Goal: Task Accomplishment & Management: Use online tool/utility

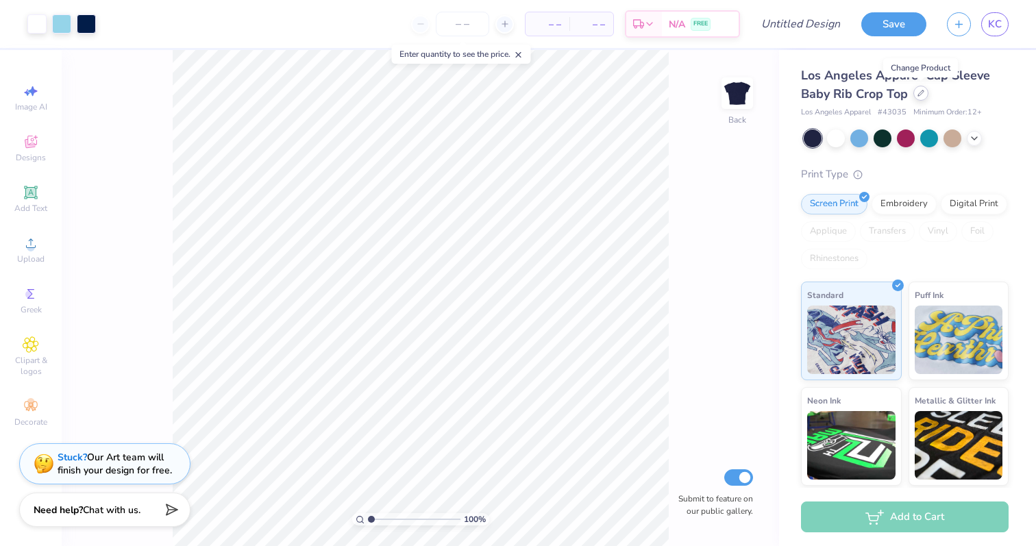
click at [919, 97] on div at bounding box center [921, 93] width 15 height 15
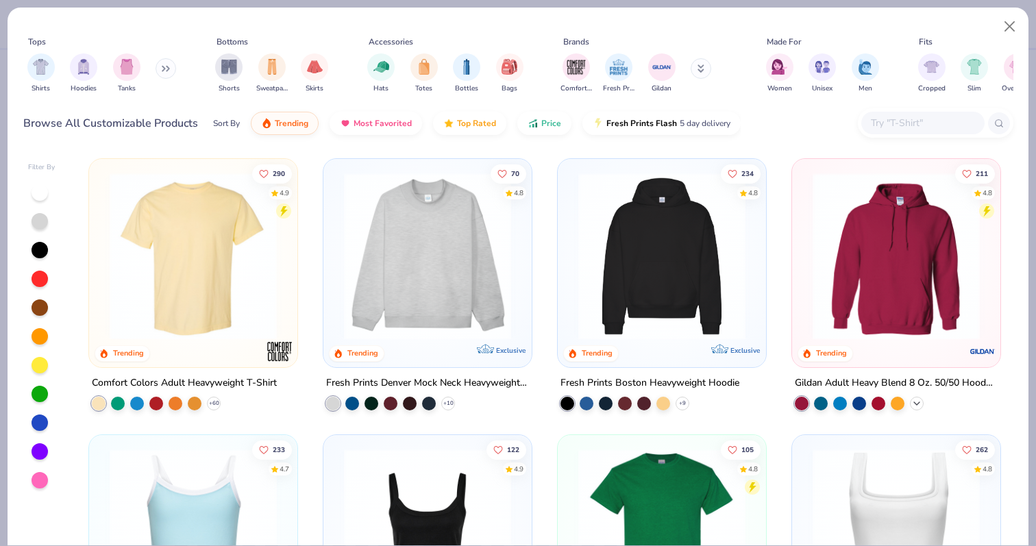
click at [917, 402] on polyline at bounding box center [916, 403] width 5 height 3
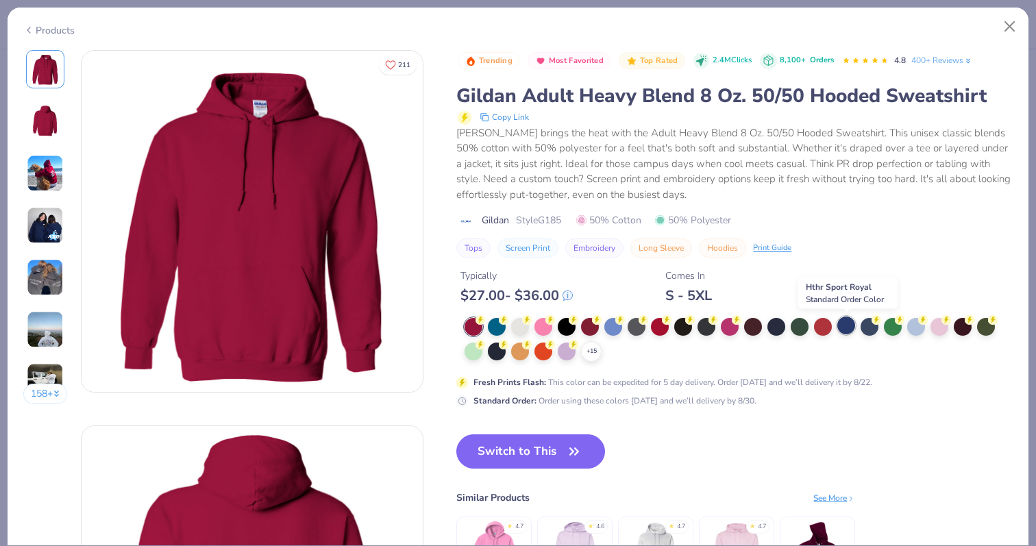
click at [845, 329] on div at bounding box center [847, 326] width 18 height 18
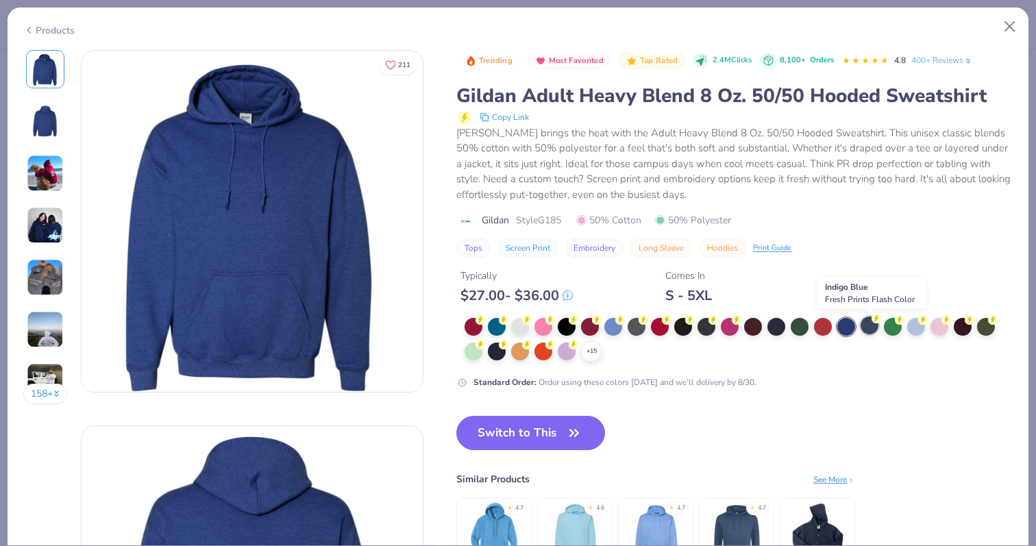
click at [868, 326] on div at bounding box center [870, 326] width 18 height 18
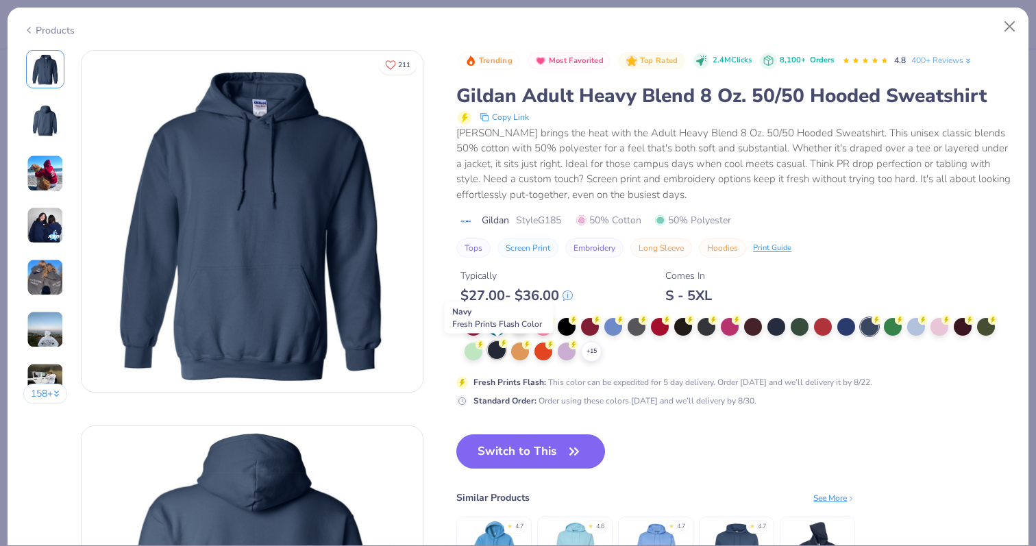
click at [500, 350] on div at bounding box center [497, 350] width 18 height 18
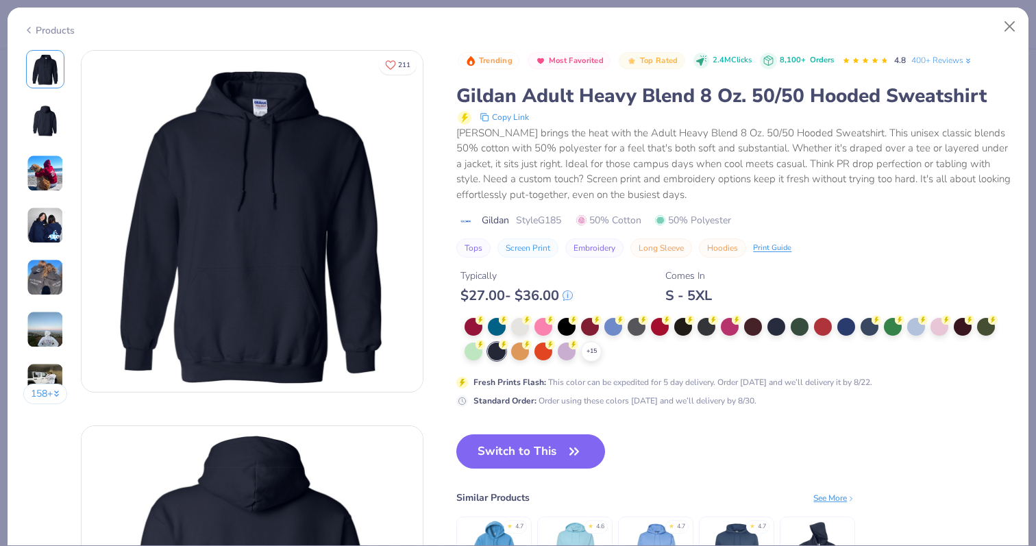
click at [55, 234] on img at bounding box center [45, 225] width 37 height 37
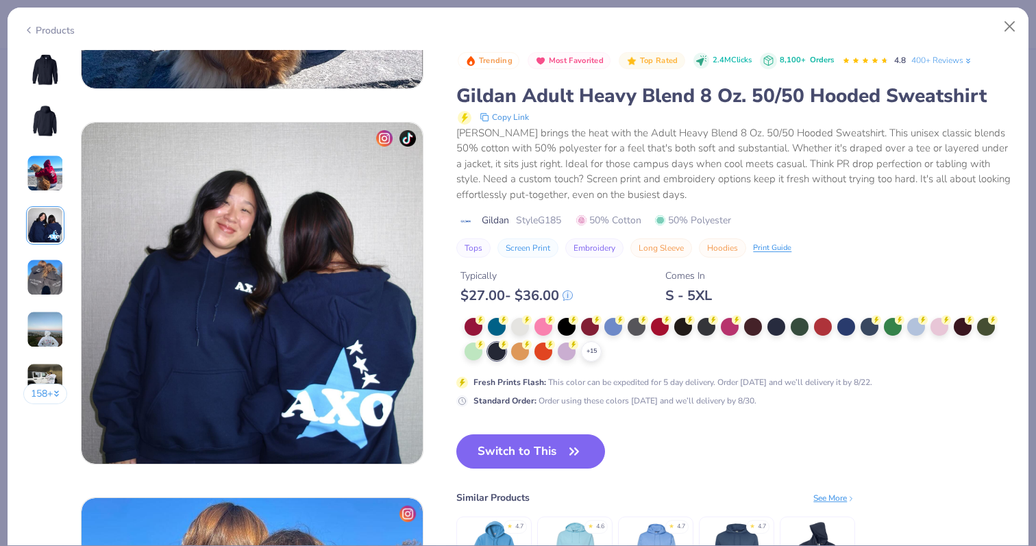
scroll to position [1127, 0]
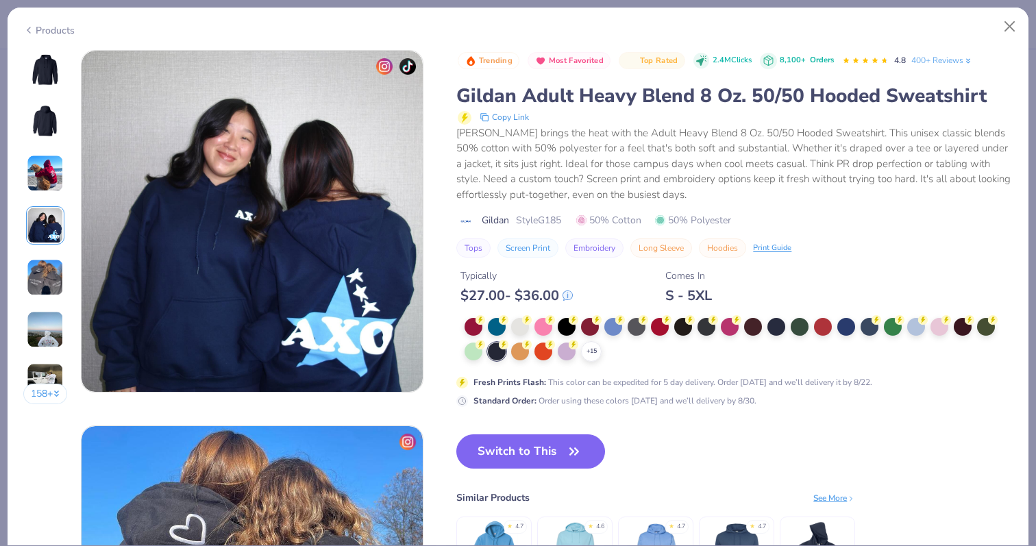
click at [40, 77] on img at bounding box center [45, 69] width 33 height 33
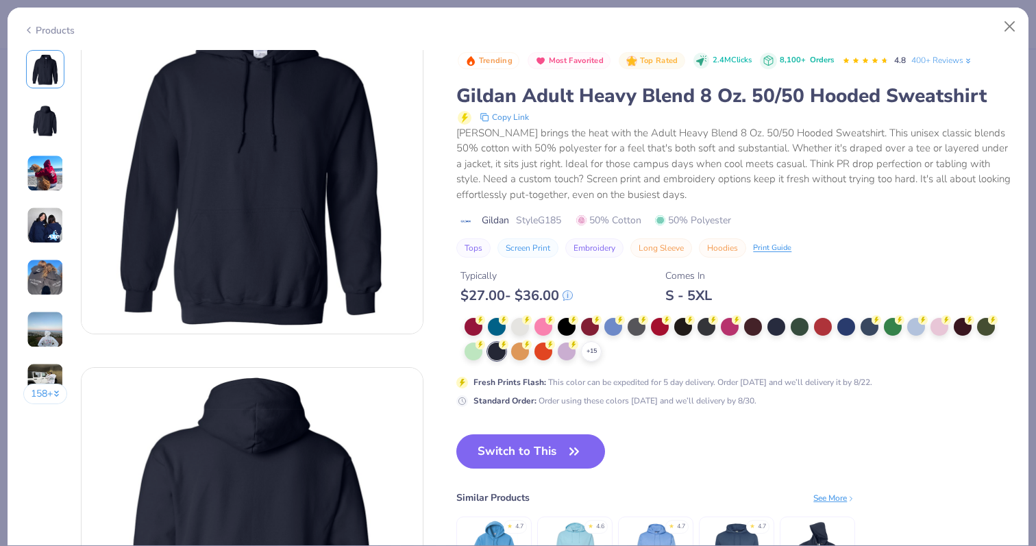
scroll to position [0, 0]
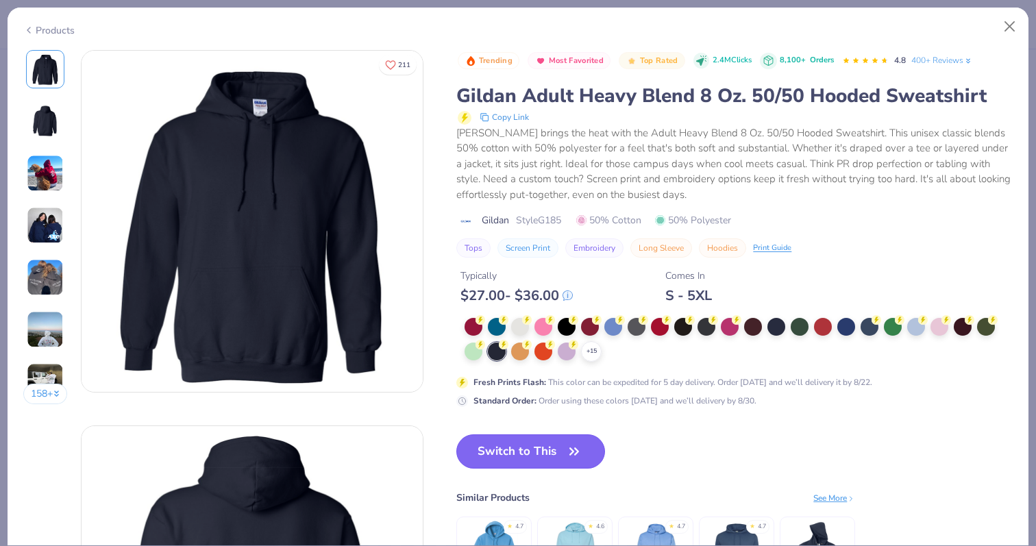
click at [507, 458] on button "Switch to This" at bounding box center [531, 452] width 149 height 34
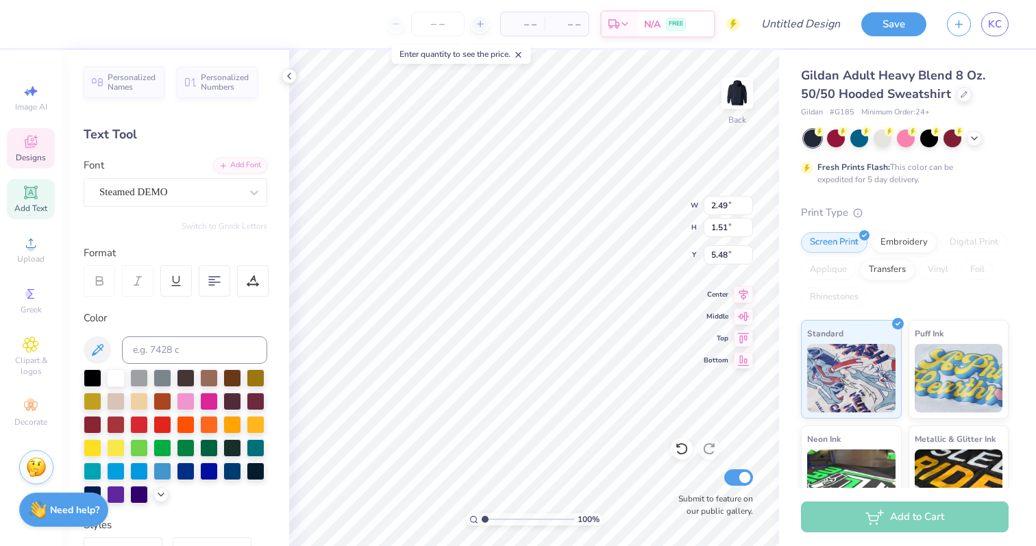
type textarea "C"
type textarea "Tri"
type input "5.72"
type input "1.55"
type input "7.05"
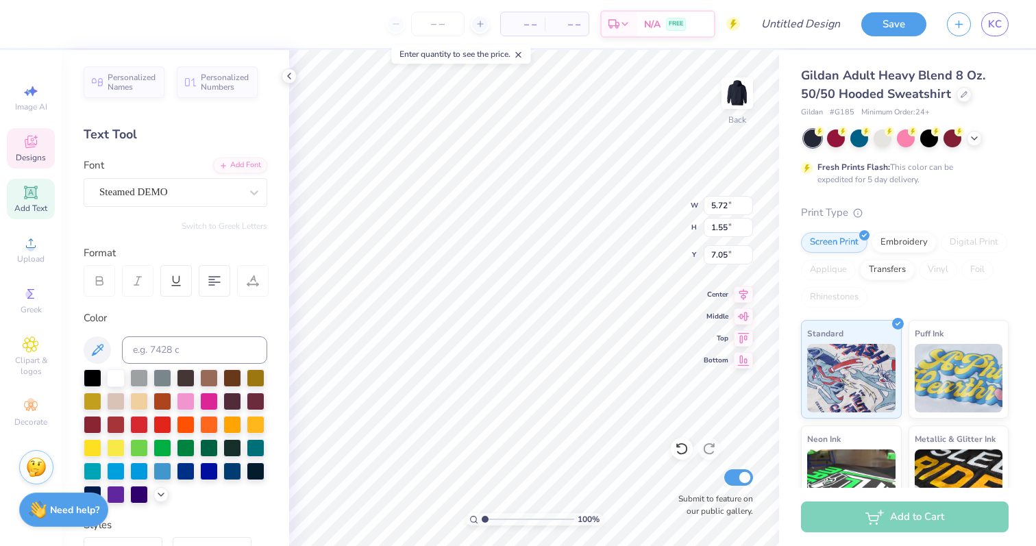
scroll to position [1, 0]
type textarea "delta"
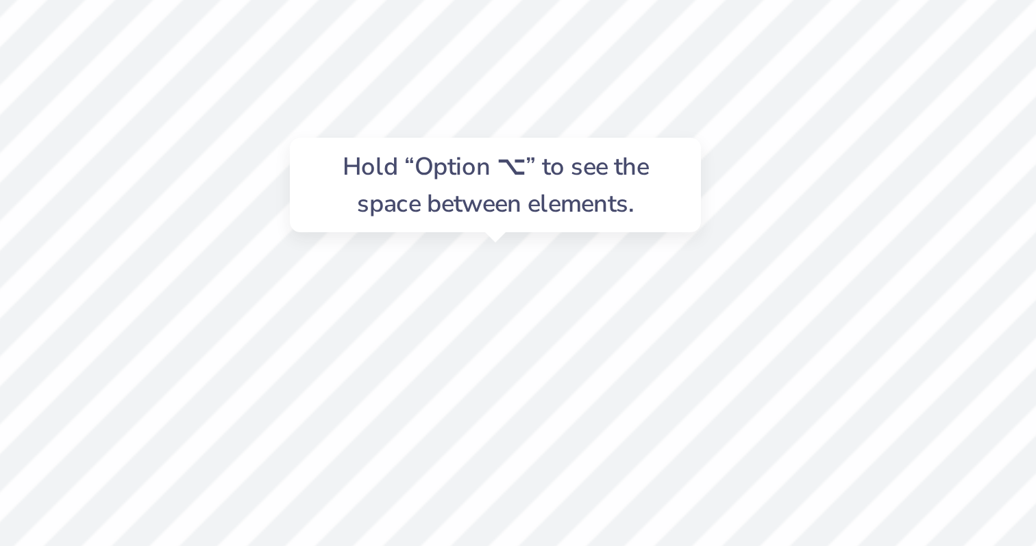
type input "7.65"
type input "0.34"
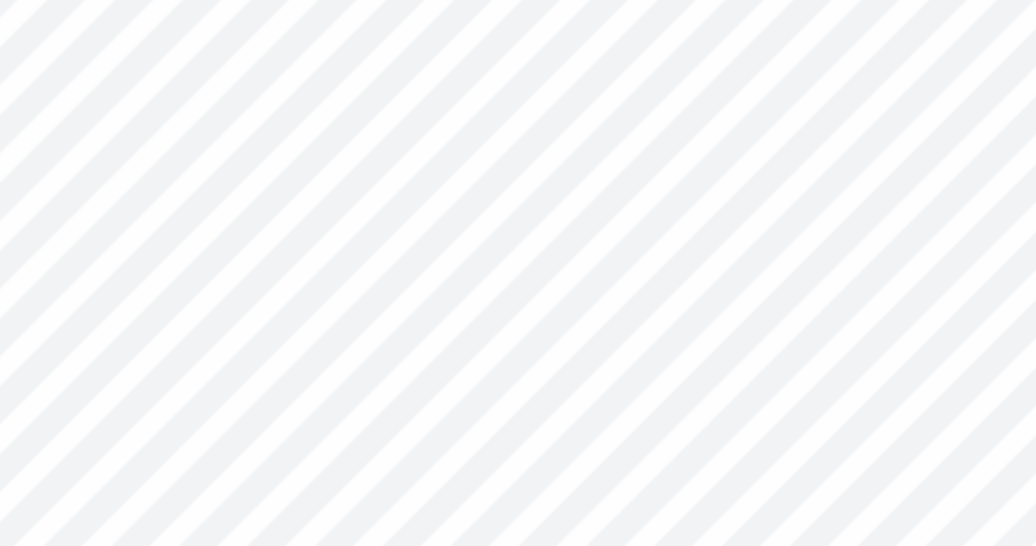
type input "7.55"
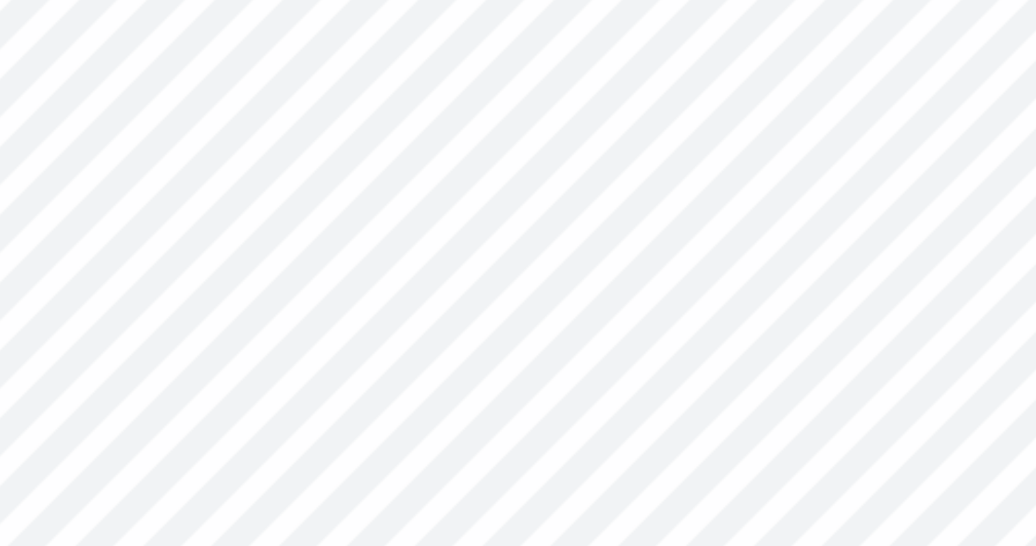
type input "5.71"
type input "1.55"
type input "7.25"
type input "6.95"
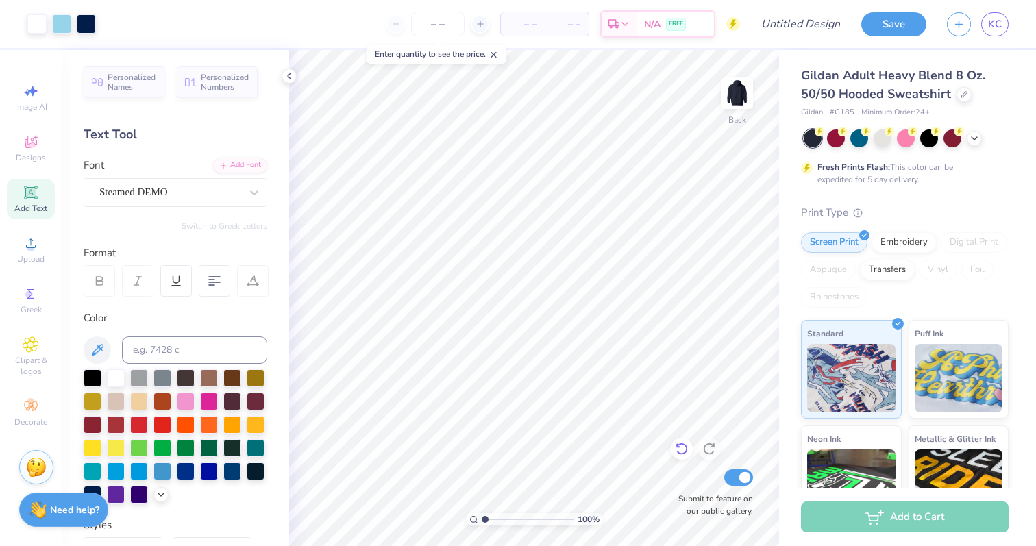
click at [687, 452] on icon at bounding box center [682, 449] width 14 height 14
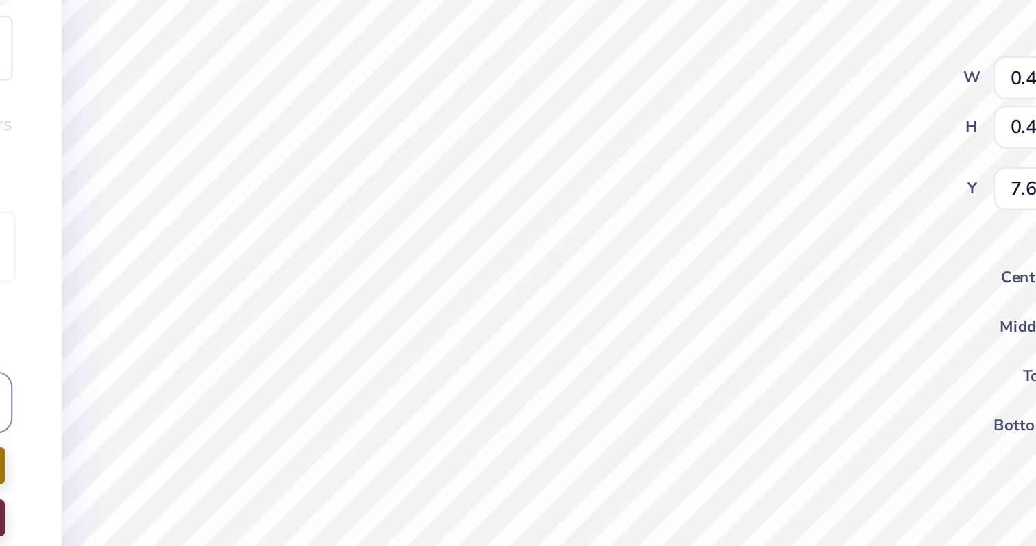
type input "0.57"
type input "0.58"
type input "7.56"
type input "7.61"
type input "0.56"
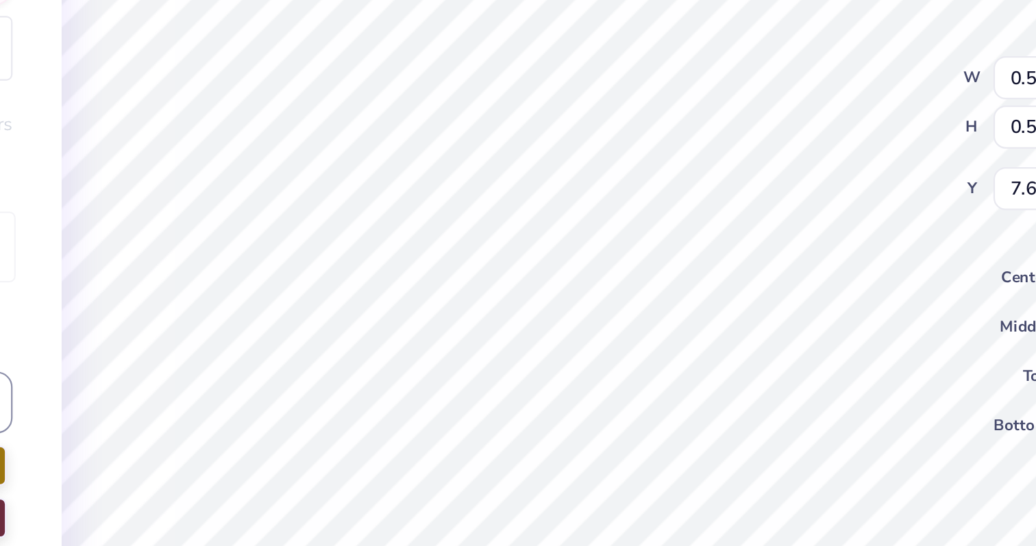
type input "7.59"
type input "0.60"
type input "0.63"
type input "0.46"
type input "0.47"
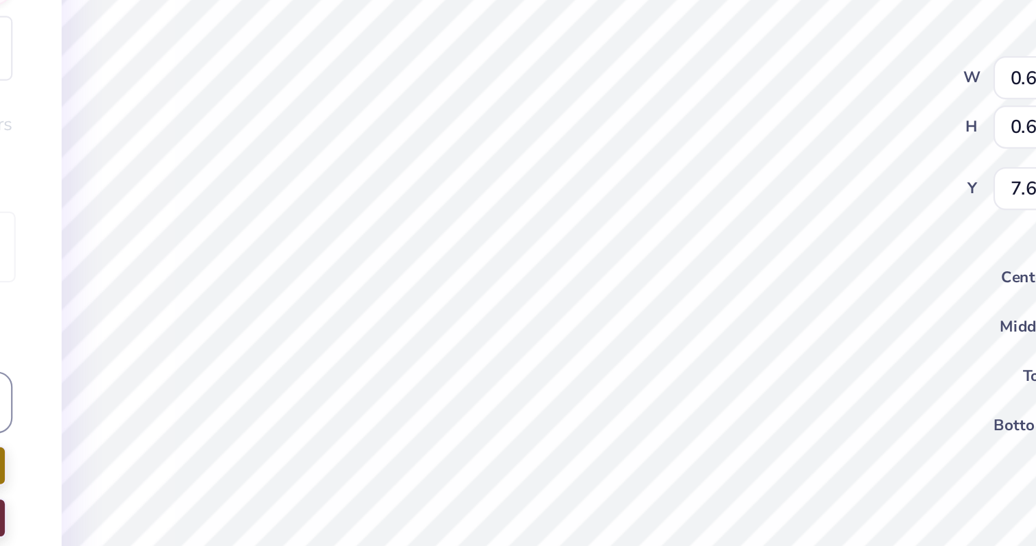
type input "7.75"
type input "0.58"
type input "0.60"
type input "7.55"
type input "0.71"
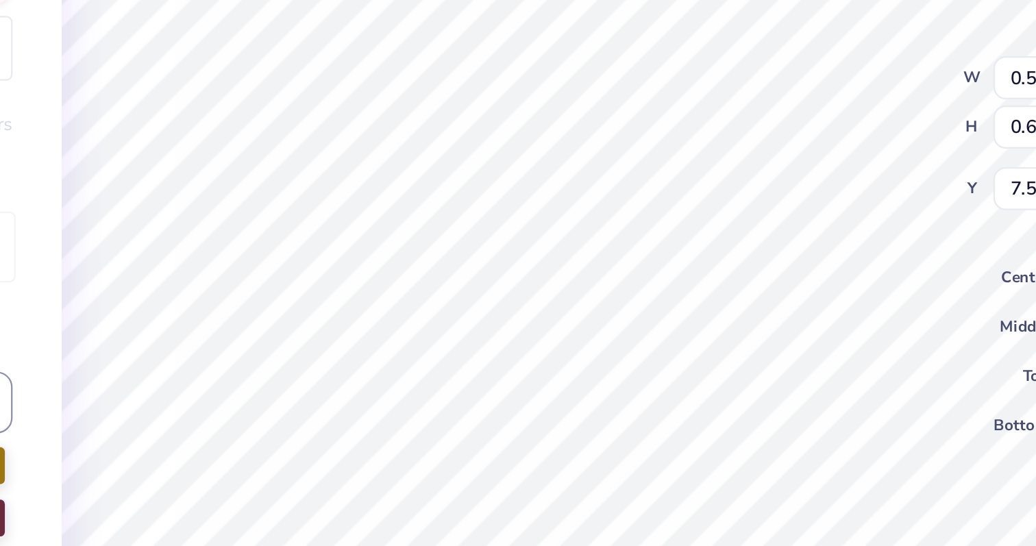
type input "0.73"
type input "7.54"
type input "0.64"
type input "0.66"
type input "7.61"
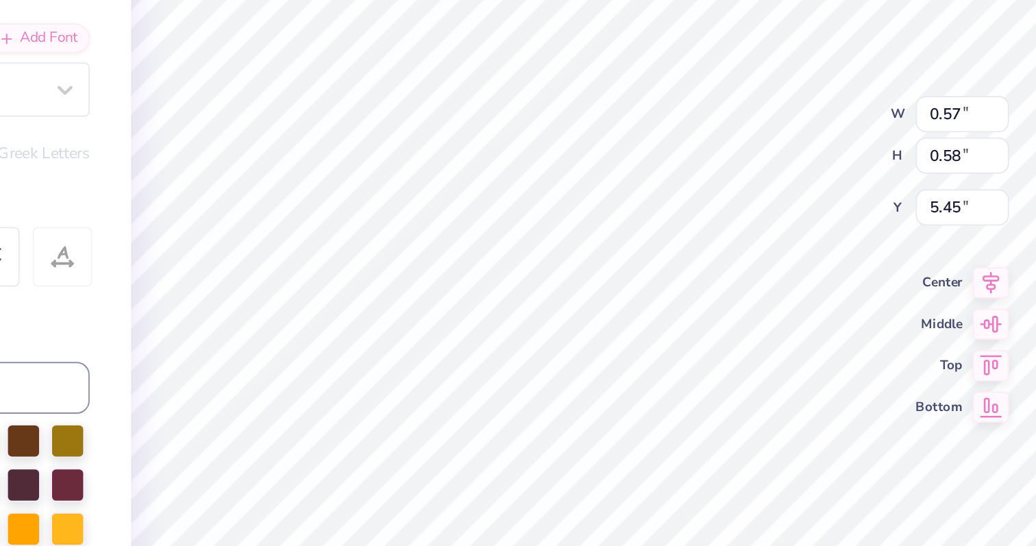
type input "5.46"
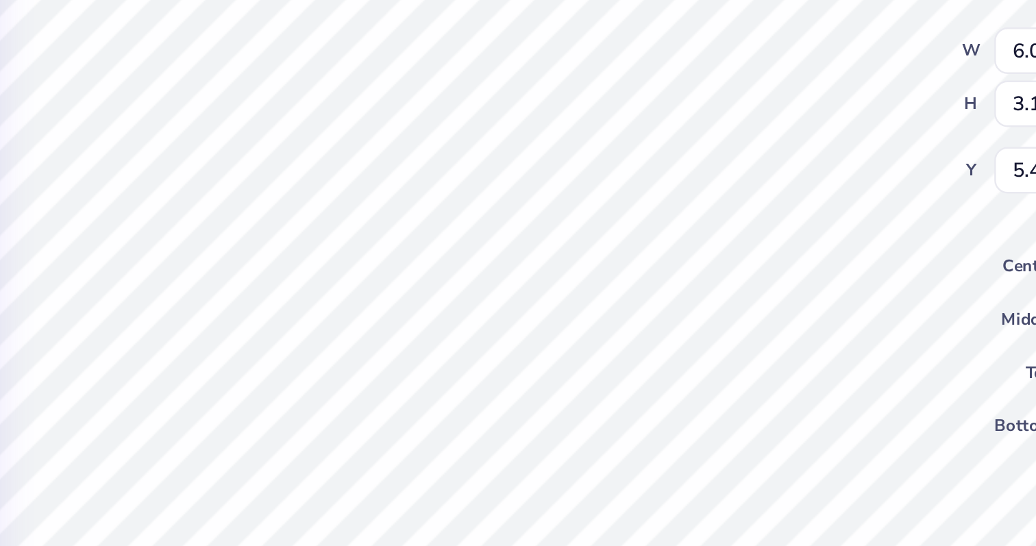
type input "7.60"
type input "4.03"
type input "4.61"
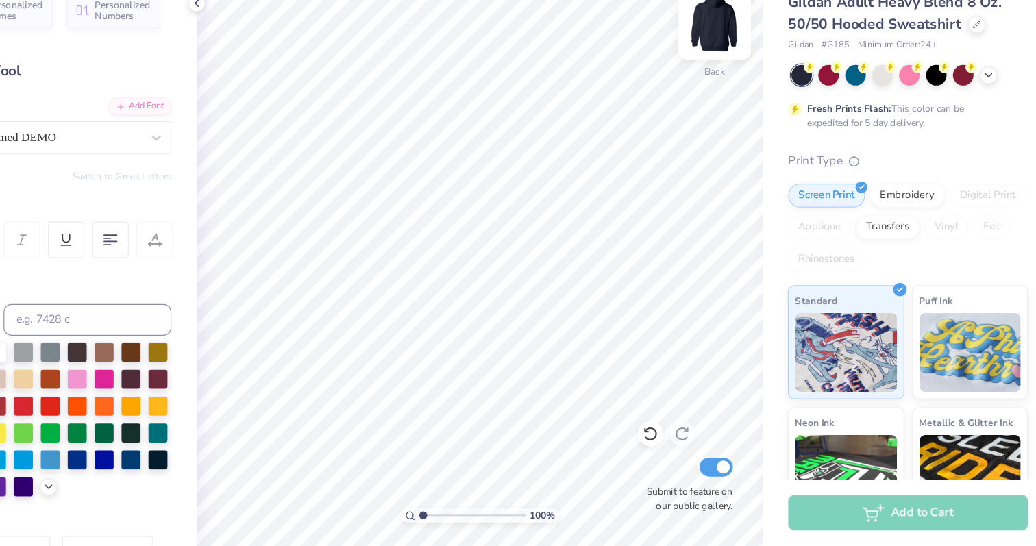
click at [736, 107] on img at bounding box center [737, 93] width 55 height 55
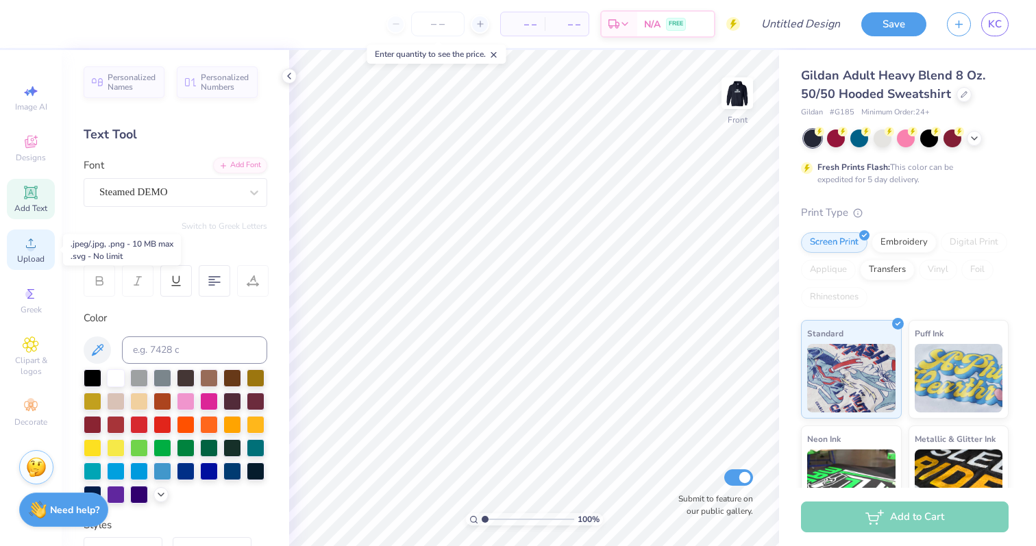
click at [31, 247] on icon at bounding box center [31, 243] width 16 height 16
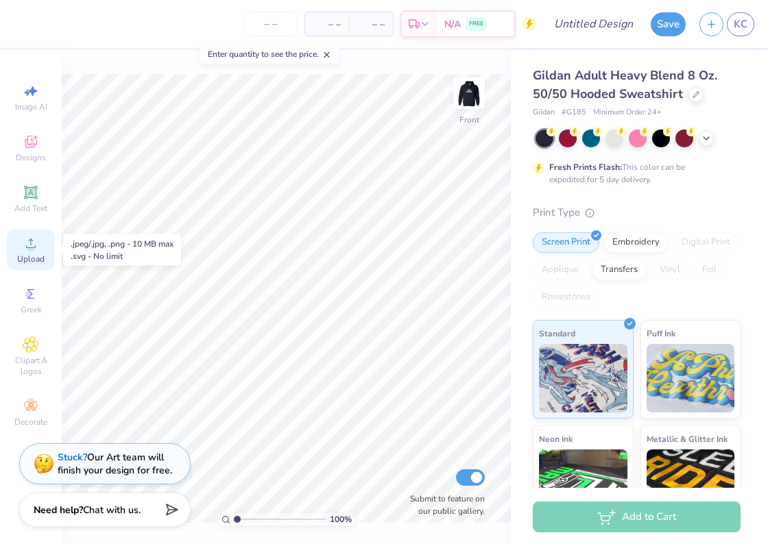
click at [35, 250] on icon at bounding box center [31, 243] width 16 height 16
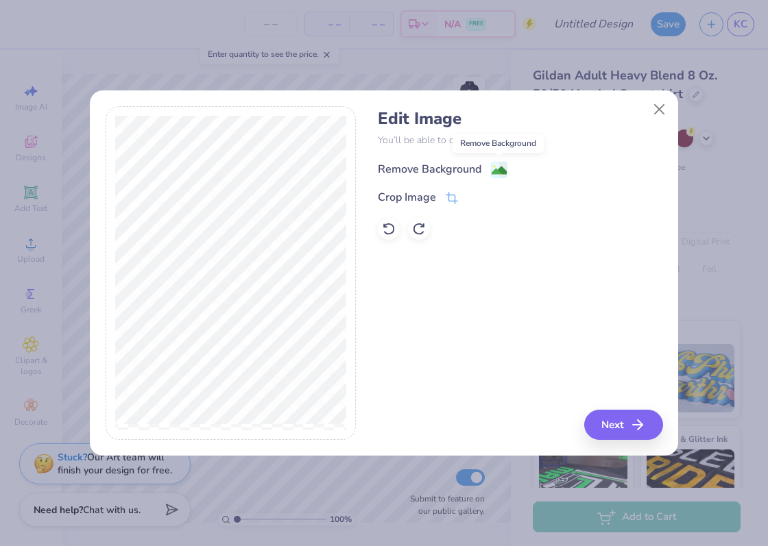
click at [493, 167] on image at bounding box center [498, 170] width 15 height 15
click at [618, 424] on button "Next" at bounding box center [625, 425] width 79 height 30
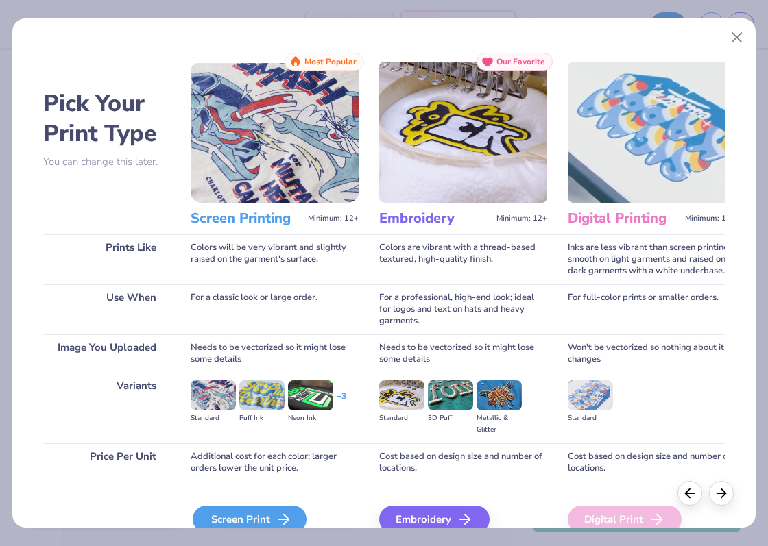
click at [257, 513] on div "Screen Print" at bounding box center [250, 519] width 114 height 27
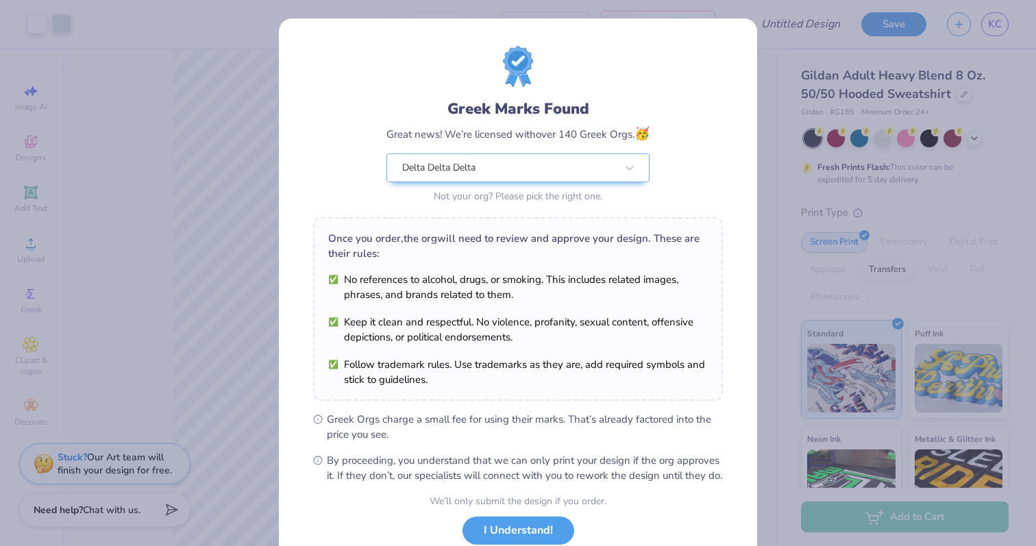
click at [441, 408] on body "Art colors – – Per Item – – Total Est. Delivery N/A FREE Design Title Save KC I…" at bounding box center [518, 273] width 1036 height 546
type input "10.10"
type input "10.79"
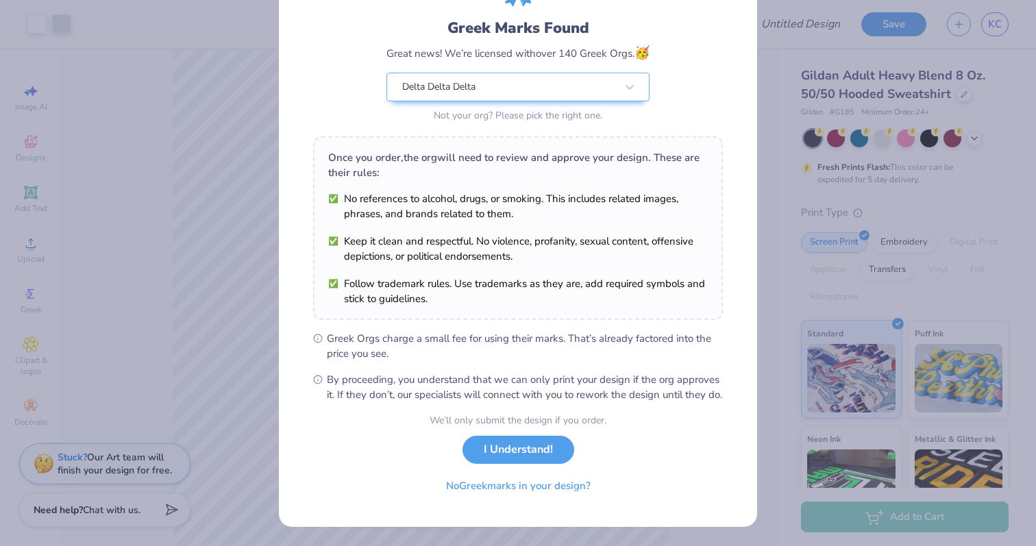
scroll to position [95, 0]
click at [517, 452] on button "I Understand!" at bounding box center [519, 447] width 112 height 28
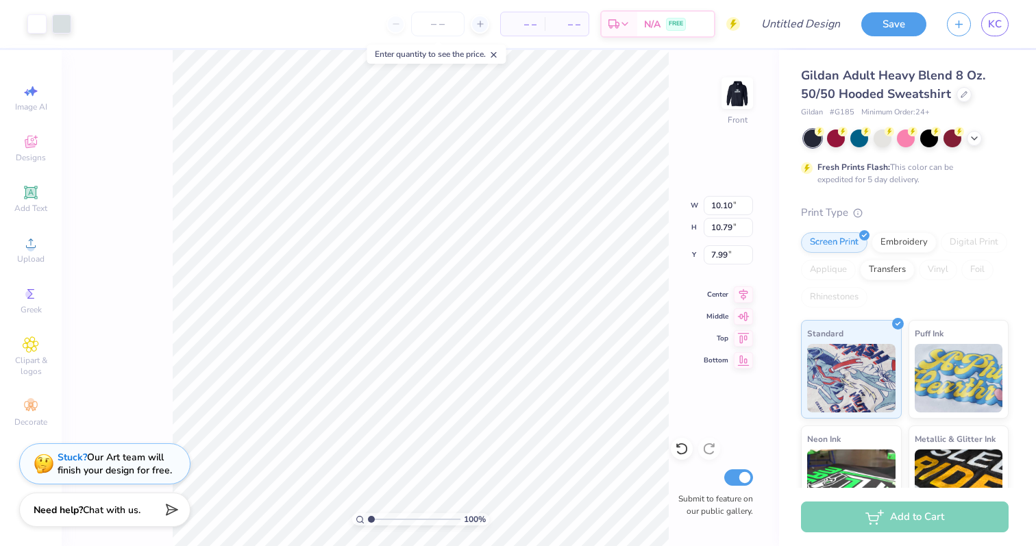
scroll to position [0, 0]
type input "6.43"
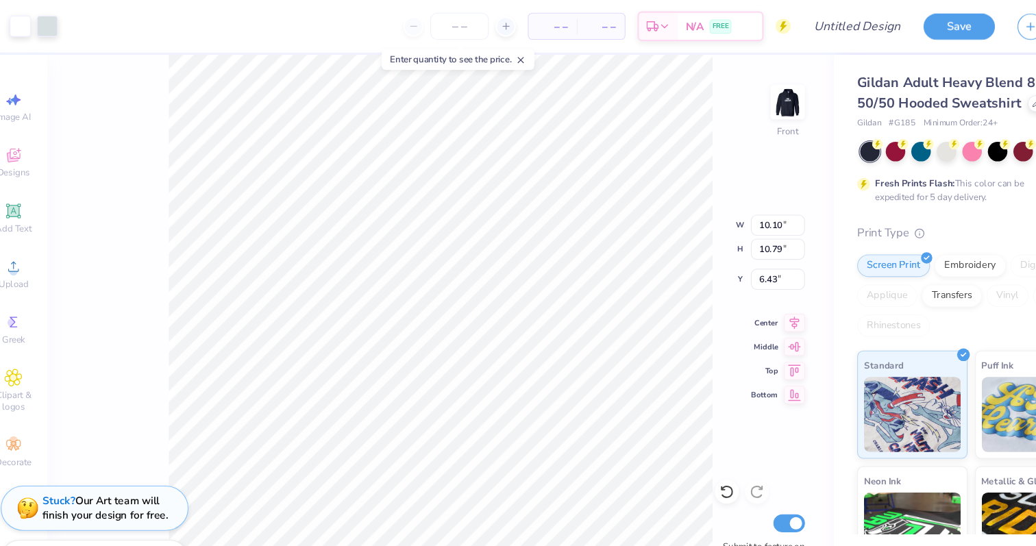
type input "6.00"
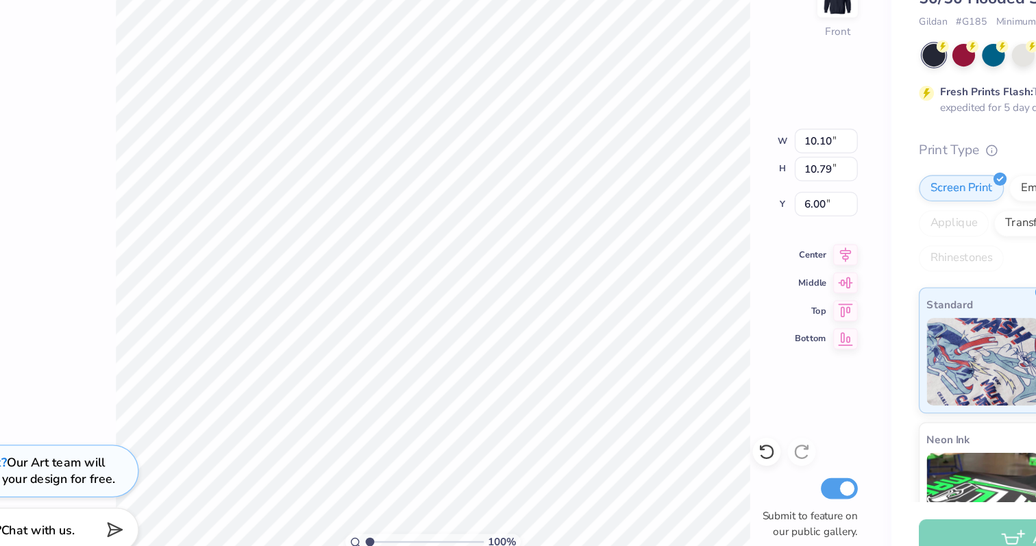
type input "12.01"
type input "12.84"
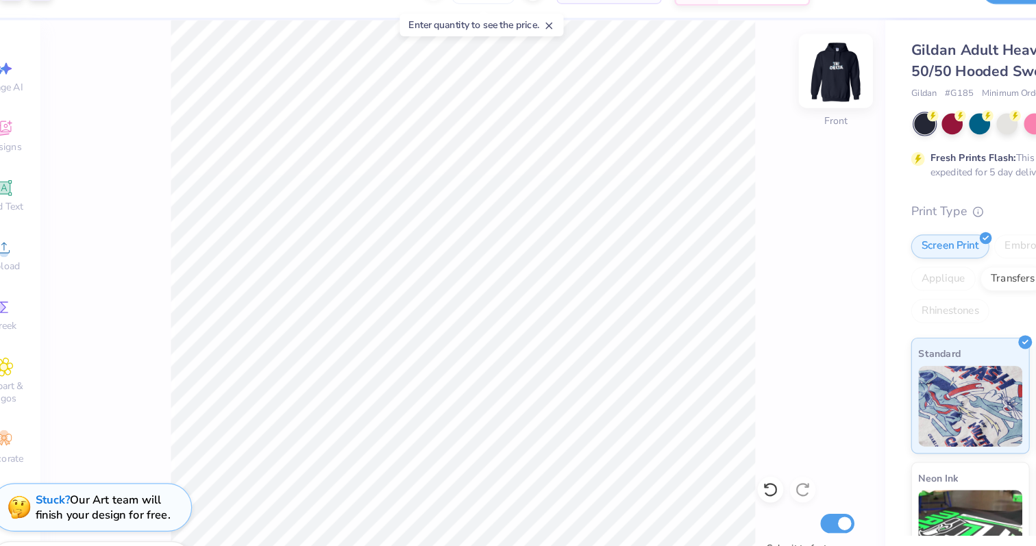
click at [738, 88] on img at bounding box center [737, 93] width 55 height 55
click at [736, 96] on img at bounding box center [737, 93] width 55 height 55
click at [736, 98] on img at bounding box center [737, 93] width 55 height 55
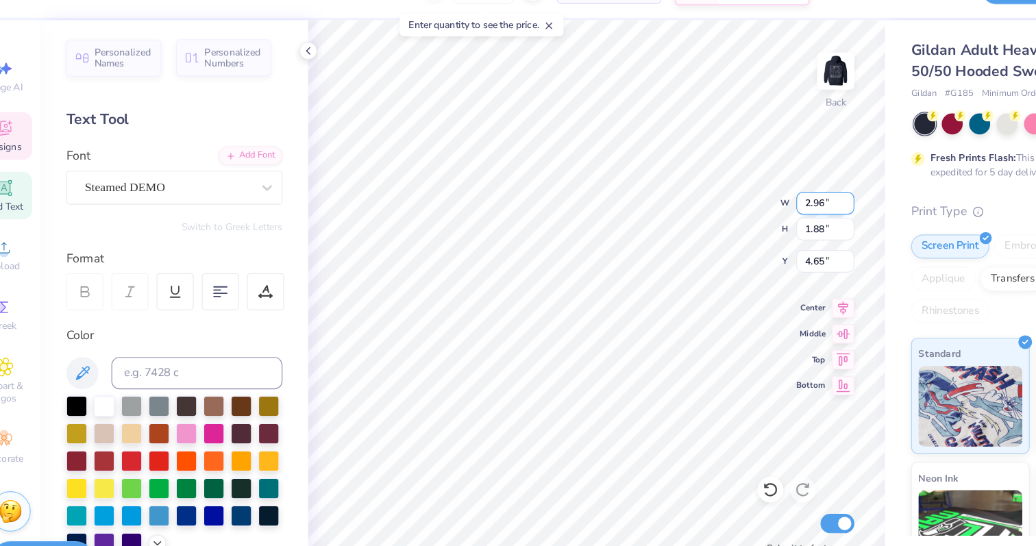
click at [736, 89] on img at bounding box center [737, 93] width 27 height 27
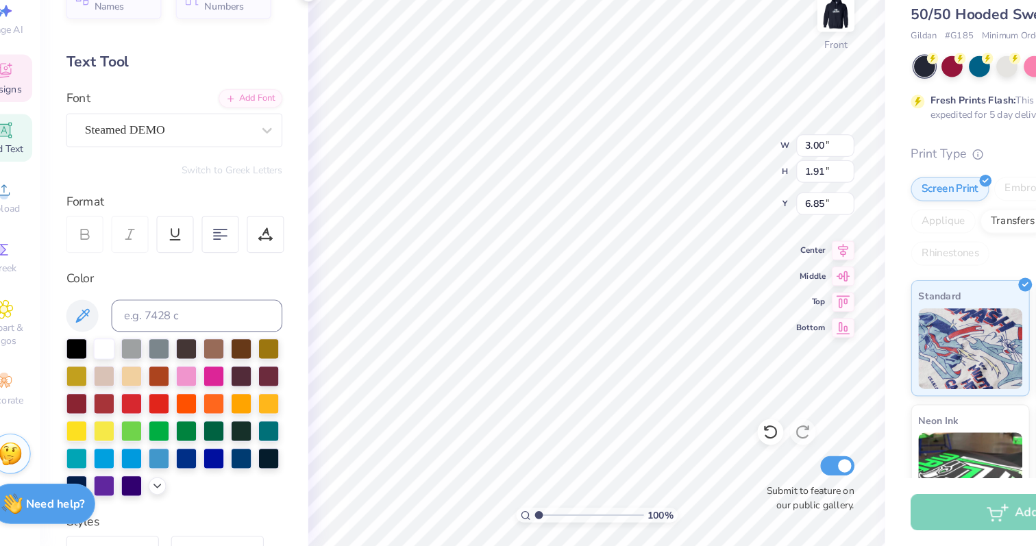
type input "19.36"
type textarea "psi chapter"
type input "5.70"
type input "0.92"
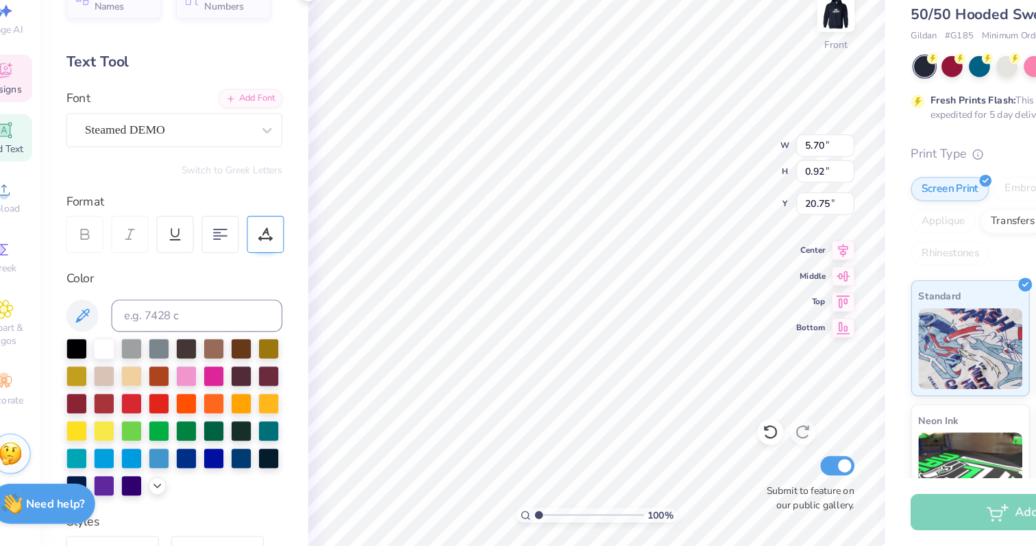
type input "19.64"
type textarea "[GEOGRAPHIC_DATA][US_STATE]"
click at [180, 183] on div at bounding box center [169, 192] width 141 height 19
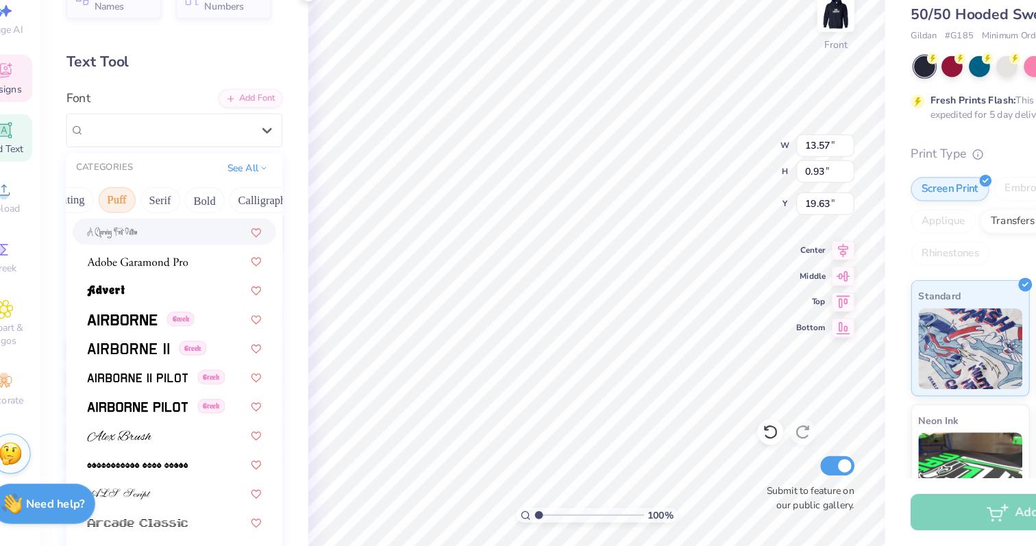
scroll to position [0, 90]
click at [206, 258] on button "Bold" at bounding box center [199, 252] width 34 height 22
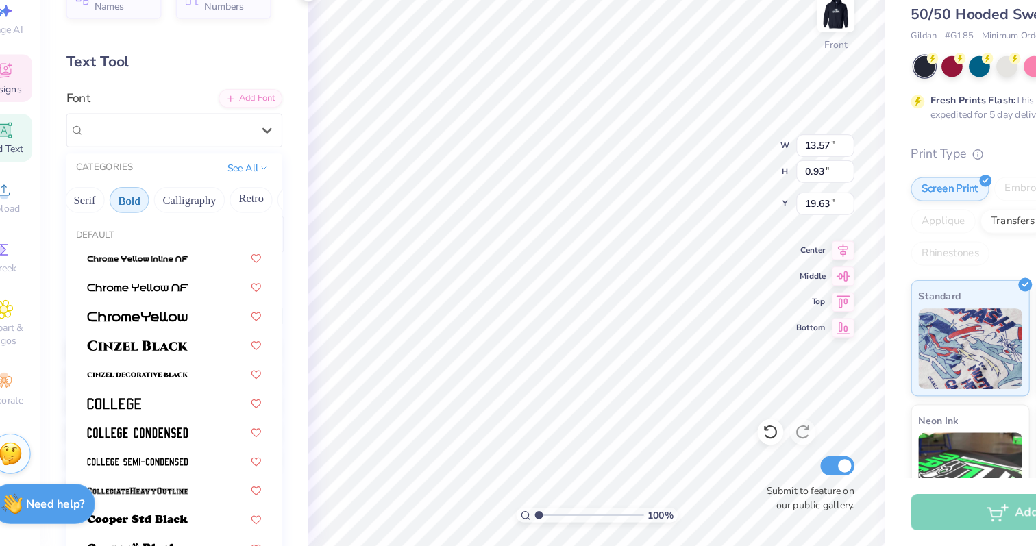
scroll to position [0, 155]
click at [206, 258] on button "Calligraphy" at bounding box center [185, 252] width 60 height 22
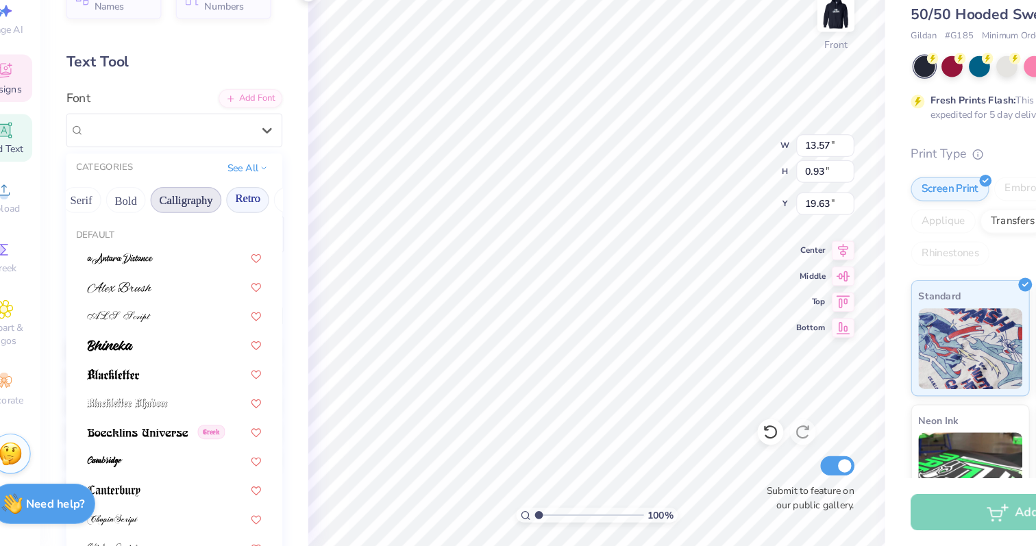
click at [231, 254] on button "Retro" at bounding box center [237, 252] width 36 height 22
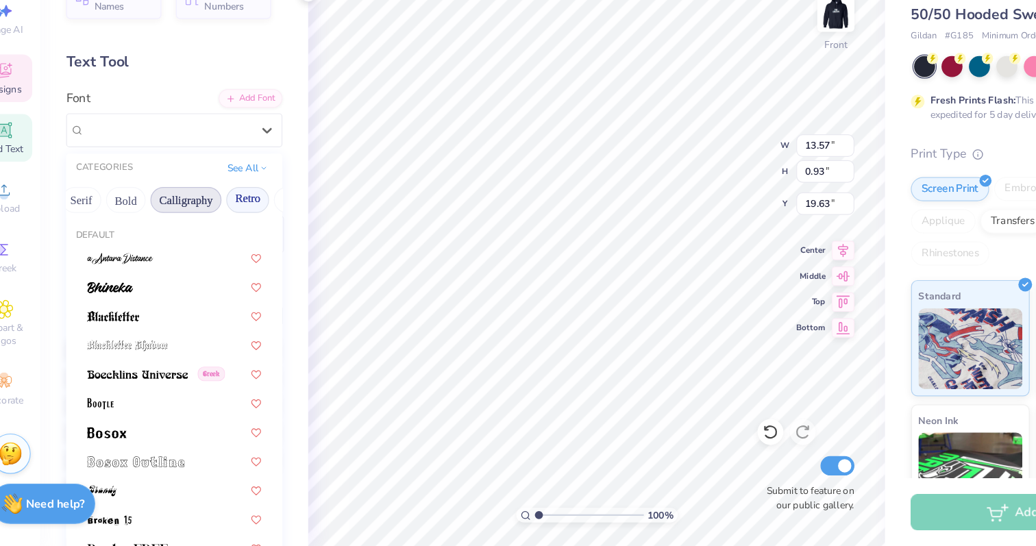
click at [208, 254] on button "Calligraphy" at bounding box center [185, 252] width 60 height 22
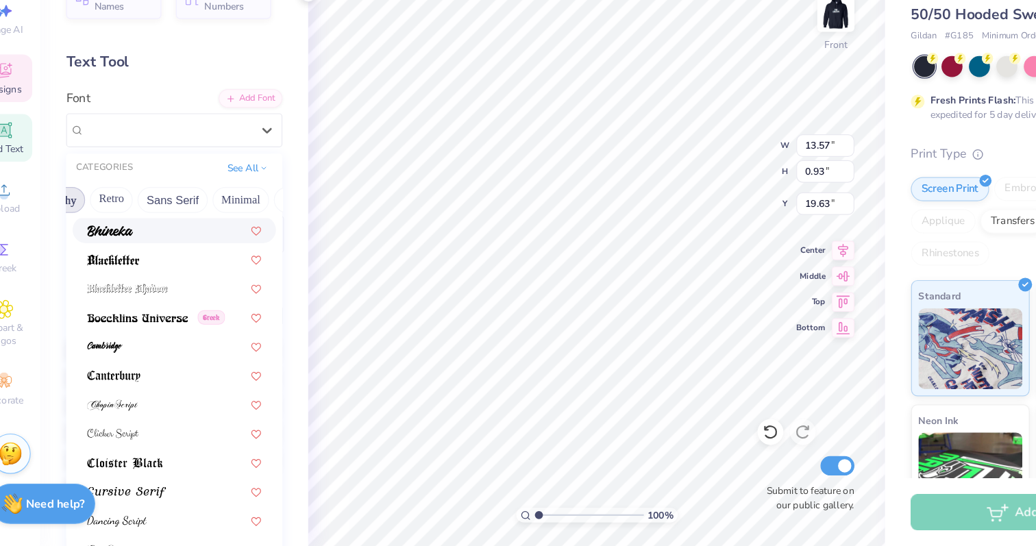
scroll to position [0, 271]
click at [179, 248] on button "Sans Serif" at bounding box center [173, 252] width 60 height 22
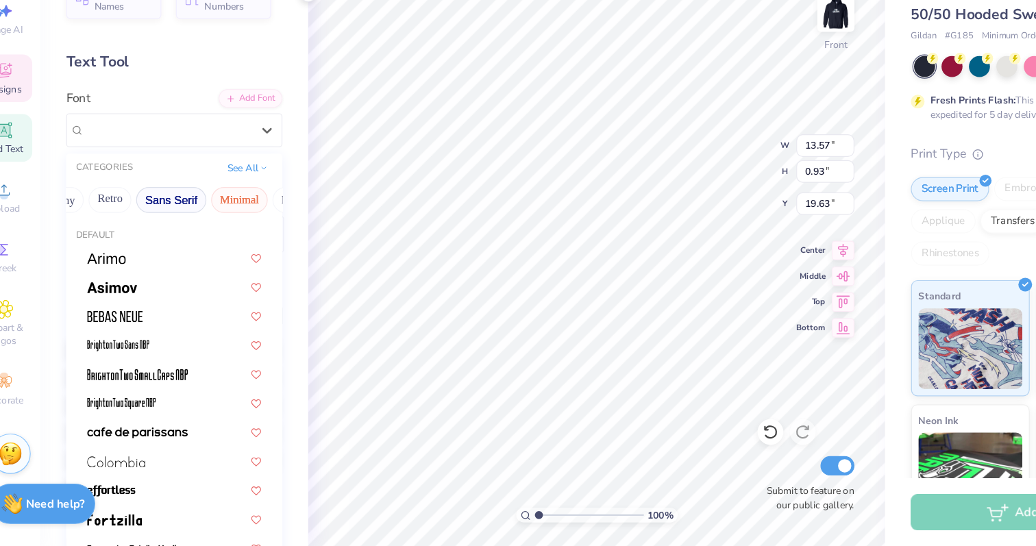
click at [216, 250] on button "Minimal" at bounding box center [231, 252] width 48 height 22
click at [158, 476] on div at bounding box center [175, 473] width 148 height 14
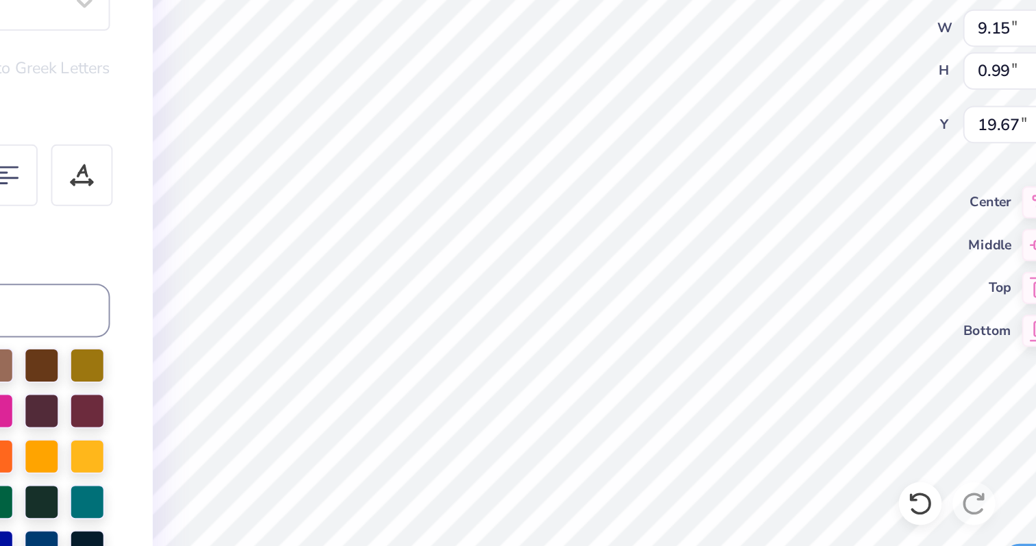
type input "19.34"
click at [284, 345] on div "Personalized Names Personalized Numbers Text Tool Add Font Font [GEOGRAPHIC_DAT…" at bounding box center [176, 298] width 228 height 496
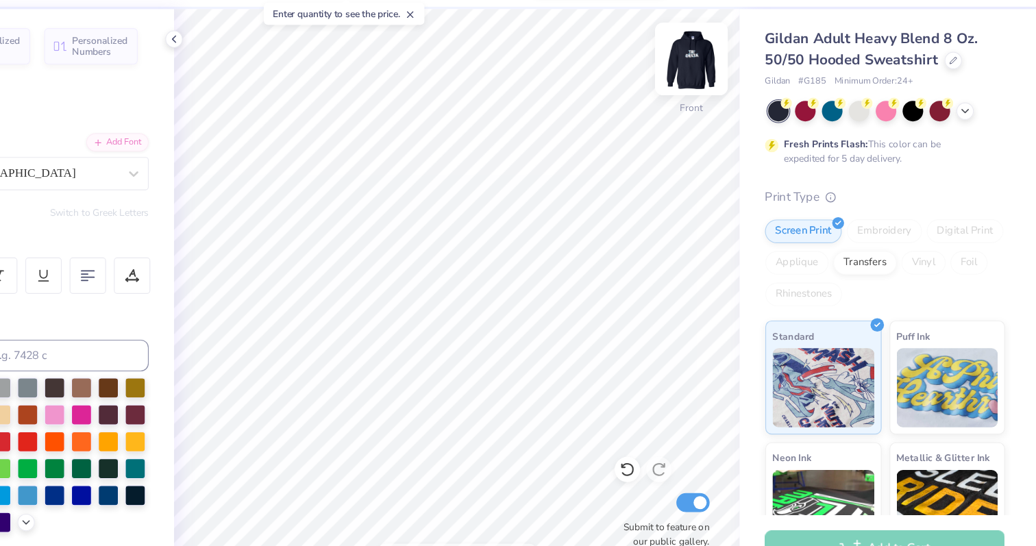
click at [728, 106] on img at bounding box center [737, 93] width 55 height 55
click at [737, 108] on img at bounding box center [737, 93] width 55 height 55
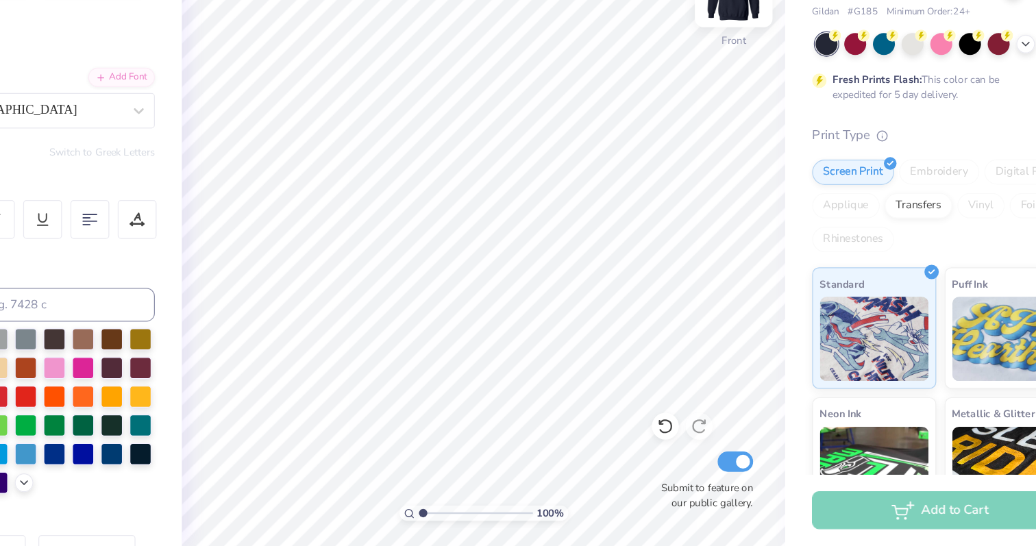
scroll to position [0, 0]
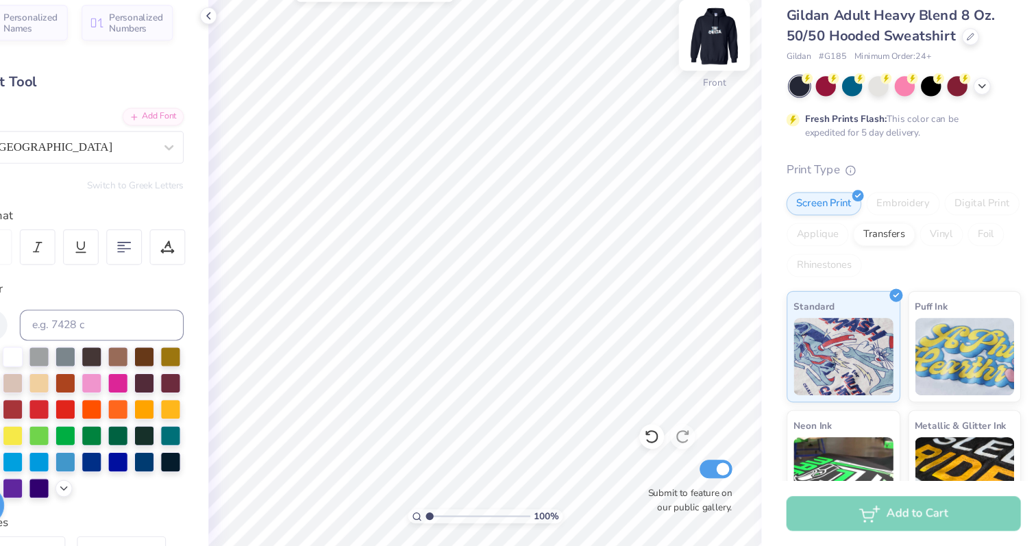
click at [738, 94] on img at bounding box center [737, 93] width 55 height 55
click at [738, 94] on img at bounding box center [737, 93] width 27 height 27
click at [733, 94] on img at bounding box center [737, 93] width 55 height 55
click at [743, 95] on img at bounding box center [737, 93] width 55 height 55
click at [743, 95] on img at bounding box center [737, 93] width 27 height 27
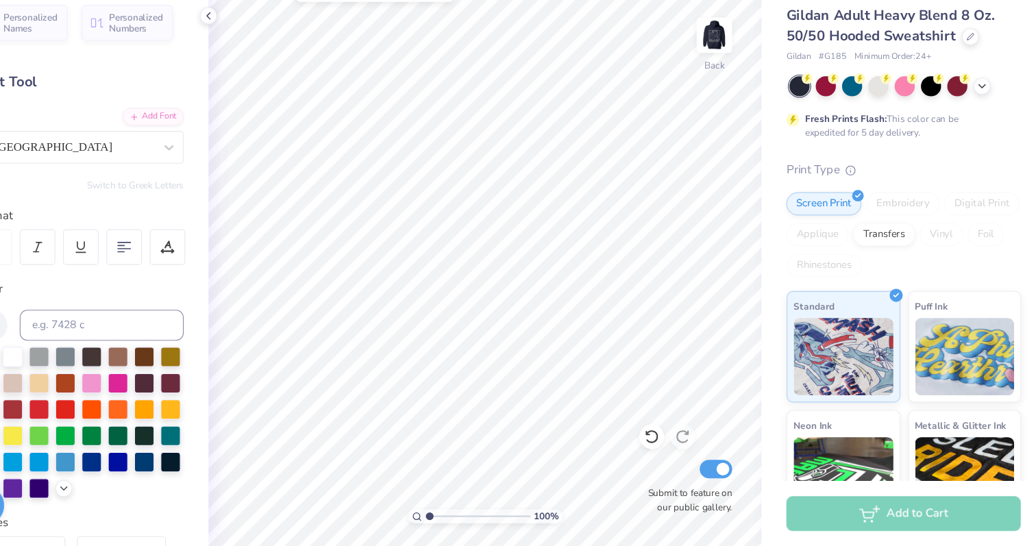
click at [743, 95] on img at bounding box center [737, 93] width 27 height 27
click at [742, 97] on img at bounding box center [737, 93] width 55 height 55
click at [742, 97] on img at bounding box center [737, 93] width 27 height 27
click at [963, 96] on icon at bounding box center [964, 93] width 7 height 7
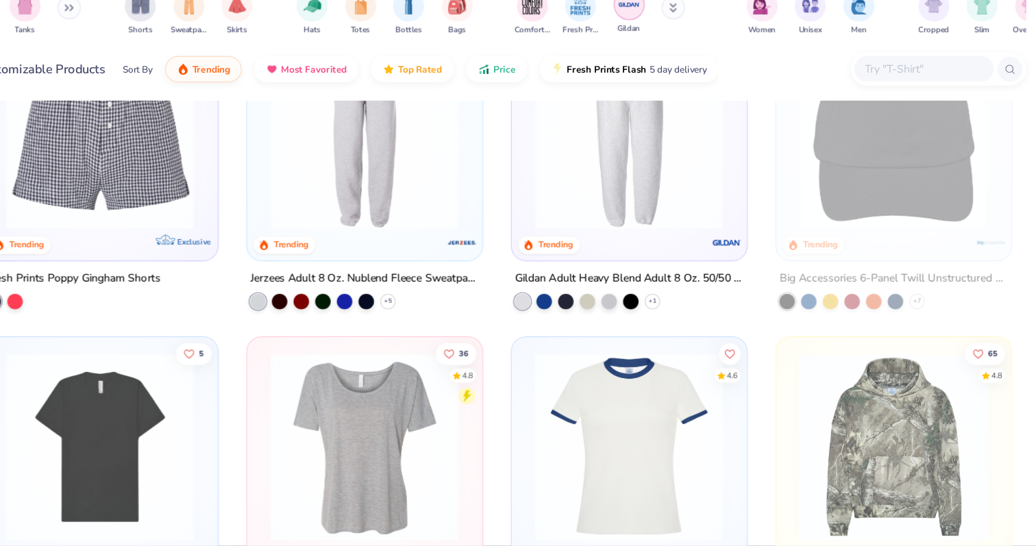
click at [653, 69] on img "filter for Gildan" at bounding box center [662, 66] width 21 height 21
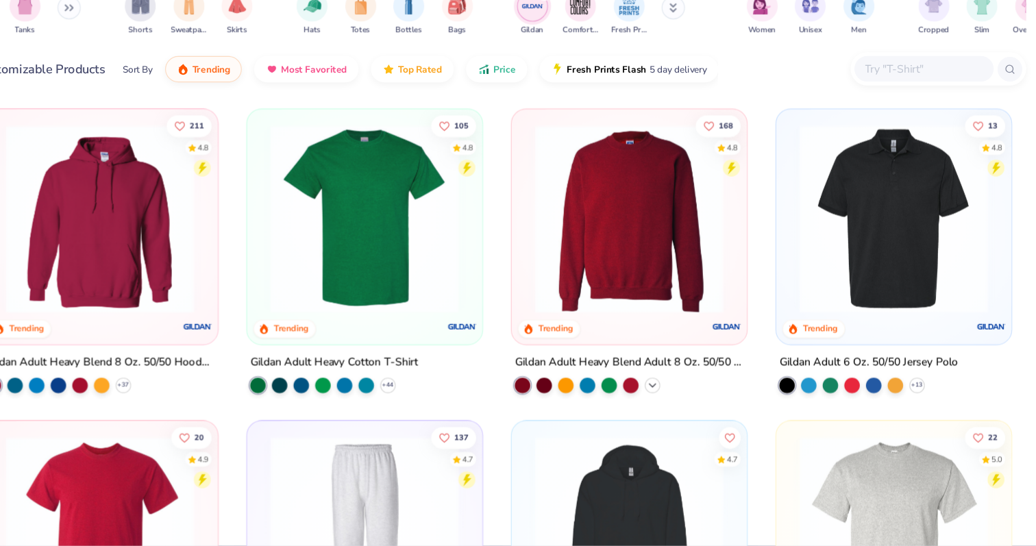
click at [685, 403] on icon at bounding box center [682, 403] width 11 height 11
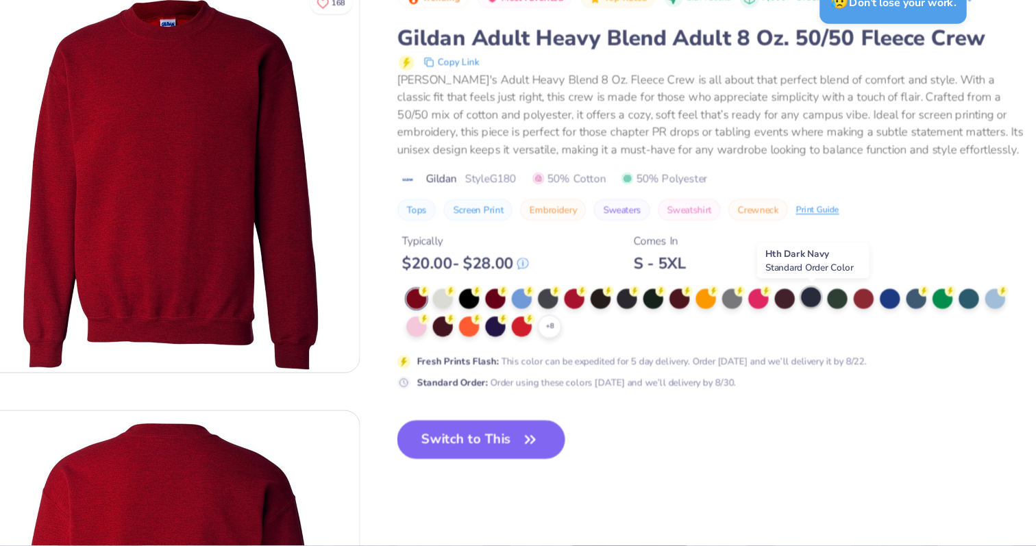
click at [824, 326] on div at bounding box center [823, 326] width 18 height 18
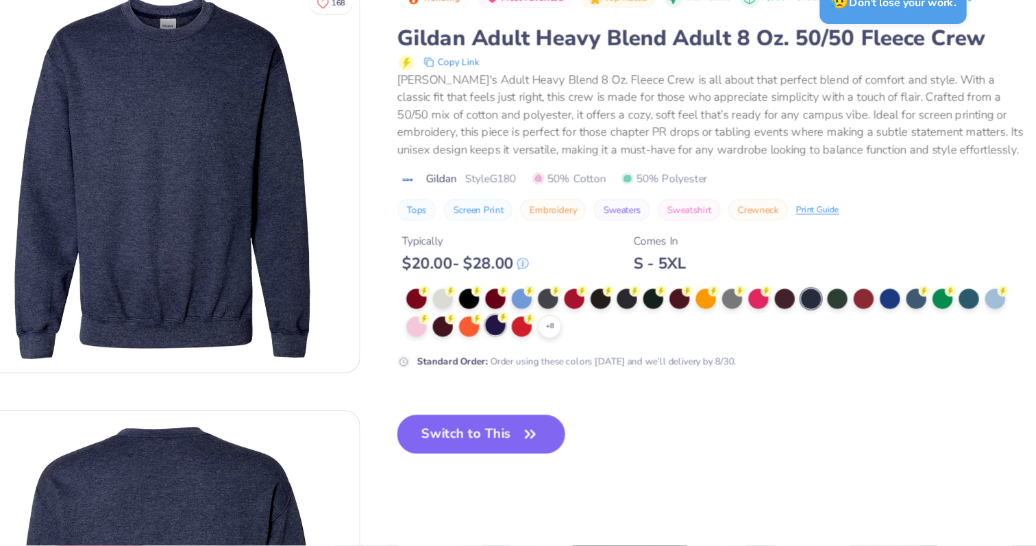
click at [549, 352] on div at bounding box center [544, 350] width 18 height 18
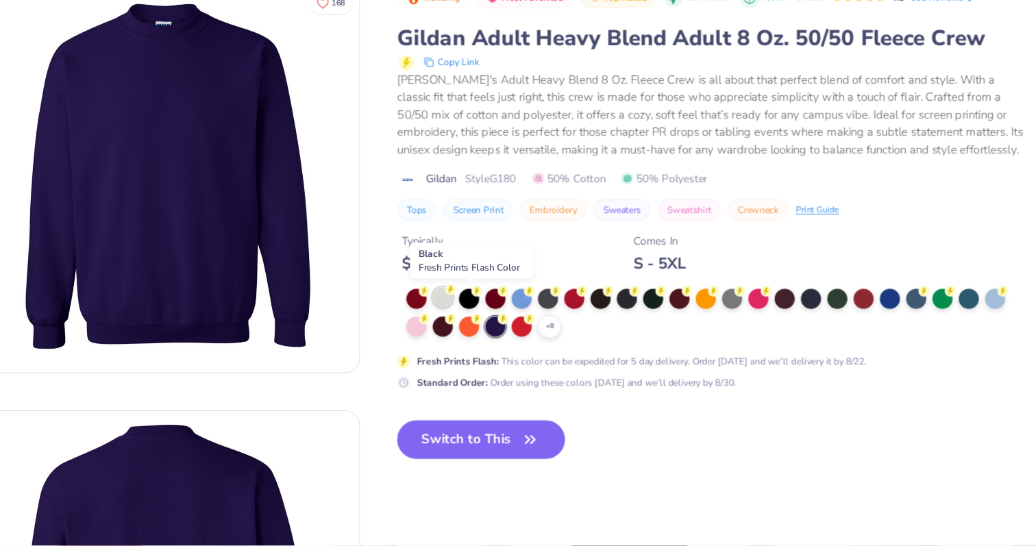
click at [508, 324] on icon at bounding box center [504, 319] width 10 height 10
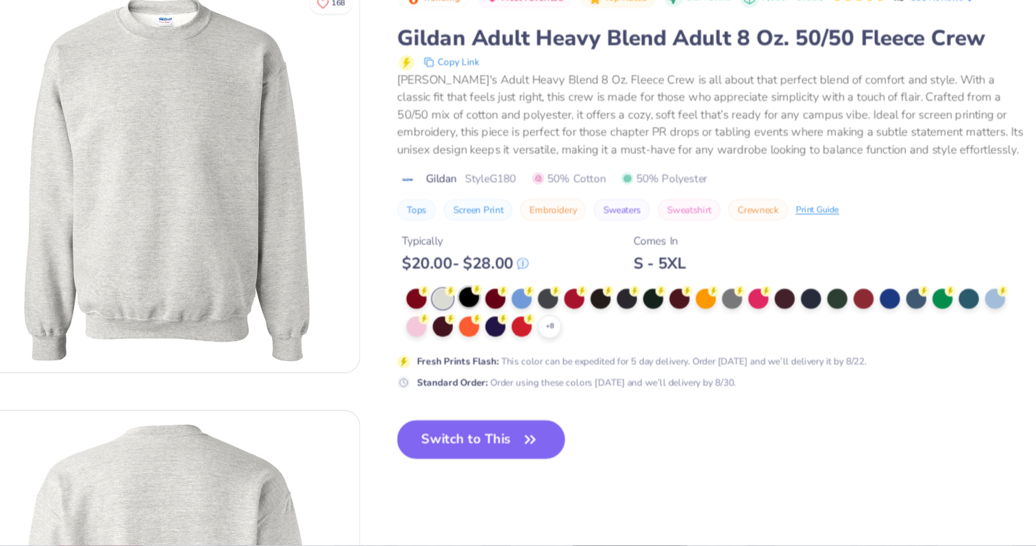
click at [524, 327] on div at bounding box center [520, 326] width 18 height 18
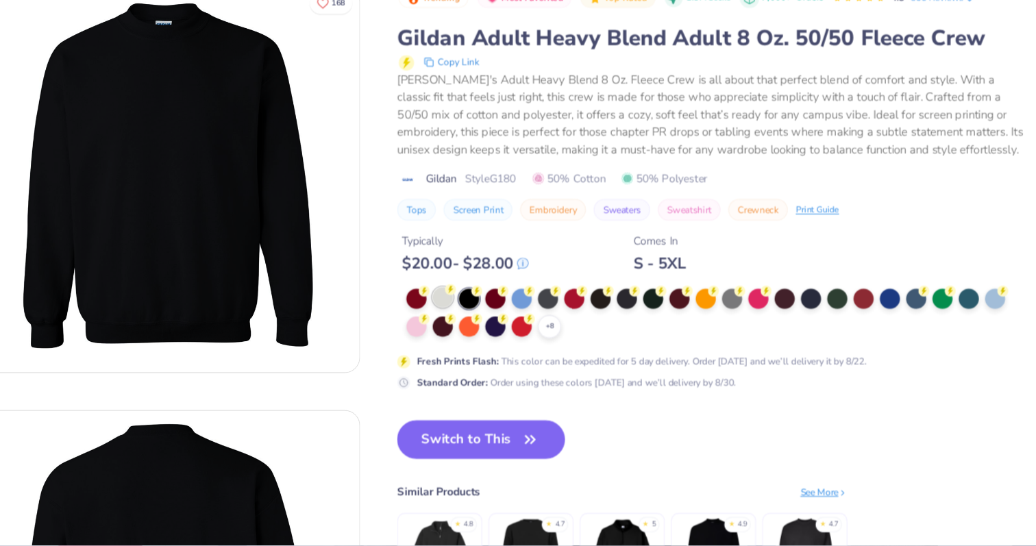
click at [495, 328] on div at bounding box center [497, 326] width 18 height 18
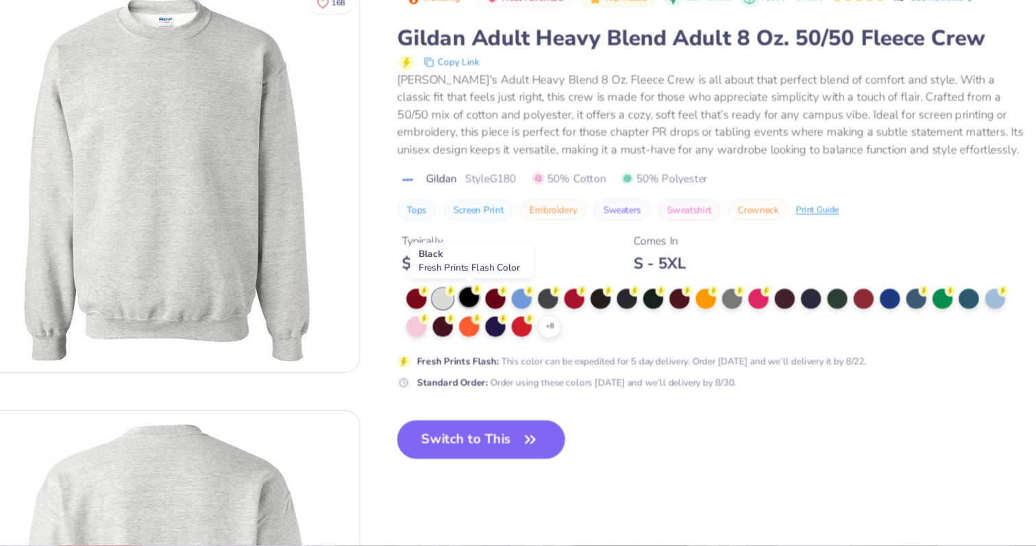
click at [526, 326] on div at bounding box center [520, 326] width 18 height 18
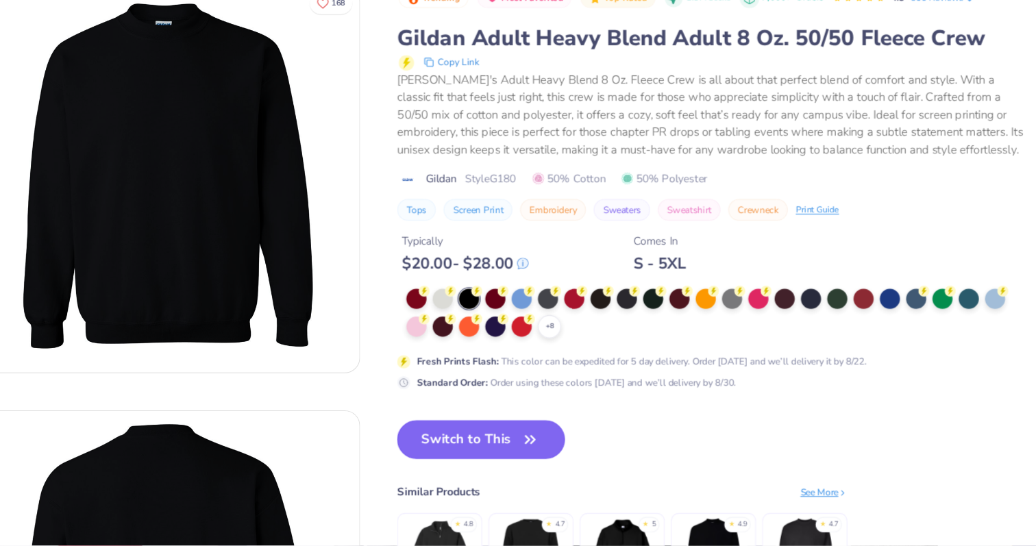
click at [536, 444] on button "Switch to This" at bounding box center [531, 452] width 149 height 34
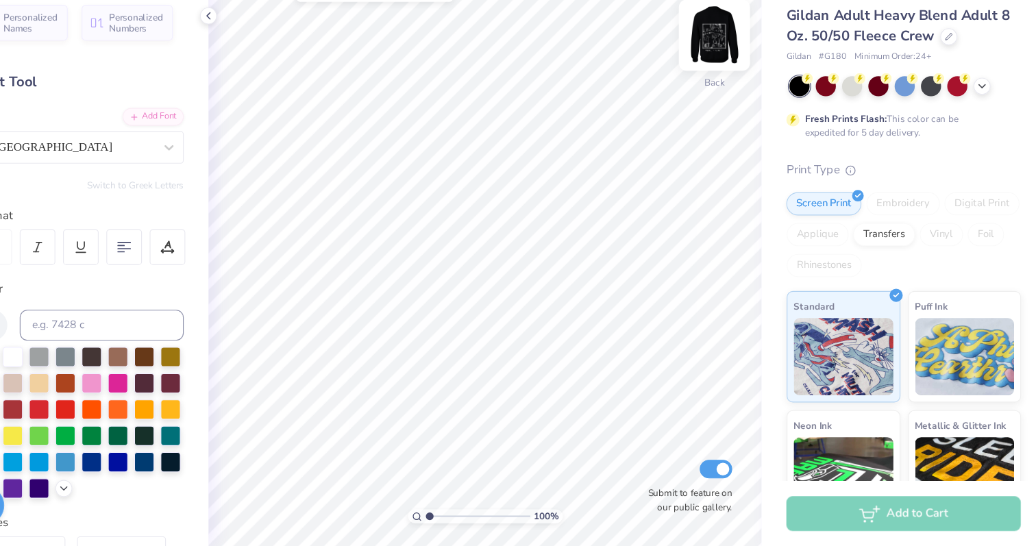
click at [738, 110] on img at bounding box center [737, 93] width 55 height 55
click at [738, 107] on img at bounding box center [737, 93] width 27 height 27
type input "4.53"
type input "9.28"
type input "4.93"
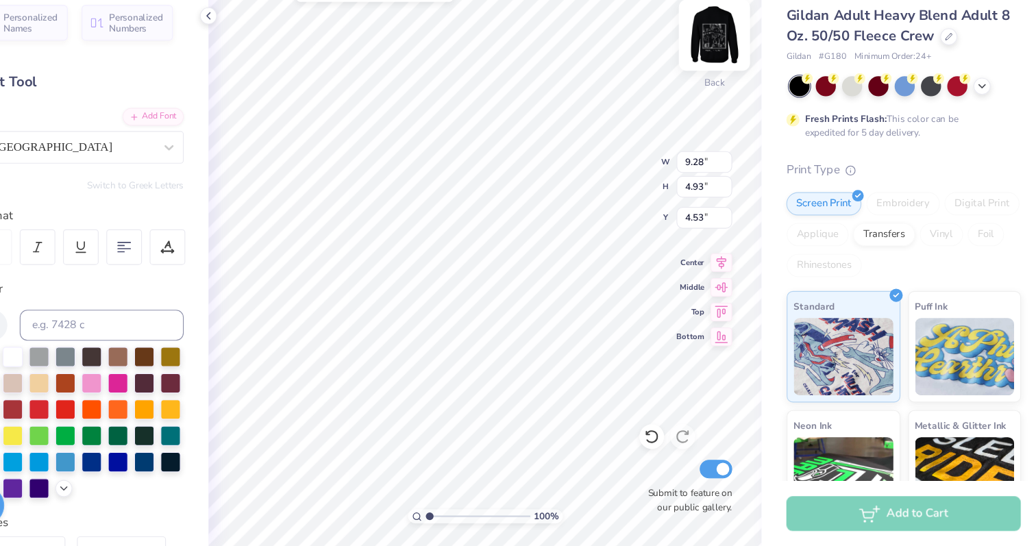
type input "4.32"
type input "4.11"
click at [740, 98] on img at bounding box center [737, 93] width 55 height 55
type input "11.08"
type input "13.22"
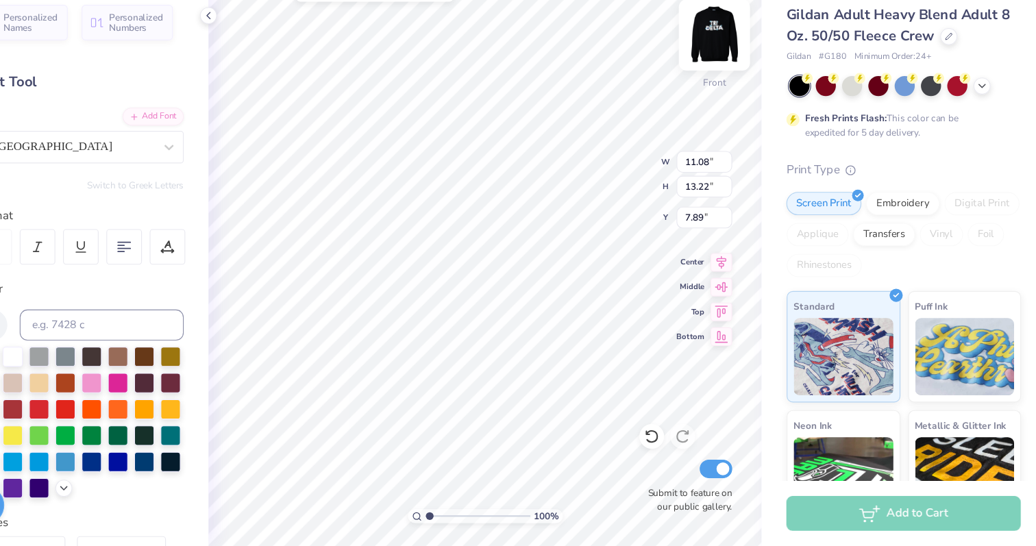
type input "6.36"
click at [739, 94] on img at bounding box center [737, 93] width 55 height 55
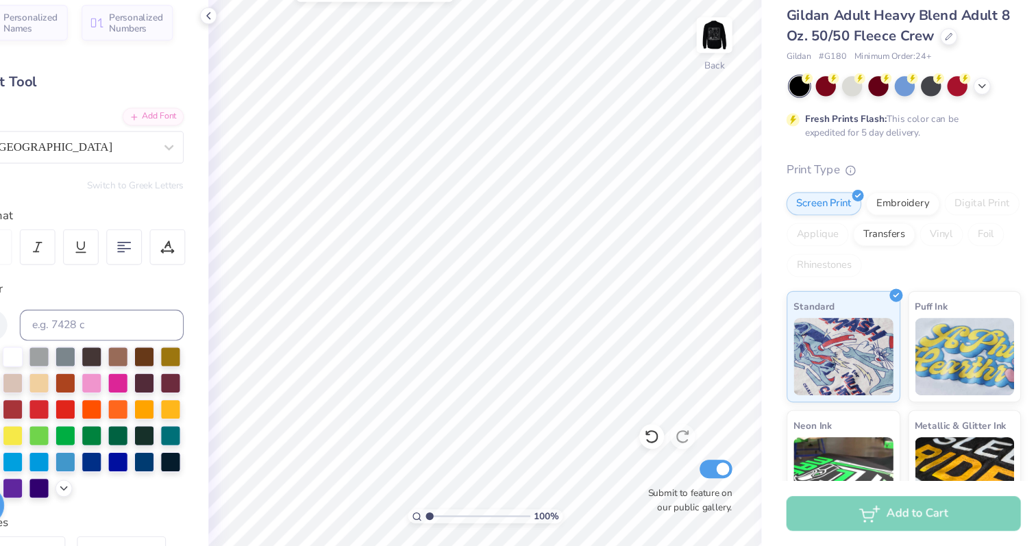
click at [739, 94] on img at bounding box center [737, 93] width 27 height 27
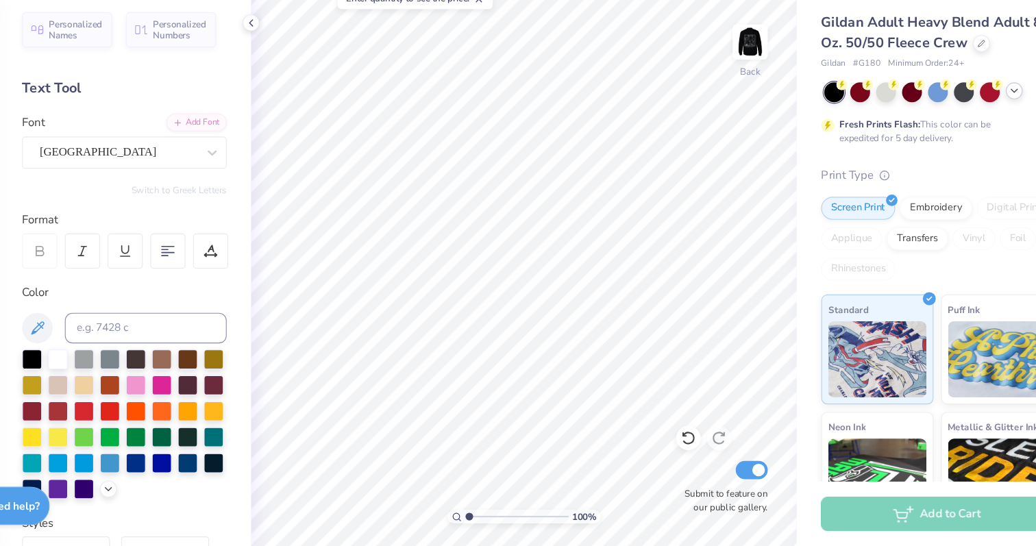
click at [977, 138] on icon at bounding box center [974, 137] width 11 height 11
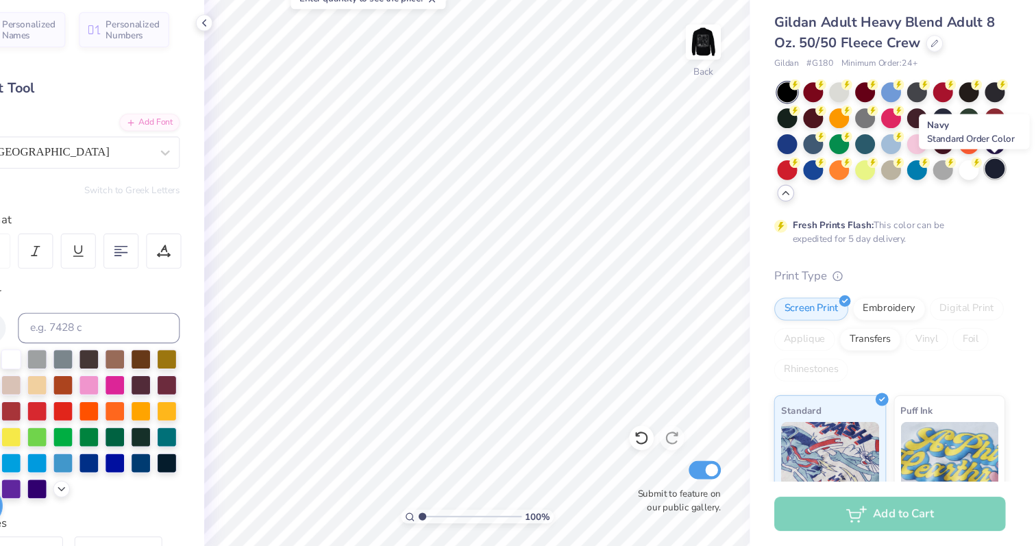
click at [997, 210] on div at bounding box center [1000, 207] width 18 height 18
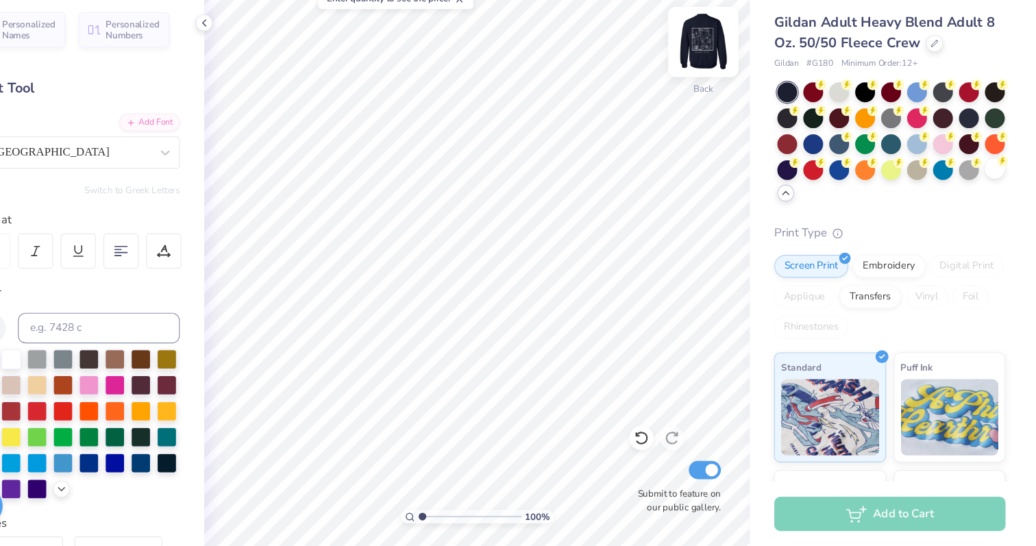
click at [737, 101] on img at bounding box center [737, 93] width 55 height 55
click at [738, 99] on img at bounding box center [737, 93] width 55 height 55
click at [738, 98] on img at bounding box center [737, 93] width 55 height 55
click at [738, 93] on img at bounding box center [737, 93] width 55 height 55
click at [738, 101] on img at bounding box center [737, 93] width 55 height 55
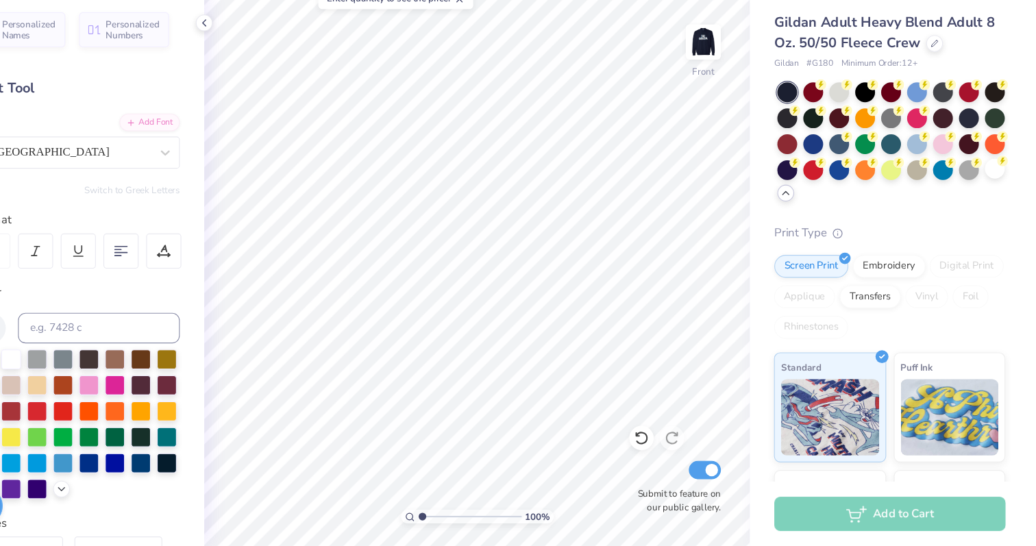
click at [738, 101] on img at bounding box center [737, 93] width 27 height 27
type input "6.38"
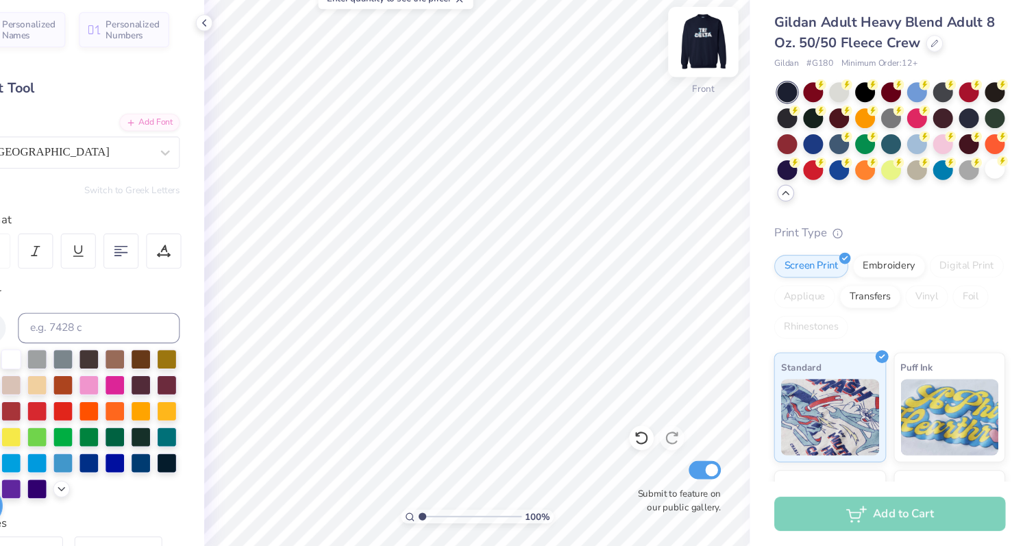
click at [740, 92] on img at bounding box center [737, 93] width 55 height 55
click at [740, 92] on img at bounding box center [737, 93] width 27 height 27
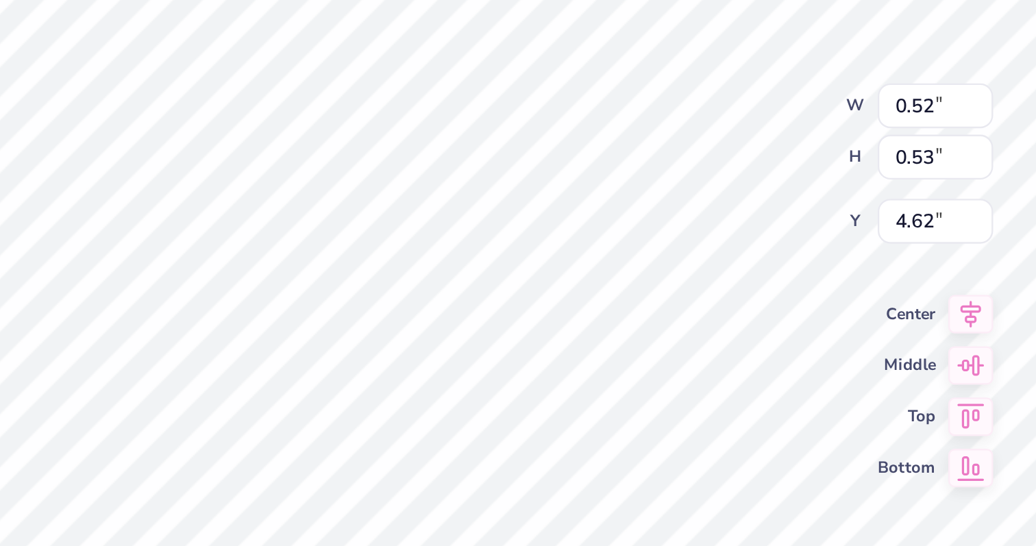
type input "4.48"
type input "0.75"
type input "0.76"
type input "0.66"
type input "0.67"
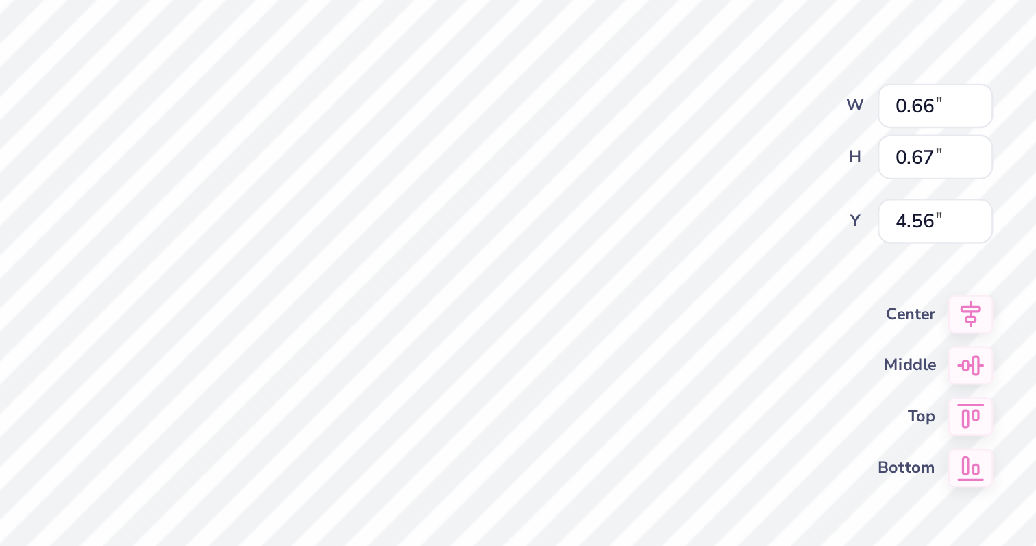
type input "4.34"
type input "0.87"
type input "0.89"
type input "0.68"
type input "0.69"
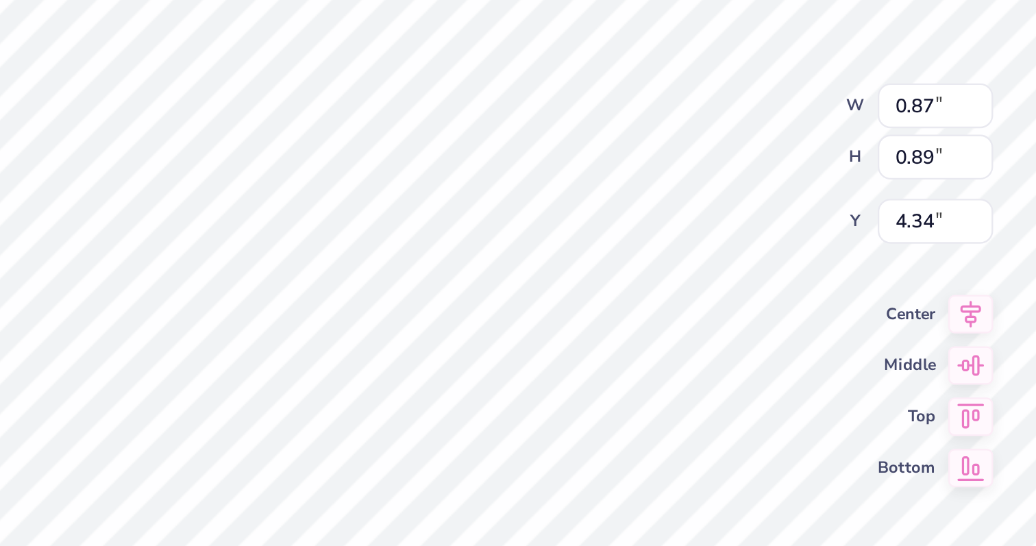
type input "4.53"
type input "0.62"
type input "0.63"
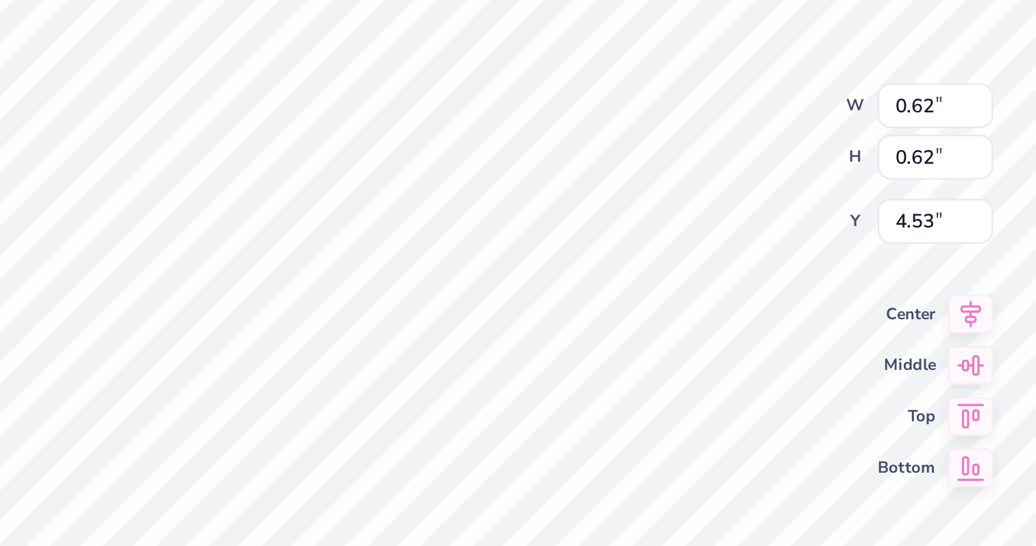
type input "4.55"
type input "0.69"
type input "4.32"
type input "0.84"
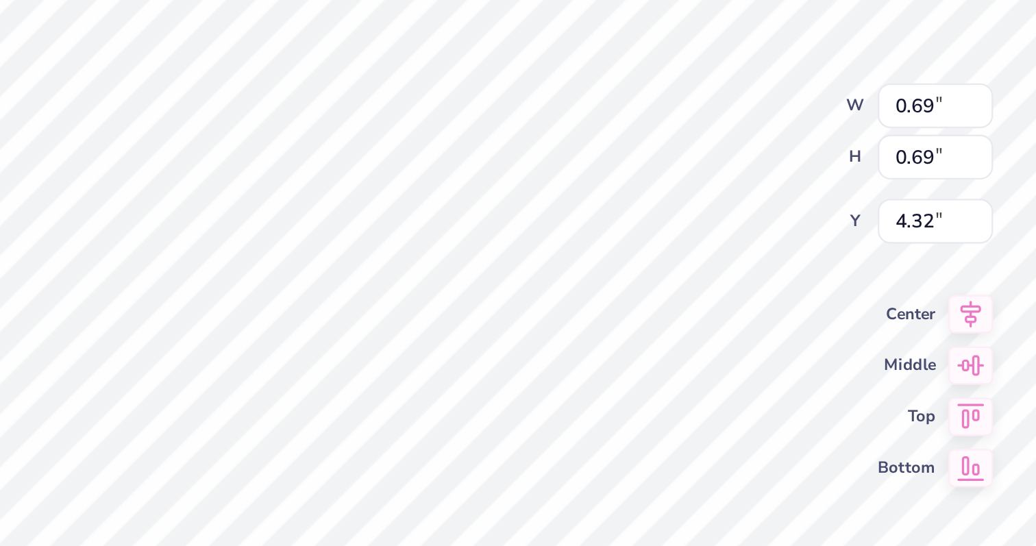
type input "0.84"
type input "4.35"
type input "0.64"
type input "4.57"
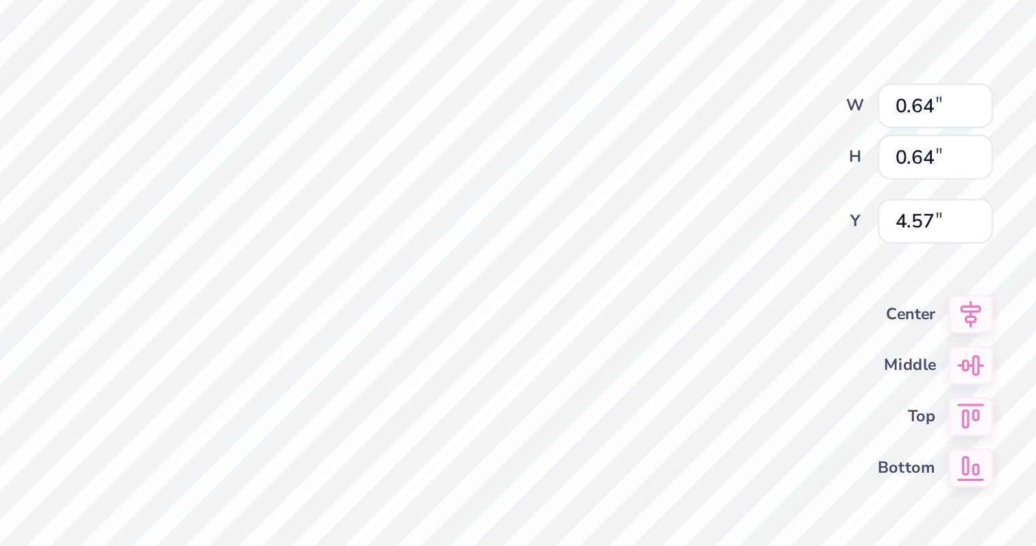
type input "0.78"
type input "4.47"
type input "0.74"
type input "0.75"
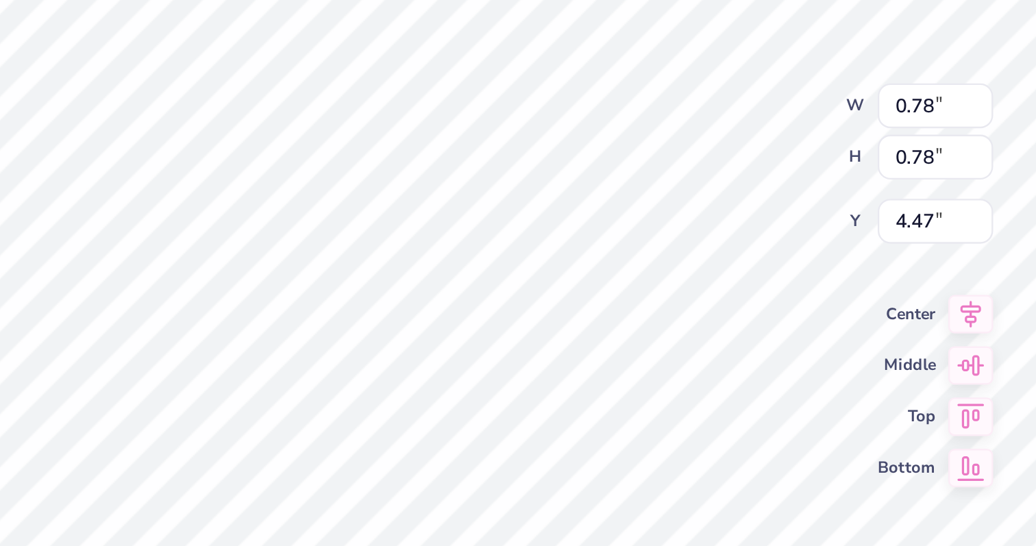
type input "4.48"
type input "0.68"
type input "4.53"
type input "0.61"
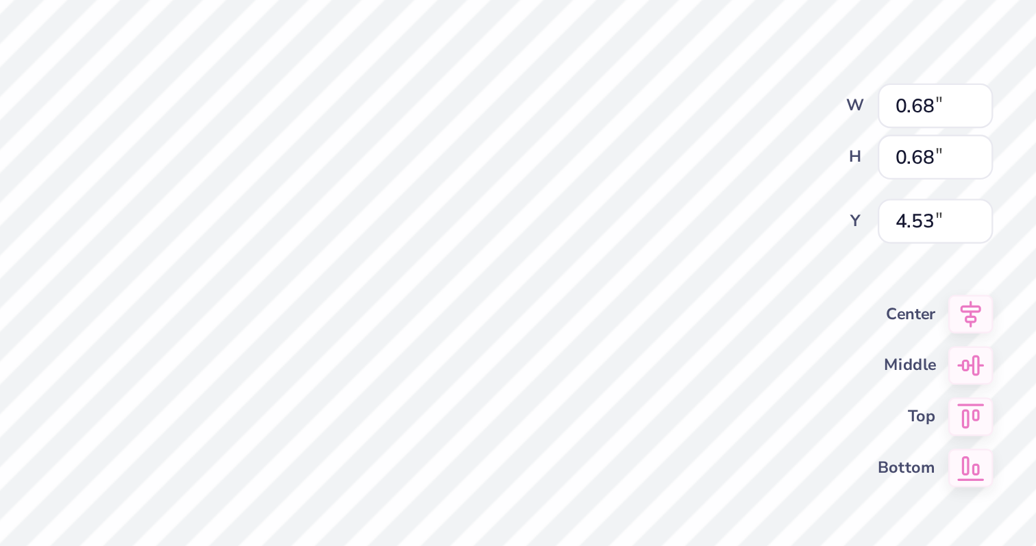
type input "0.61"
type input "4.54"
click at [653, 194] on div "100 % Back W 0.61 0.61 " H 0.61 0.61 " Y 4.54 4.54 " Center Middle Top Bottom S…" at bounding box center [534, 298] width 490 height 496
type input "4.40"
type input "3.61"
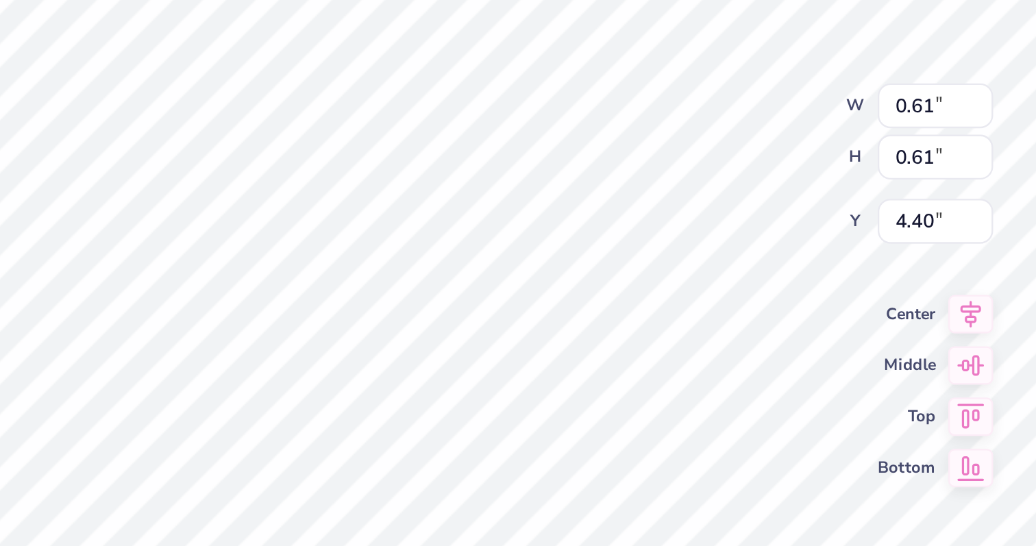
type input "2.30"
type input "4.31"
click at [651, 226] on div "100 % Back W 3.61 3.61 " H 2.30 2.30 " Y 4.31 4.31 " Center Middle Top Bottom S…" at bounding box center [534, 298] width 490 height 496
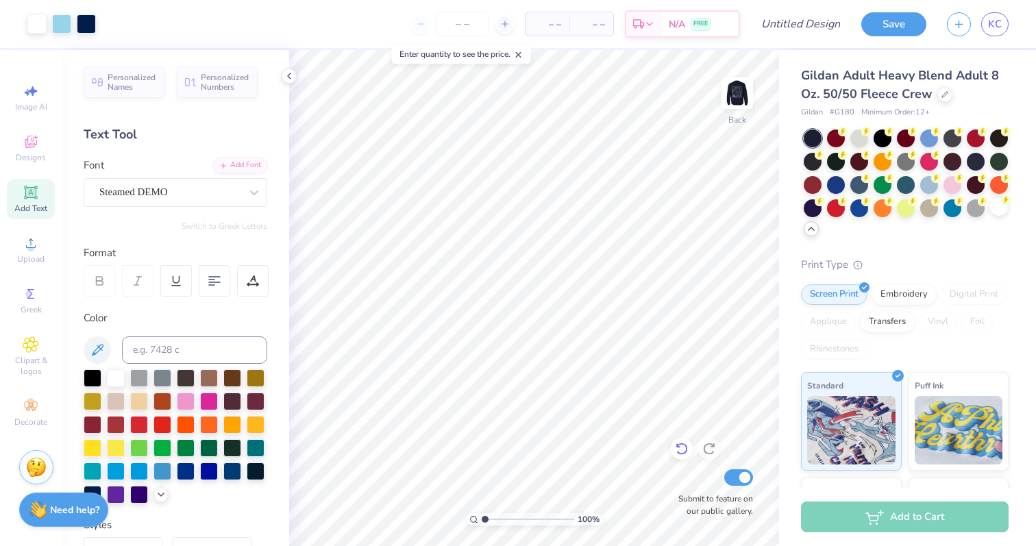
click at [677, 448] on icon at bounding box center [678, 446] width 3 height 3
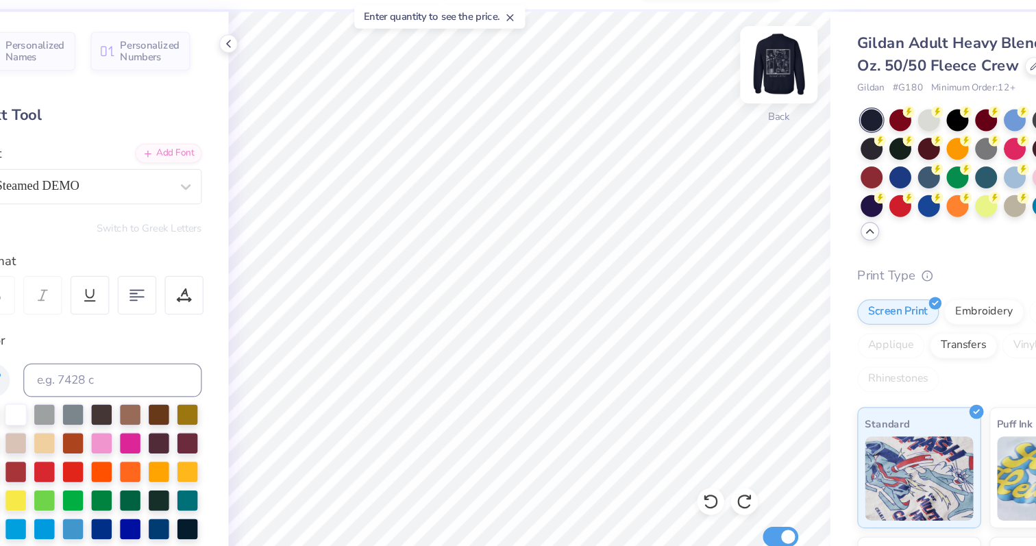
click at [739, 99] on img at bounding box center [737, 93] width 55 height 55
click at [739, 99] on img at bounding box center [737, 93] width 27 height 27
click at [739, 99] on img at bounding box center [737, 93] width 55 height 55
click at [739, 99] on img at bounding box center [737, 93] width 27 height 27
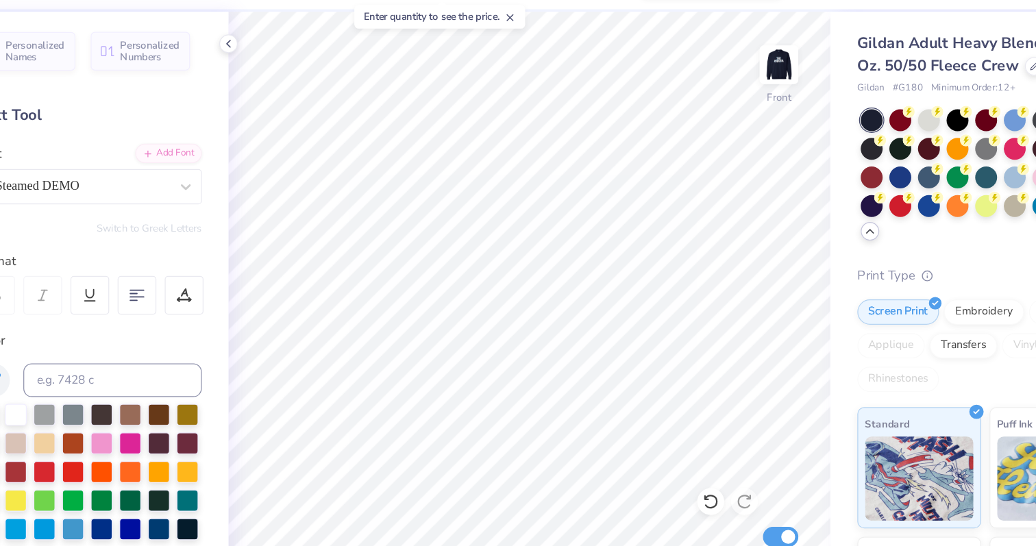
click at [739, 99] on img at bounding box center [737, 93] width 27 height 27
type input "5.86"
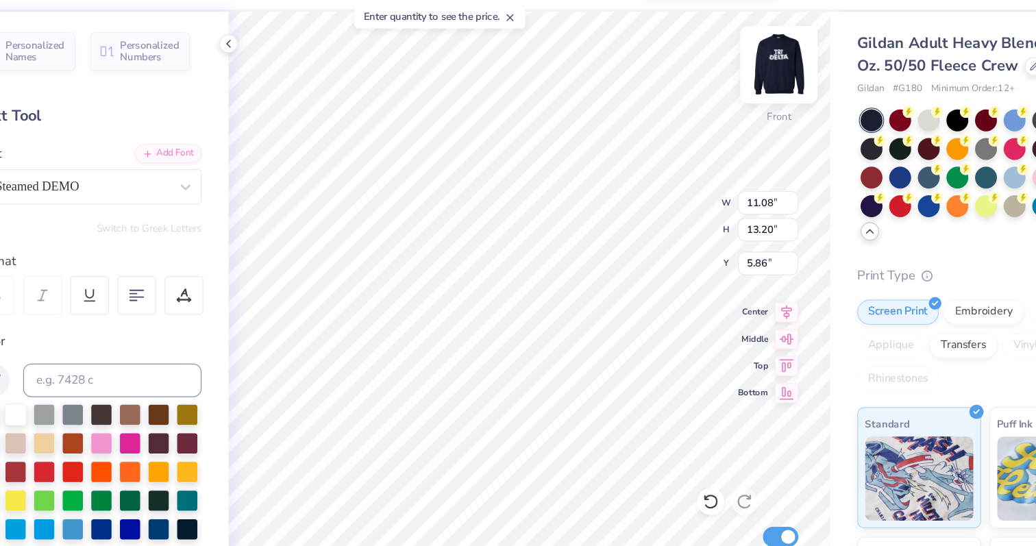
click at [738, 96] on img at bounding box center [737, 93] width 55 height 55
type input "4.10"
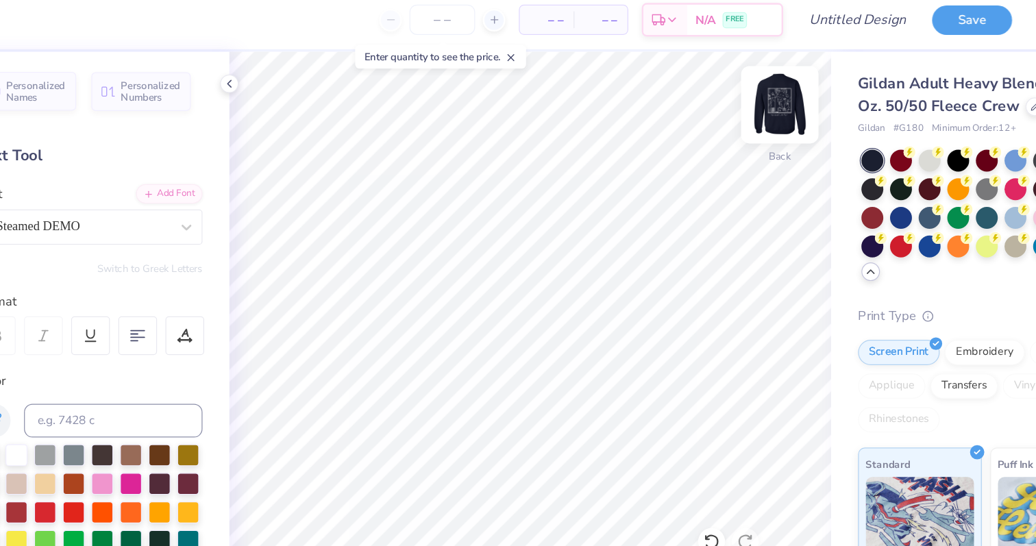
click at [738, 102] on img at bounding box center [737, 93] width 55 height 55
click at [738, 102] on img at bounding box center [737, 93] width 27 height 27
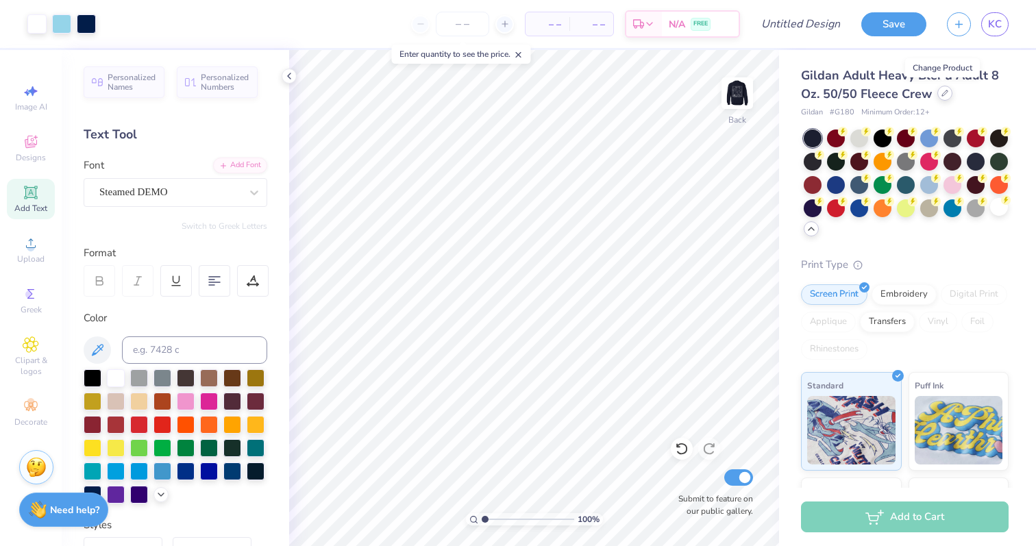
click at [945, 99] on div at bounding box center [945, 93] width 15 height 15
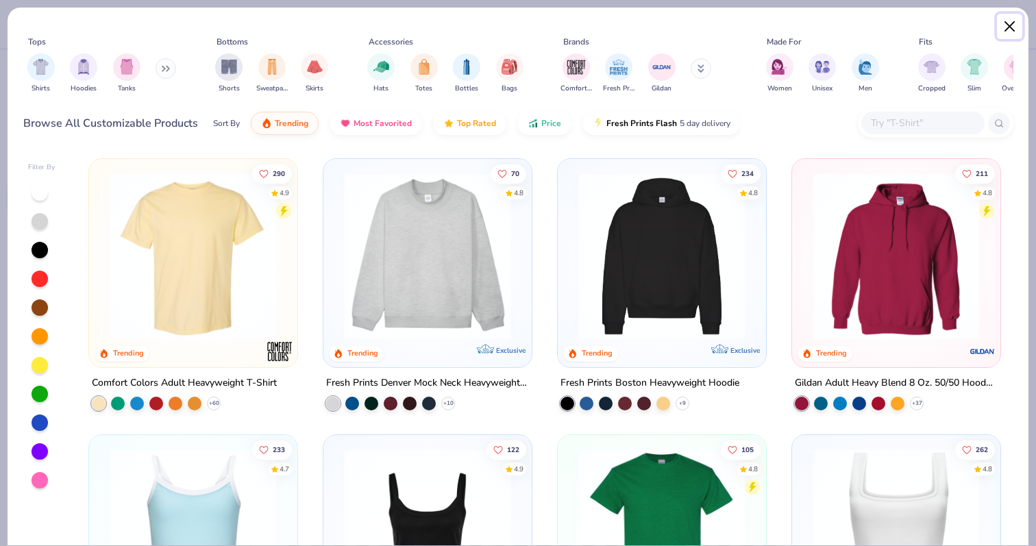
click at [1014, 22] on button "Close" at bounding box center [1010, 27] width 26 height 26
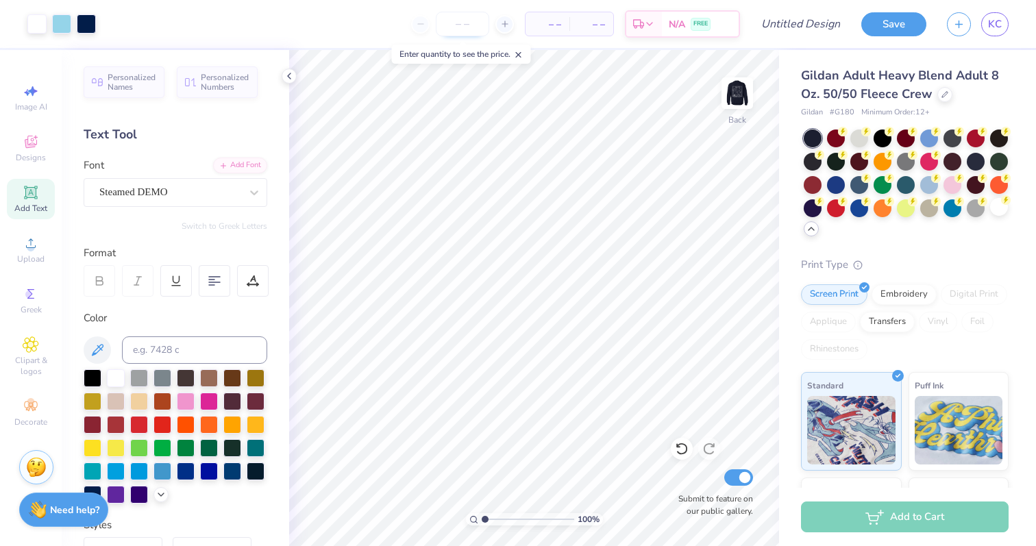
click at [458, 29] on input "number" at bounding box center [462, 24] width 53 height 25
type input "50"
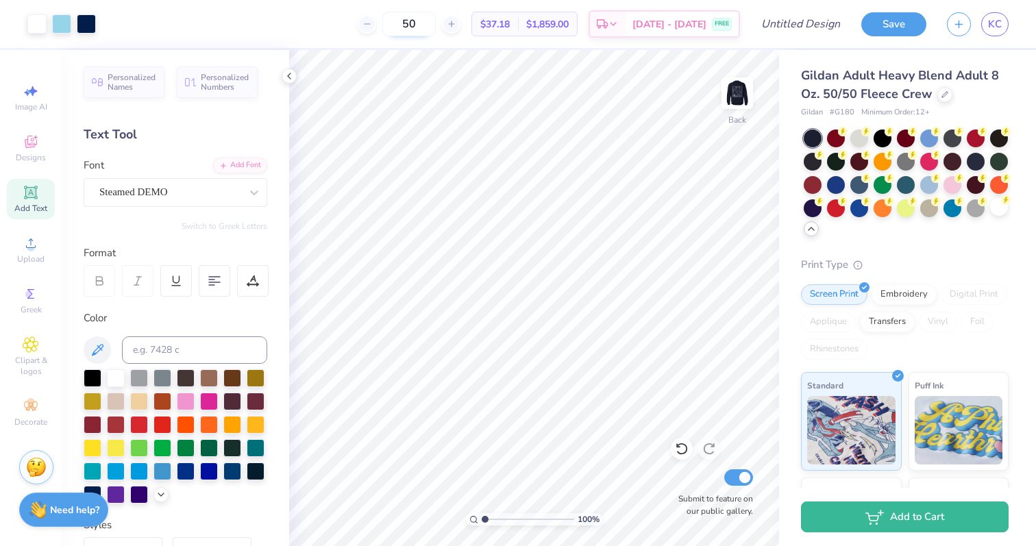
click at [433, 24] on input "50" at bounding box center [408, 24] width 53 height 25
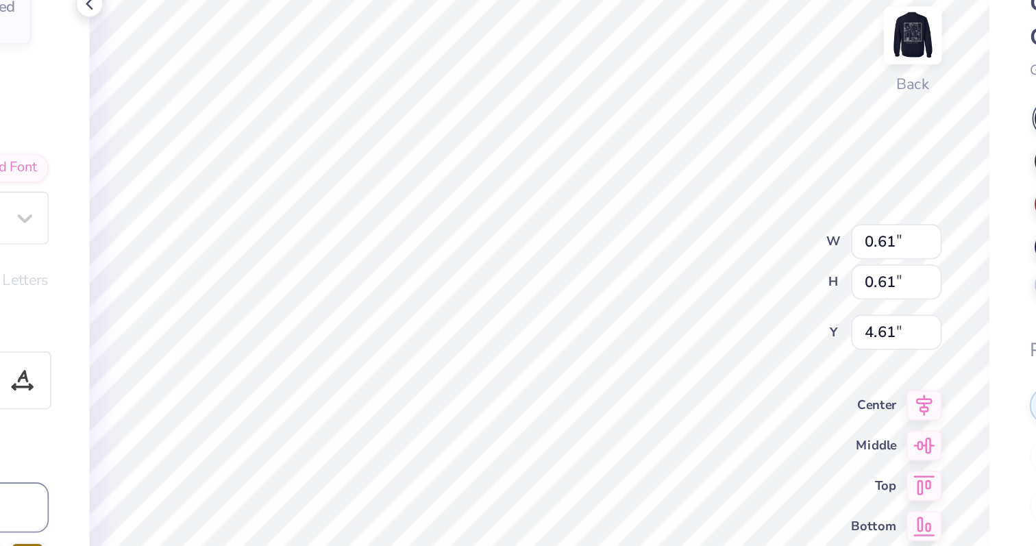
type input "4.39"
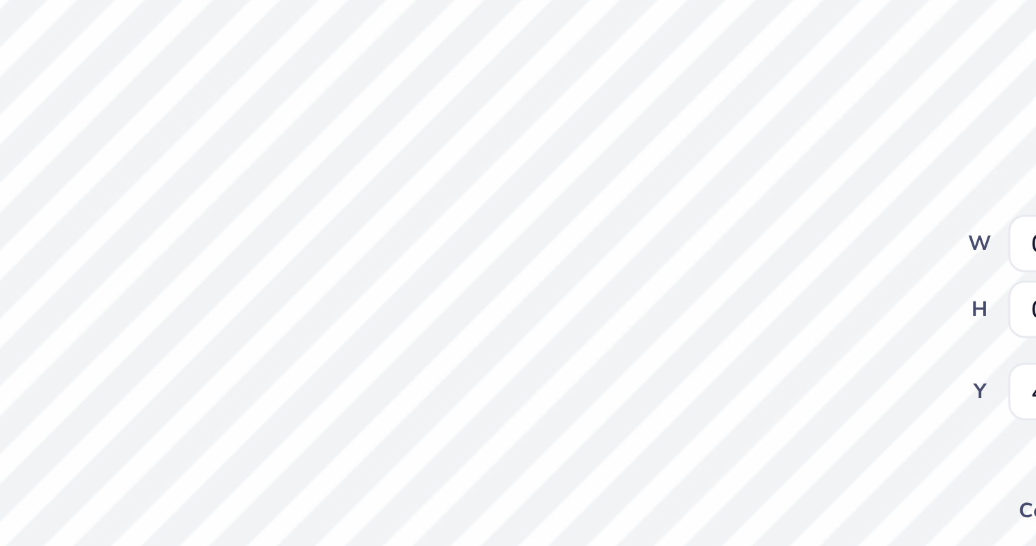
type input "0.52"
type input "0.53"
type input "7.95"
type input "8.84"
type input "2.40"
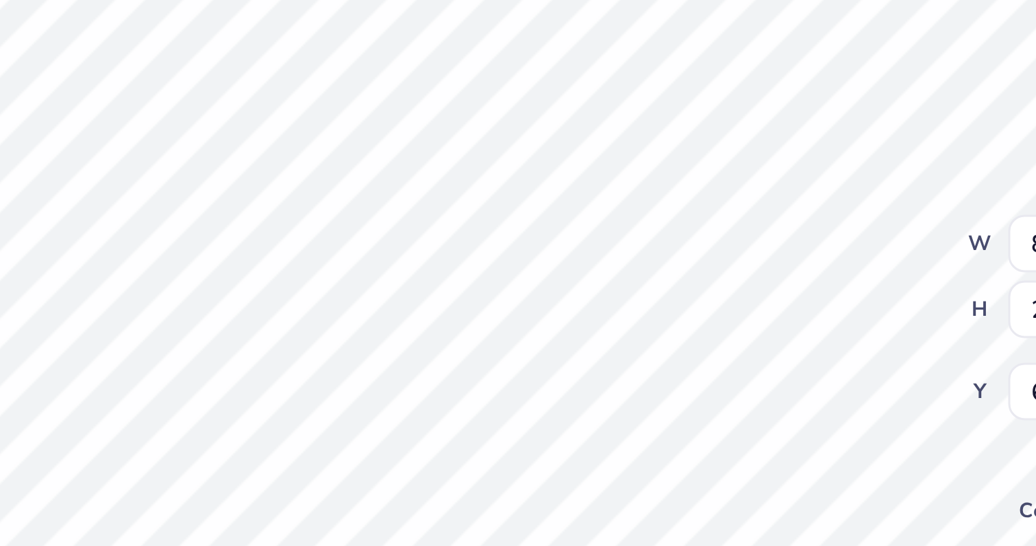
type input "6.75"
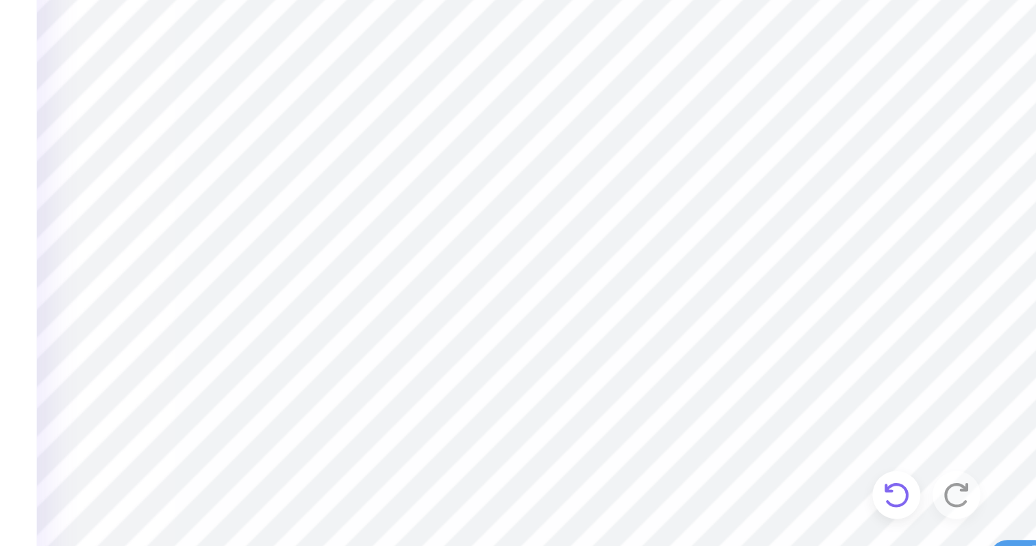
click at [681, 450] on icon at bounding box center [682, 449] width 14 height 14
click at [685, 447] on icon at bounding box center [682, 449] width 14 height 14
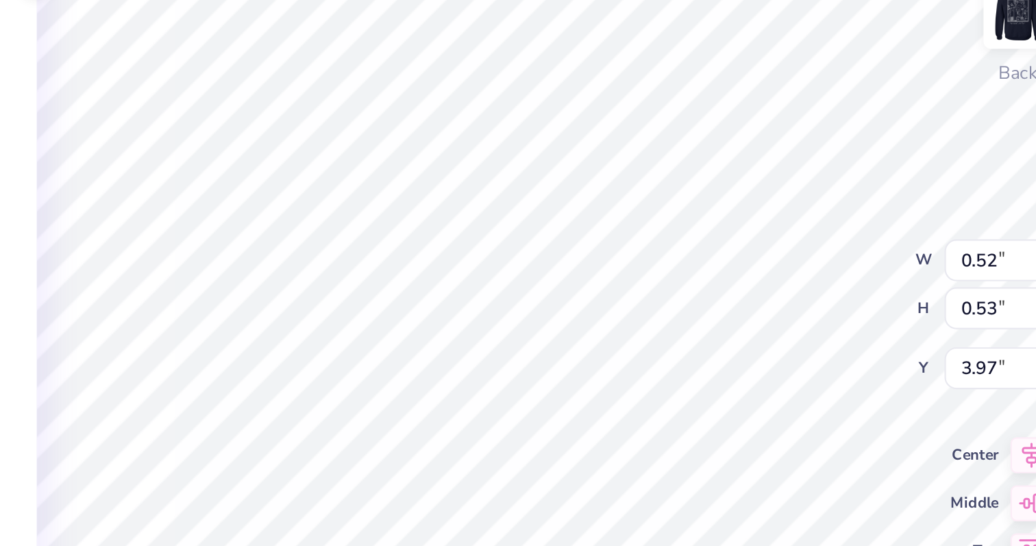
type input "3.97"
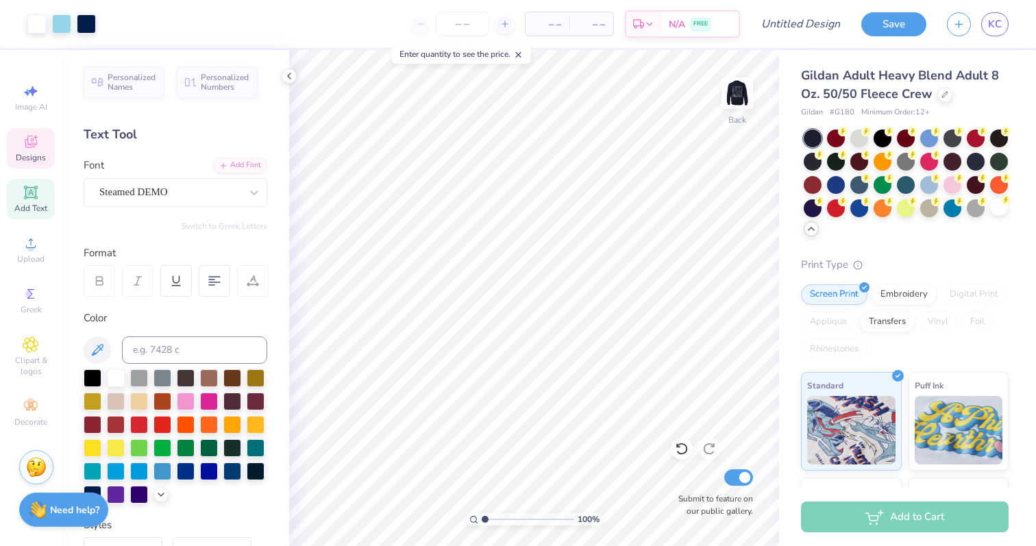
click at [34, 140] on icon at bounding box center [31, 142] width 16 height 16
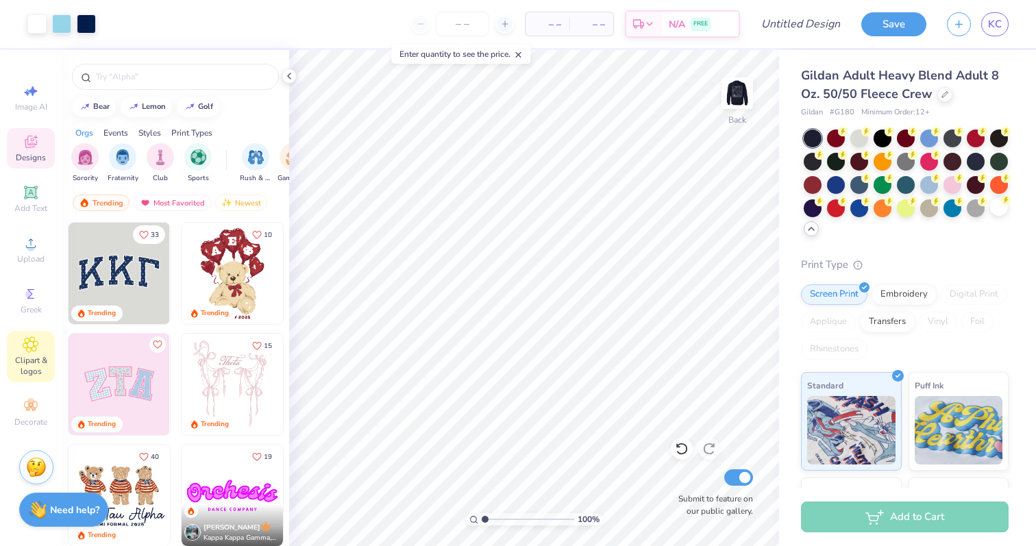
click at [36, 359] on span "Clipart & logos" at bounding box center [31, 366] width 48 height 22
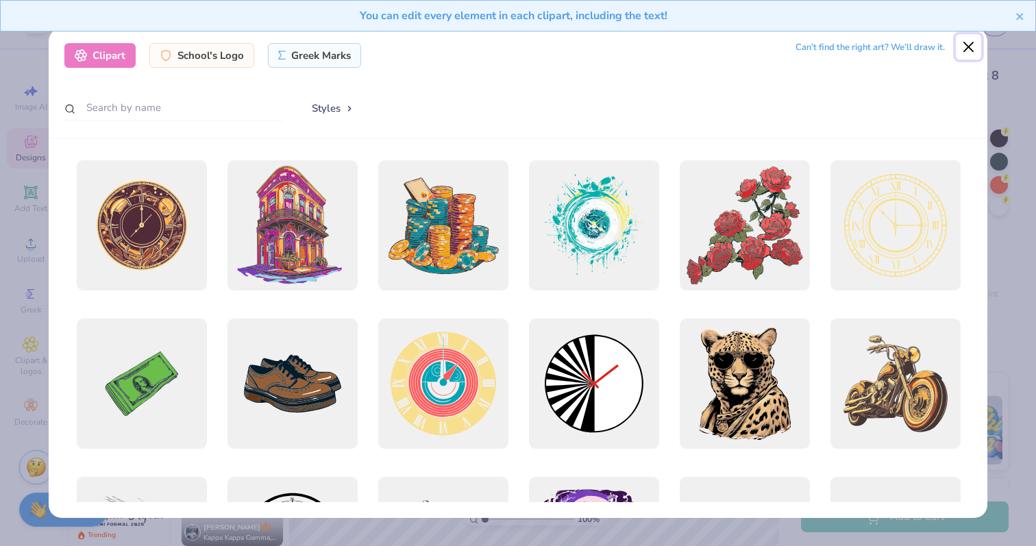
click at [967, 43] on button "Close" at bounding box center [969, 47] width 26 height 26
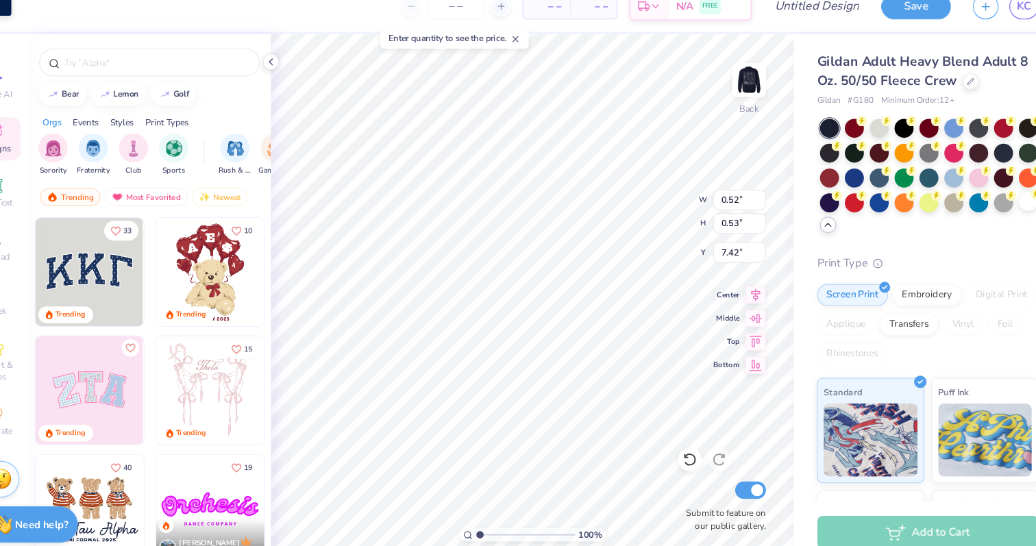
type input "11.10"
type input "8.84"
type input "2.40"
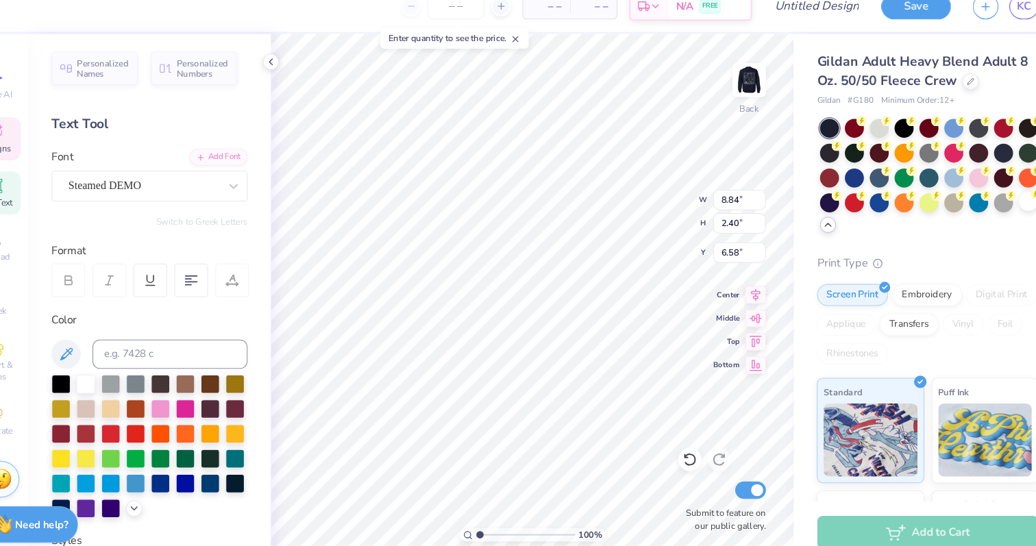
type input "7.44"
type input "0.73"
type input "0.97"
click at [685, 449] on icon at bounding box center [682, 449] width 14 height 14
type input "7.02"
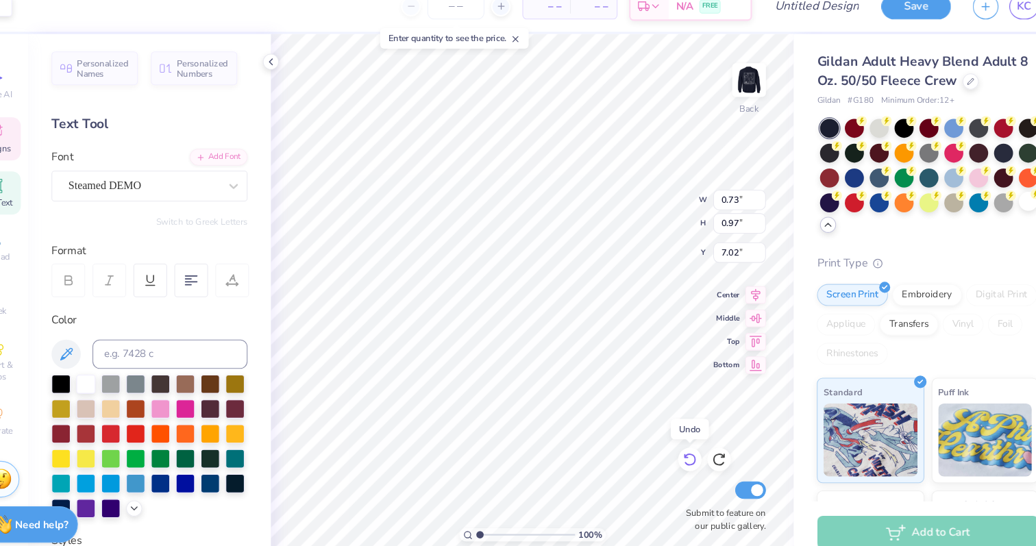
click at [685, 449] on icon at bounding box center [682, 449] width 14 height 14
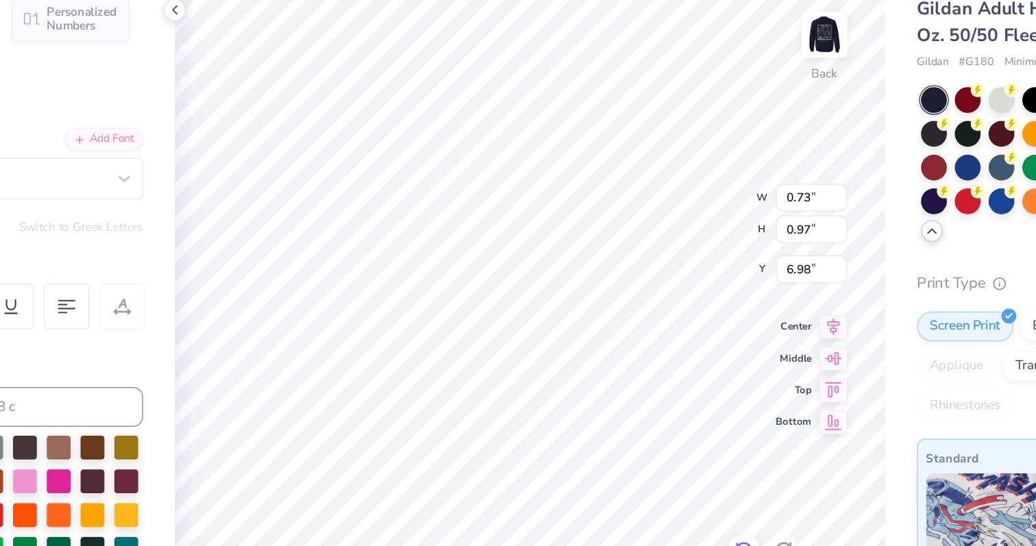
type input "4.45"
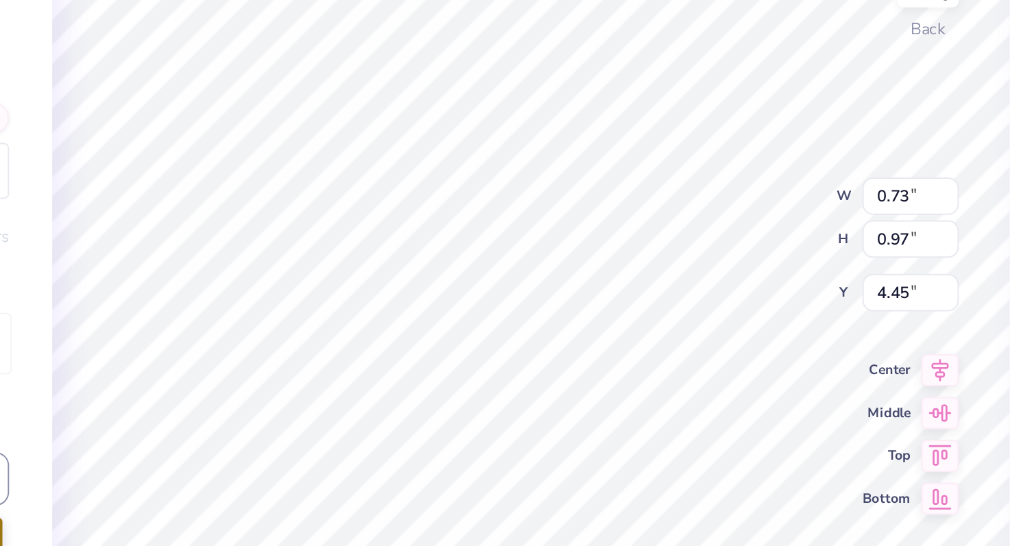
type input "2.03"
type input "0.52"
type input "0.53"
type input "2.74"
type input "0.73"
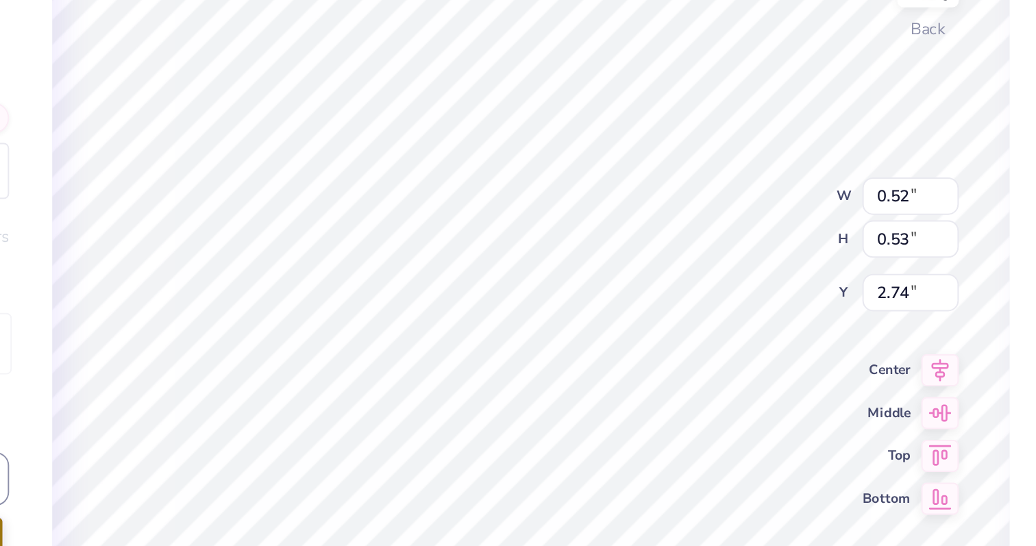
type input "0.97"
type input "4.23"
type input "0.65"
type input "0.87"
type input "4.57"
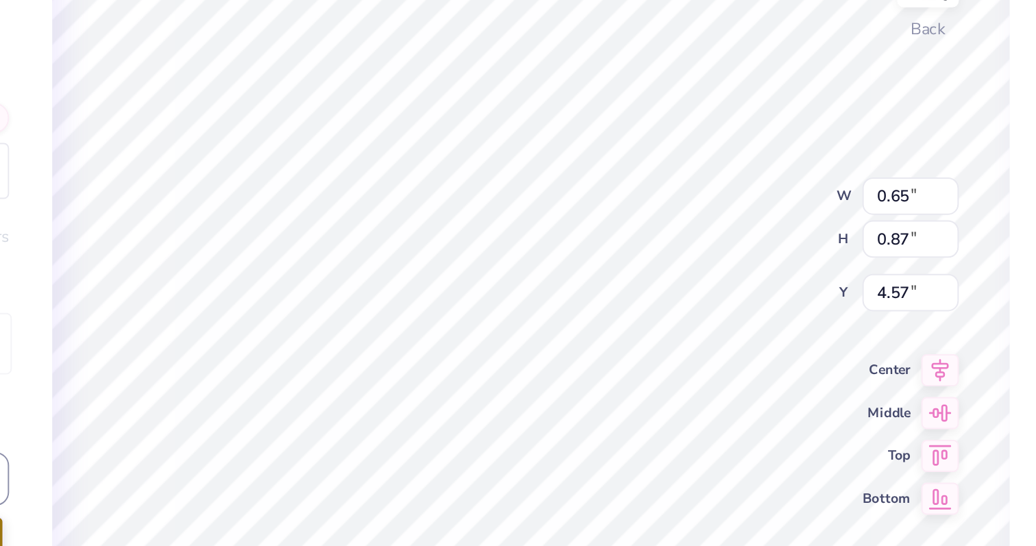
type input "0.81"
type input "1.07"
type input "4.36"
type input "0.64"
type input "0.85"
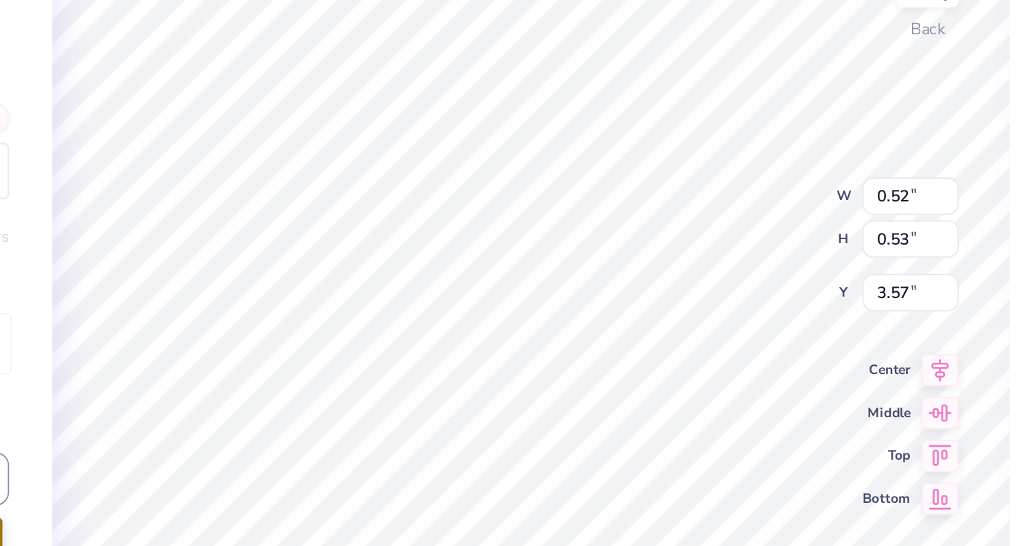
type input "3.32"
type input "0.64"
type input "0.85"
type input "4.23"
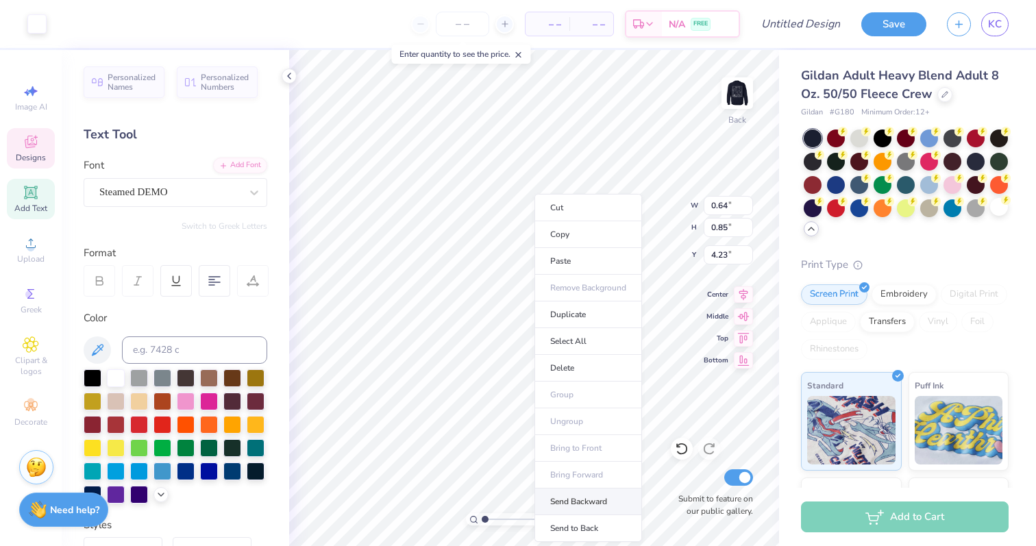
click at [581, 505] on li "Send Backward" at bounding box center [589, 502] width 108 height 27
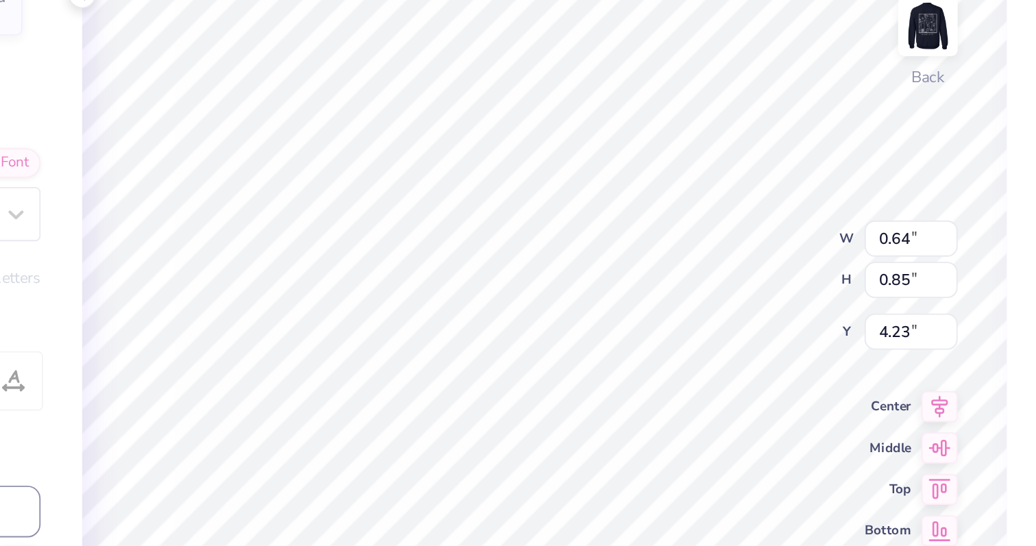
type input "0.82"
type input "1.10"
type input "0.68"
type input "0.90"
type input "4.42"
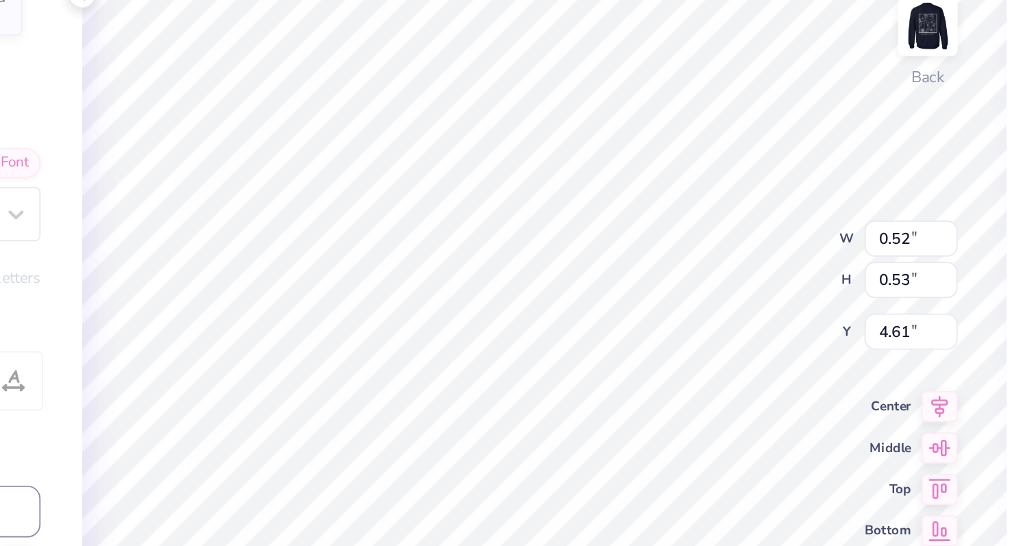
type input "4.61"
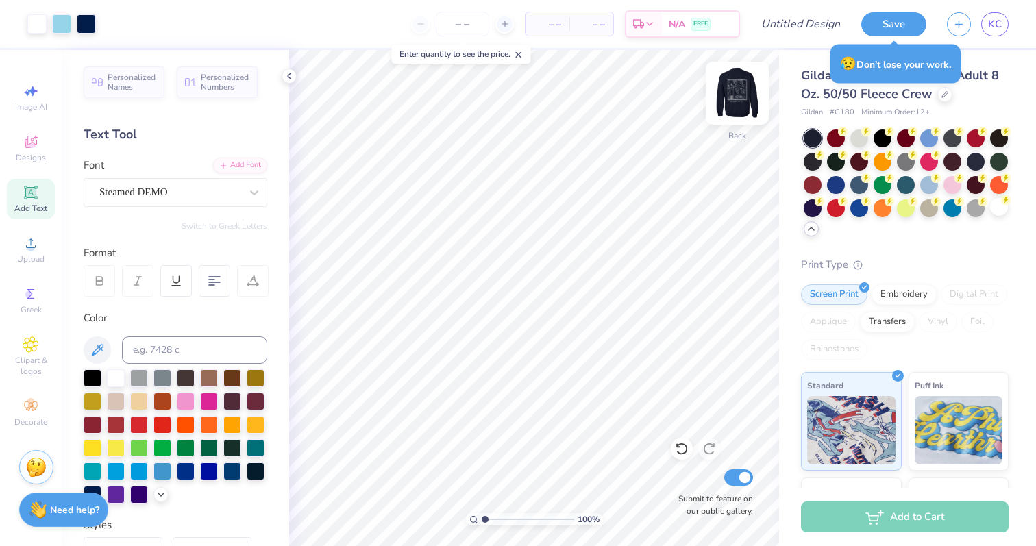
click at [740, 90] on img at bounding box center [737, 93] width 55 height 55
click at [740, 90] on img at bounding box center [737, 93] width 27 height 27
type input "3.00"
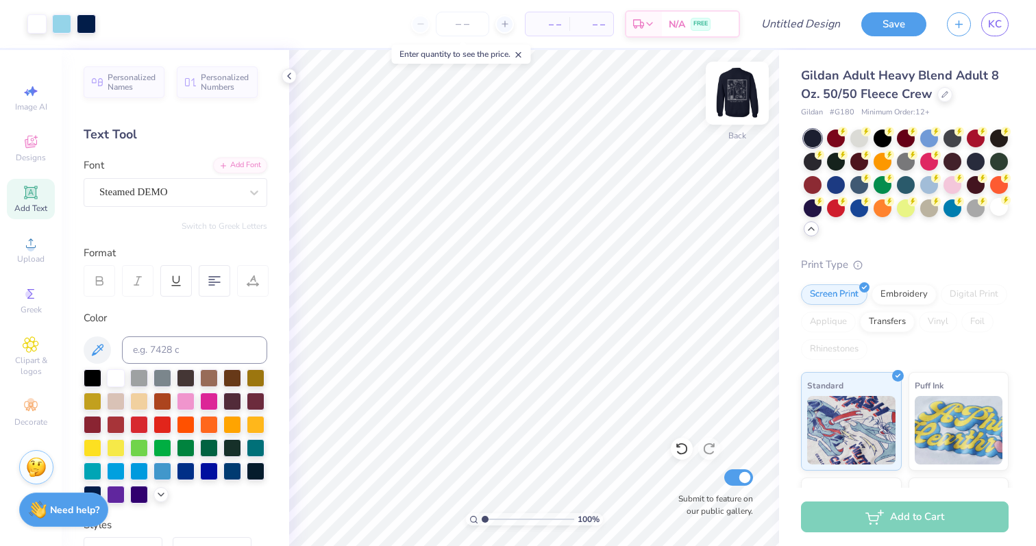
click at [733, 97] on img at bounding box center [737, 93] width 55 height 55
click at [733, 97] on img at bounding box center [737, 93] width 27 height 27
click at [787, 29] on input "Design Title" at bounding box center [817, 23] width 67 height 27
type input "H"
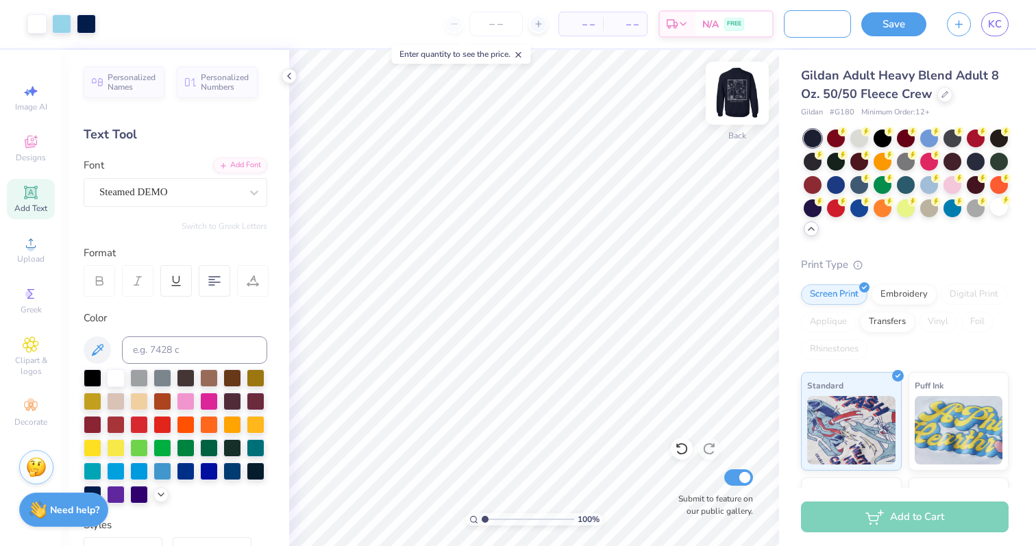
type input "Tri Delta Heart Crew"
click at [731, 101] on img at bounding box center [737, 93] width 55 height 55
click at [731, 101] on img at bounding box center [737, 93] width 27 height 27
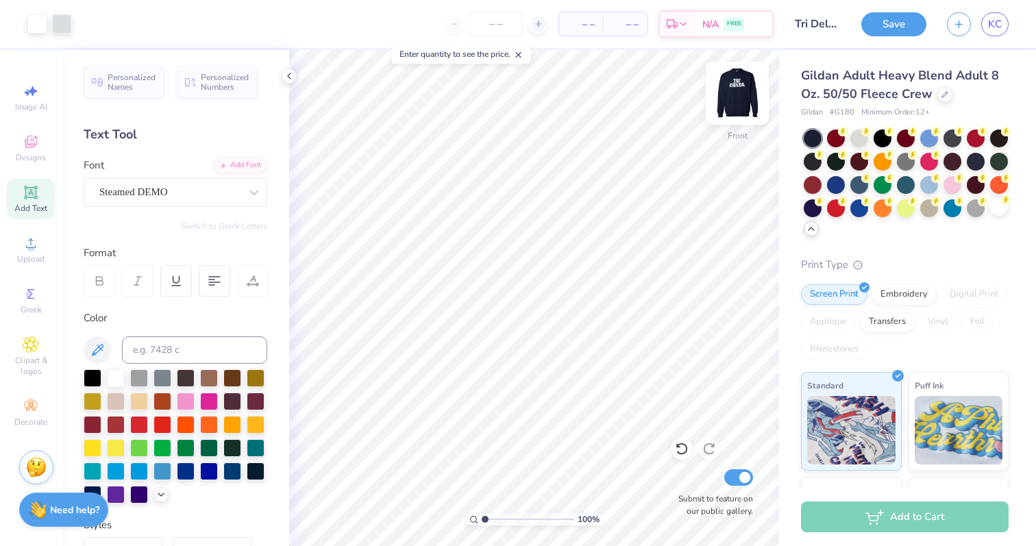
click at [731, 101] on img at bounding box center [737, 93] width 55 height 55
click at [740, 98] on img at bounding box center [737, 93] width 55 height 55
click at [742, 103] on img at bounding box center [737, 93] width 55 height 55
click at [742, 103] on img at bounding box center [737, 93] width 27 height 27
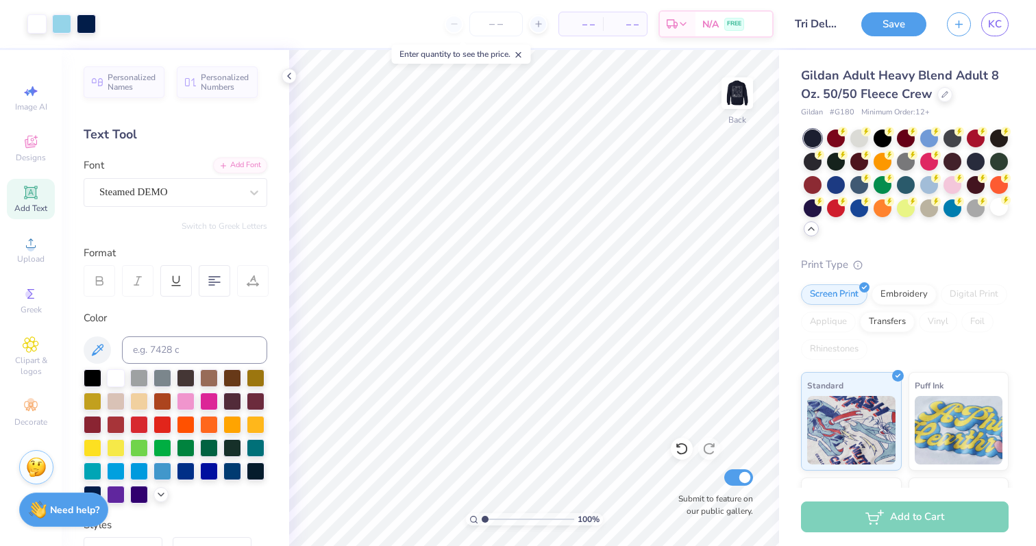
click at [742, 103] on img at bounding box center [737, 93] width 27 height 27
click at [741, 104] on img at bounding box center [737, 93] width 55 height 55
click at [741, 104] on img at bounding box center [737, 93] width 27 height 27
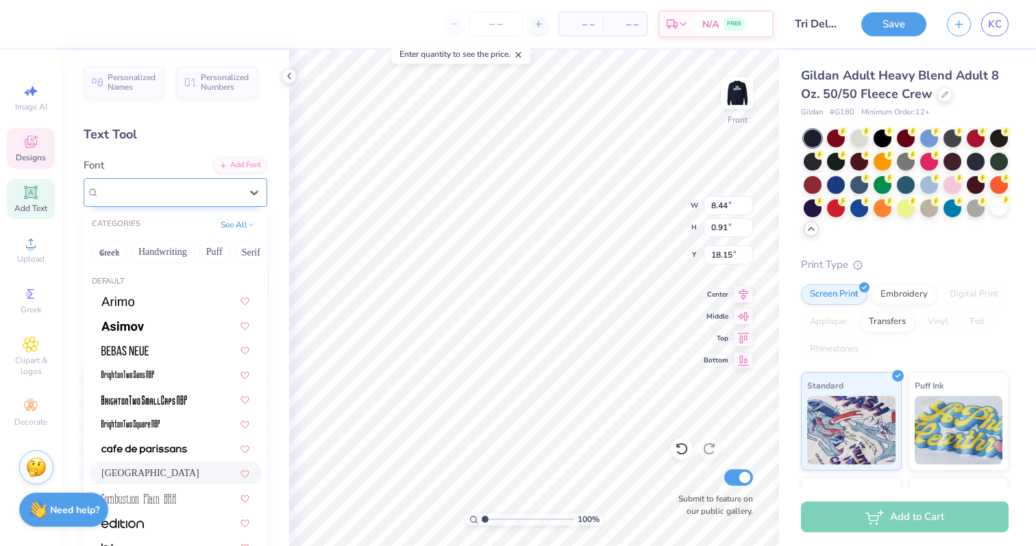
click at [236, 198] on div "[GEOGRAPHIC_DATA]" at bounding box center [170, 192] width 144 height 21
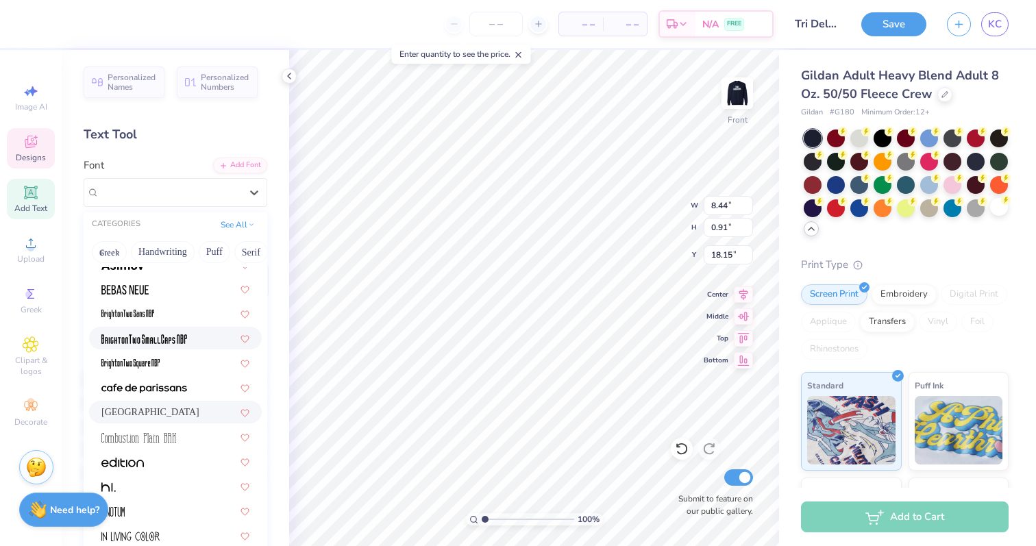
scroll to position [88, 0]
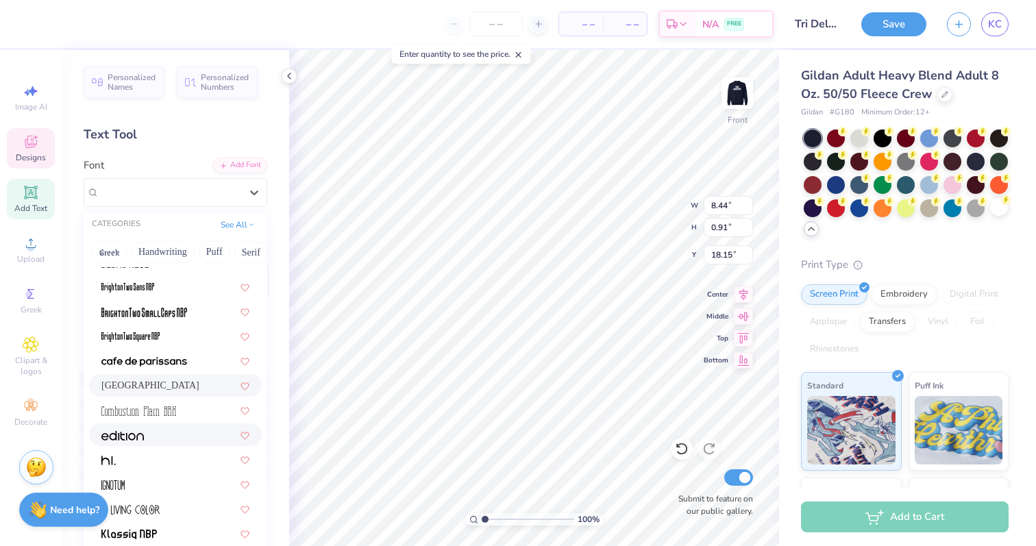
click at [188, 436] on div at bounding box center [175, 435] width 148 height 14
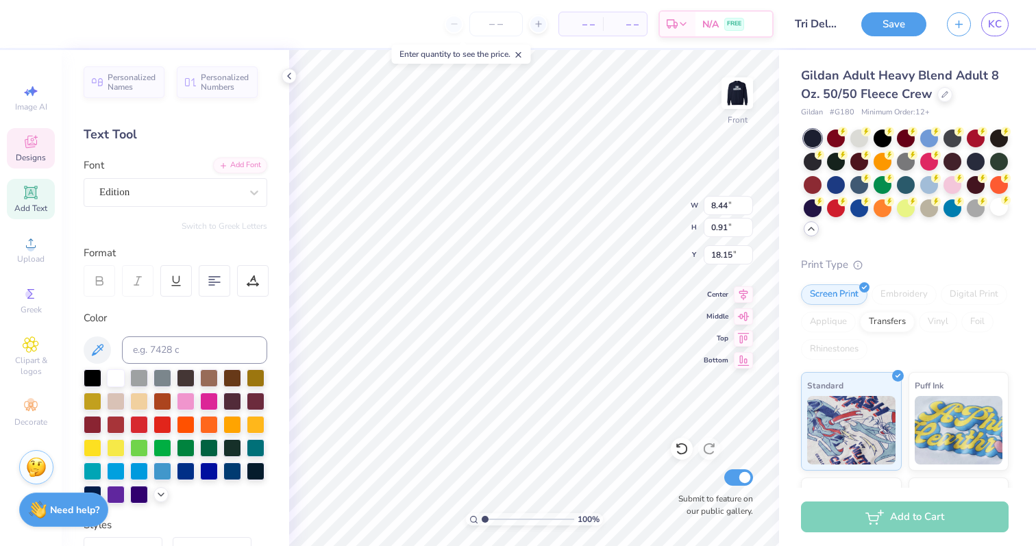
type input "14.61"
type input "0.96"
type input "18.04"
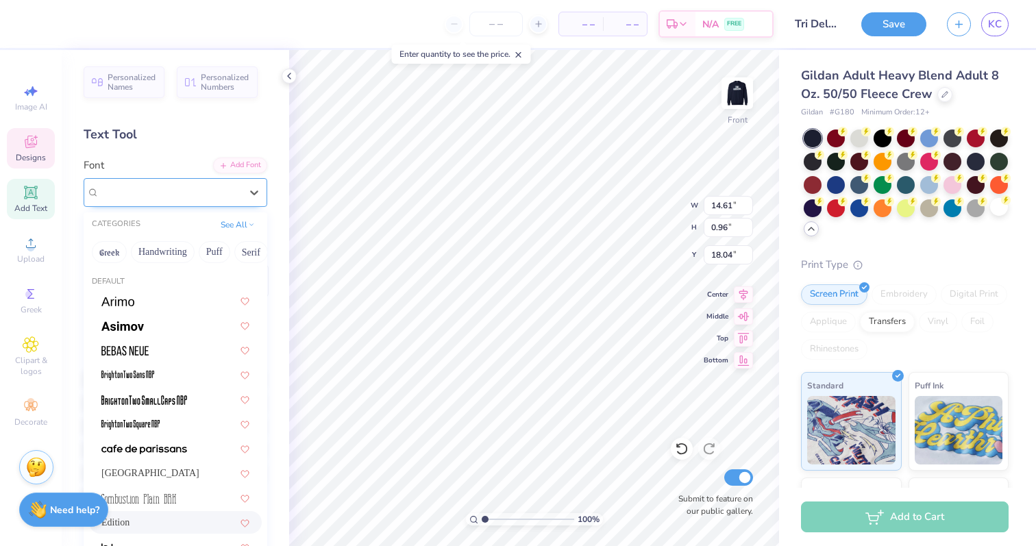
click at [162, 200] on div at bounding box center [169, 192] width 141 height 19
click at [154, 476] on div "[GEOGRAPHIC_DATA]" at bounding box center [175, 473] width 148 height 14
type input "6.66"
type input "0.72"
type input "18.22"
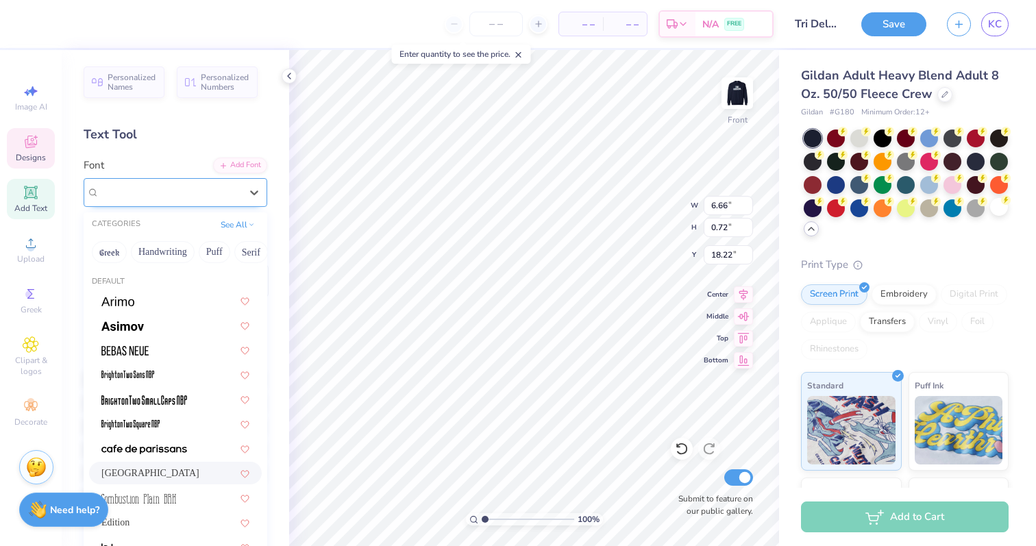
click at [199, 202] on div "[GEOGRAPHIC_DATA]" at bounding box center [170, 192] width 144 height 21
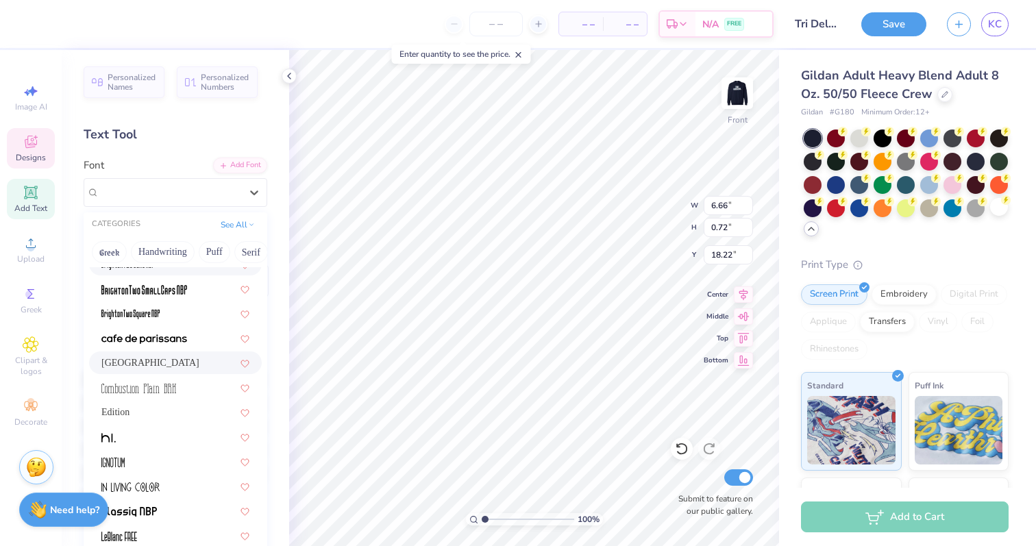
scroll to position [140, 0]
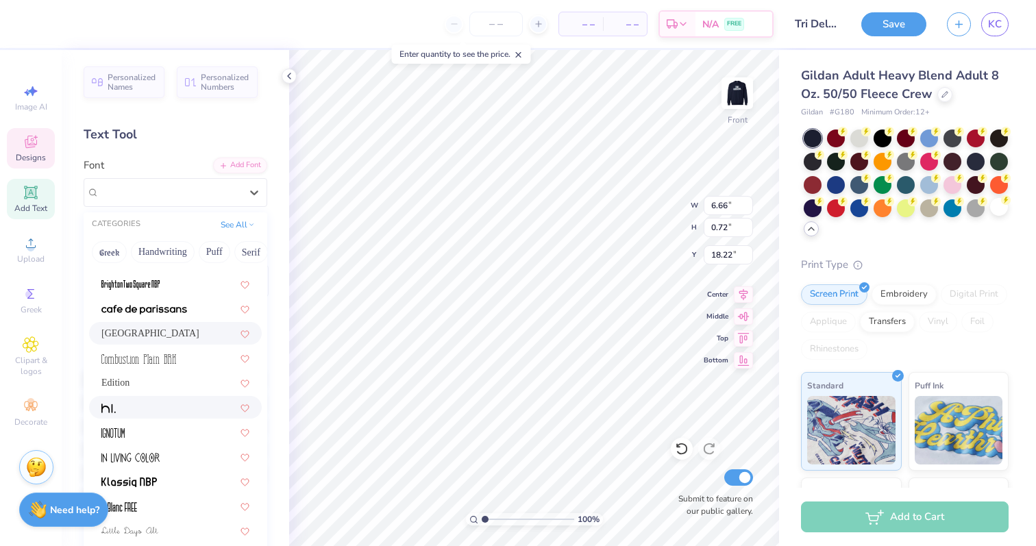
click at [197, 406] on div at bounding box center [175, 407] width 148 height 14
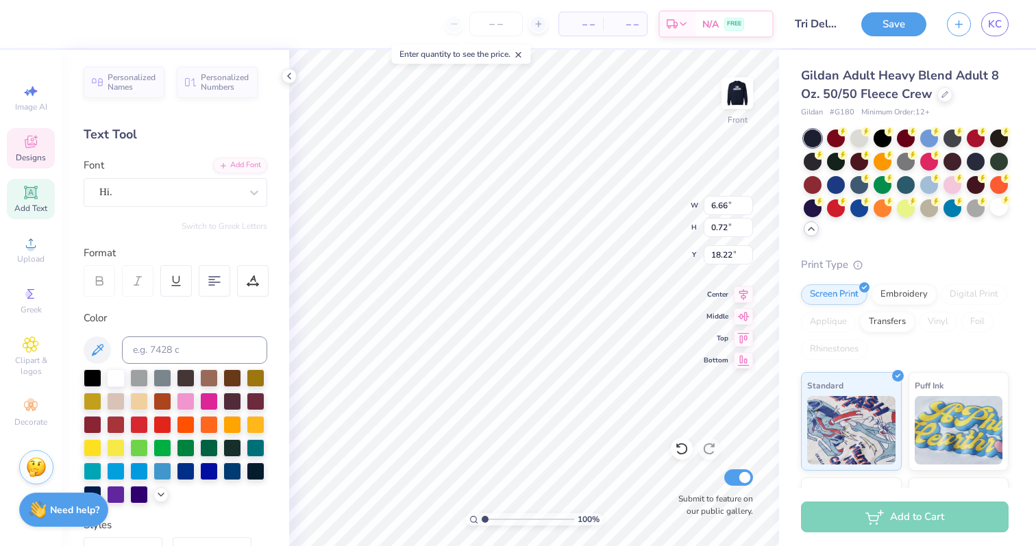
type input "13.02"
type input "0.64"
type input "18.26"
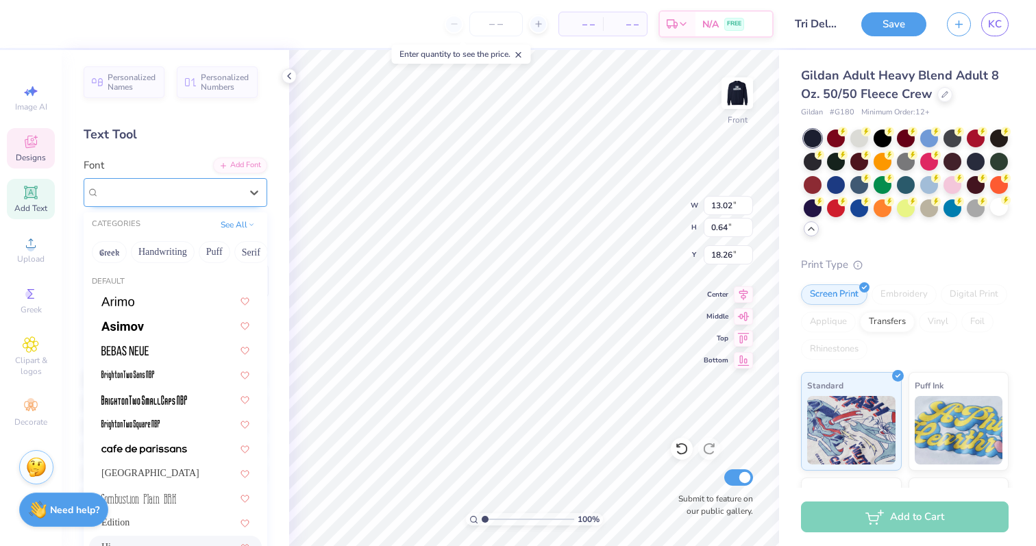
click at [164, 195] on div "Hi." at bounding box center [170, 192] width 144 height 21
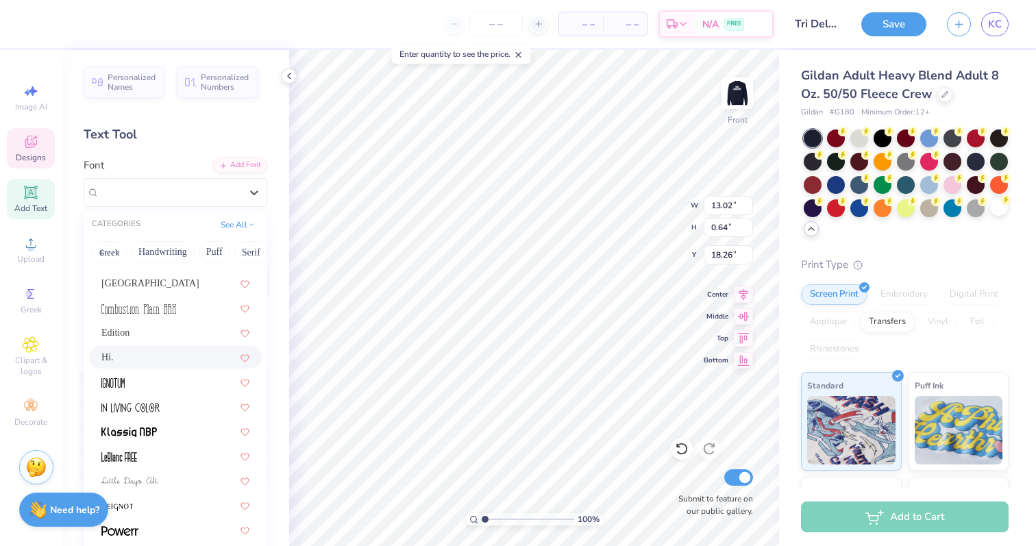
scroll to position [191, 0]
click at [149, 476] on img at bounding box center [129, 481] width 57 height 10
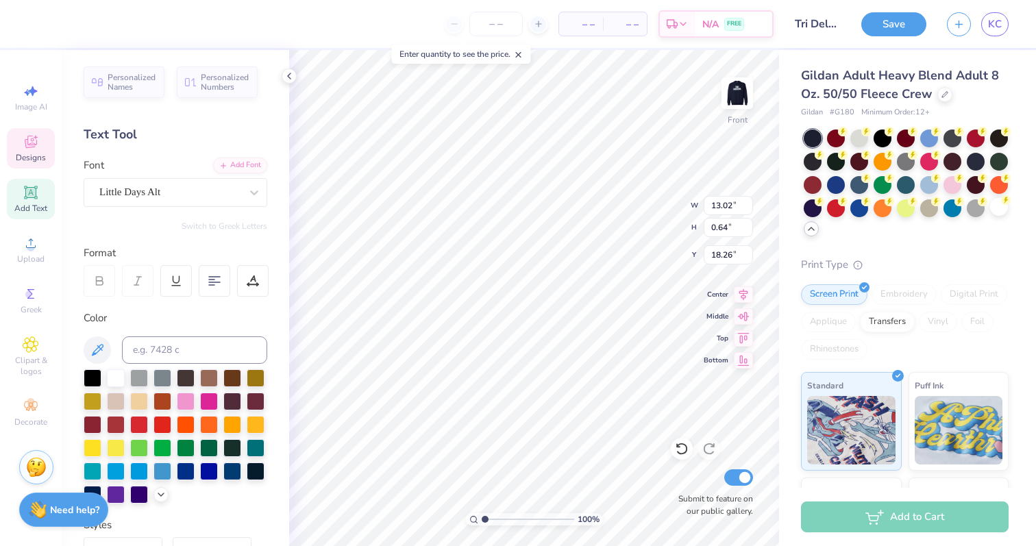
type input "9.14"
type input "1.02"
type input "18.01"
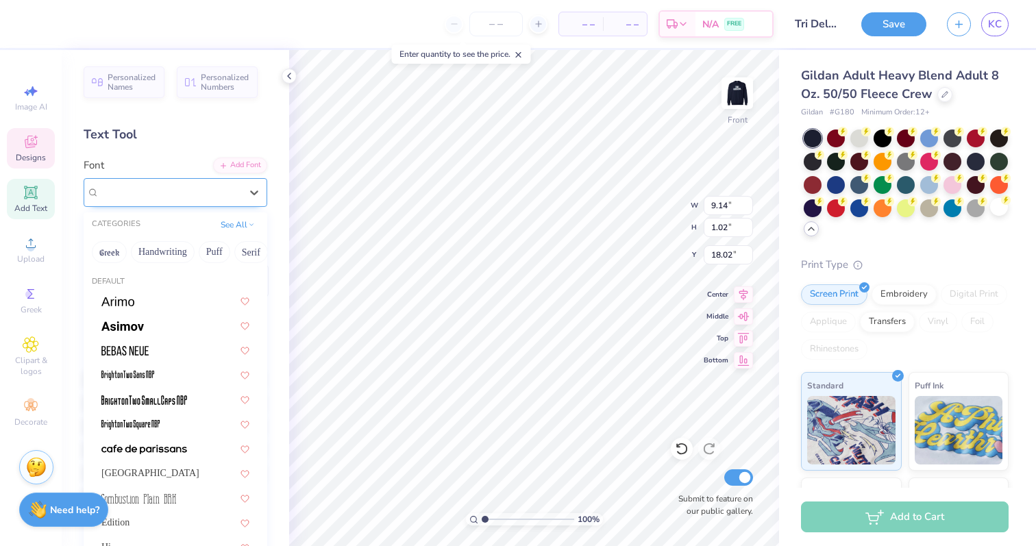
click at [175, 191] on div "Little Days Alt" at bounding box center [170, 192] width 144 height 21
click at [208, 454] on div at bounding box center [175, 448] width 148 height 14
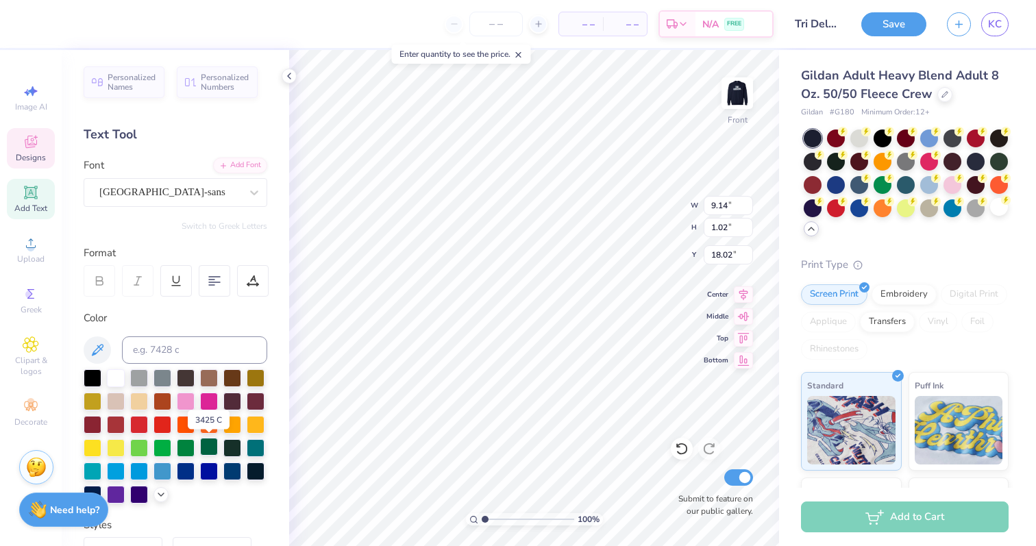
type input "7.20"
type input "0.60"
type input "18.33"
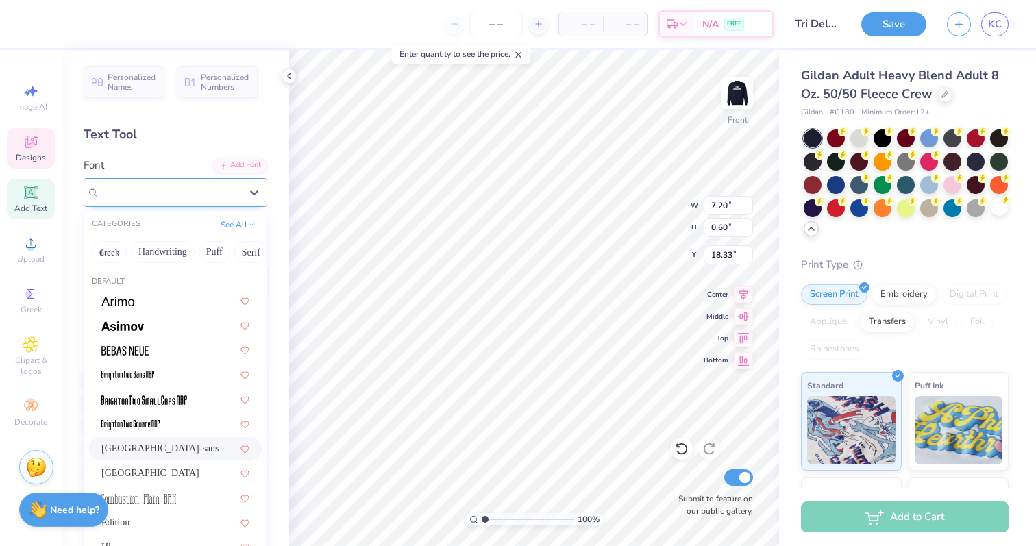
click at [205, 189] on div "[GEOGRAPHIC_DATA]-sans" at bounding box center [170, 192] width 144 height 21
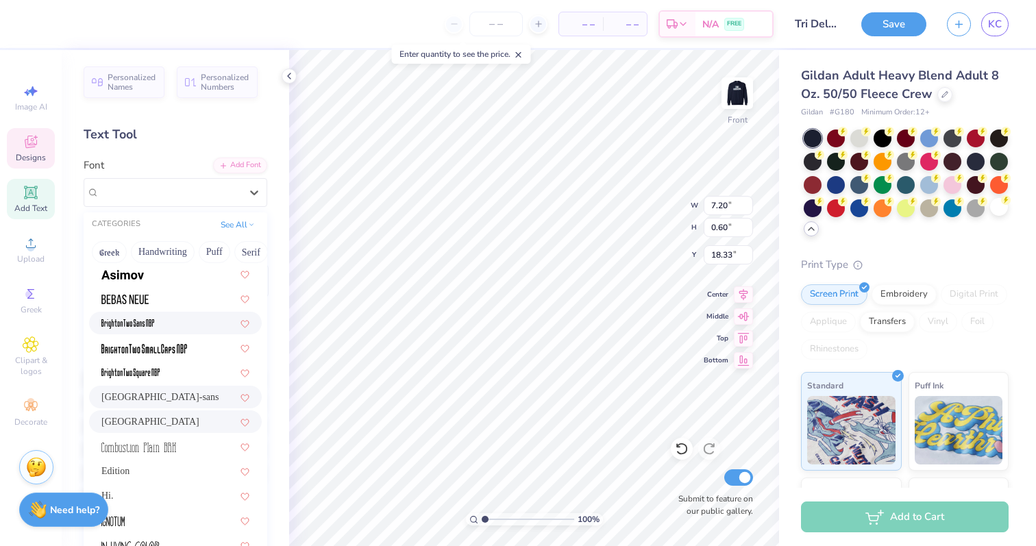
scroll to position [61, 0]
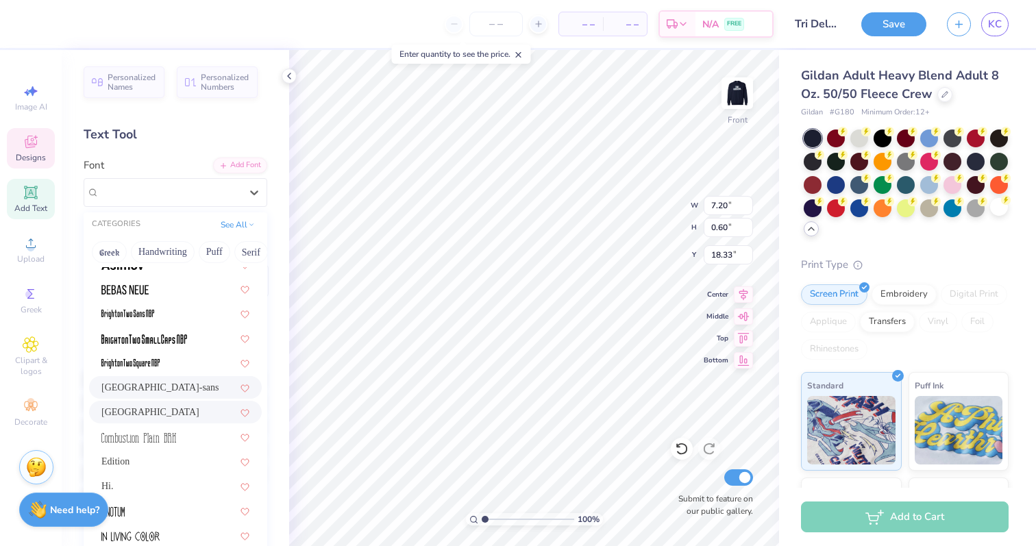
click at [161, 418] on div "[GEOGRAPHIC_DATA]" at bounding box center [175, 412] width 148 height 14
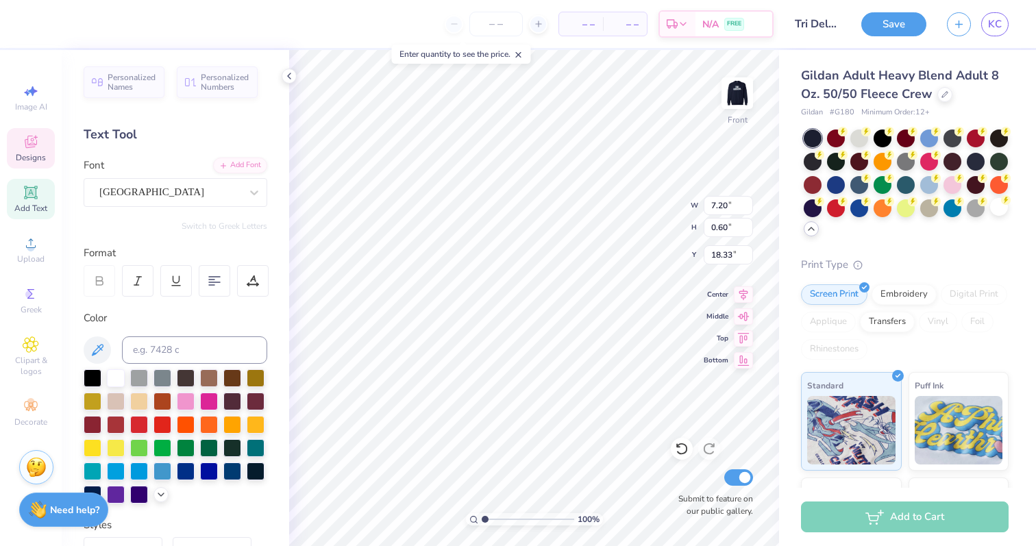
type input "6.66"
type input "0.72"
type input "18.23"
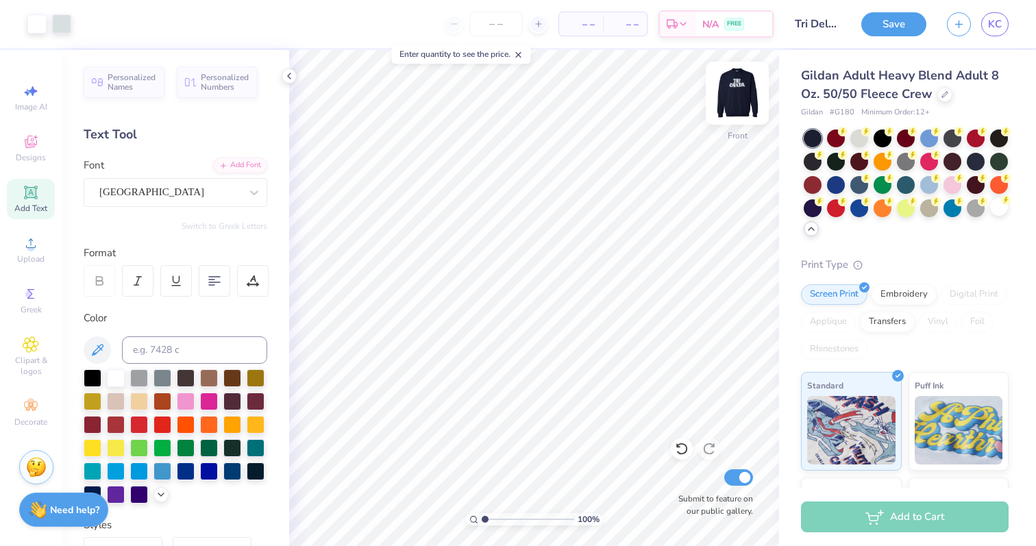
click at [728, 83] on img at bounding box center [737, 93] width 55 height 55
click at [740, 93] on img at bounding box center [737, 93] width 55 height 55
click at [734, 105] on img at bounding box center [737, 93] width 55 height 55
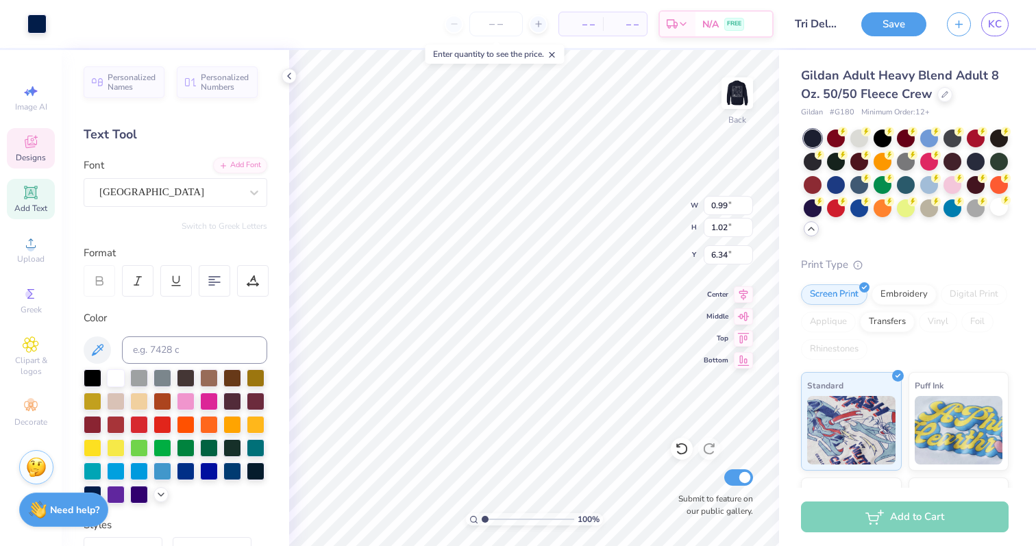
type input "0.88"
type input "0.90"
type input "3.00"
click at [88, 23] on div at bounding box center [86, 22] width 19 height 19
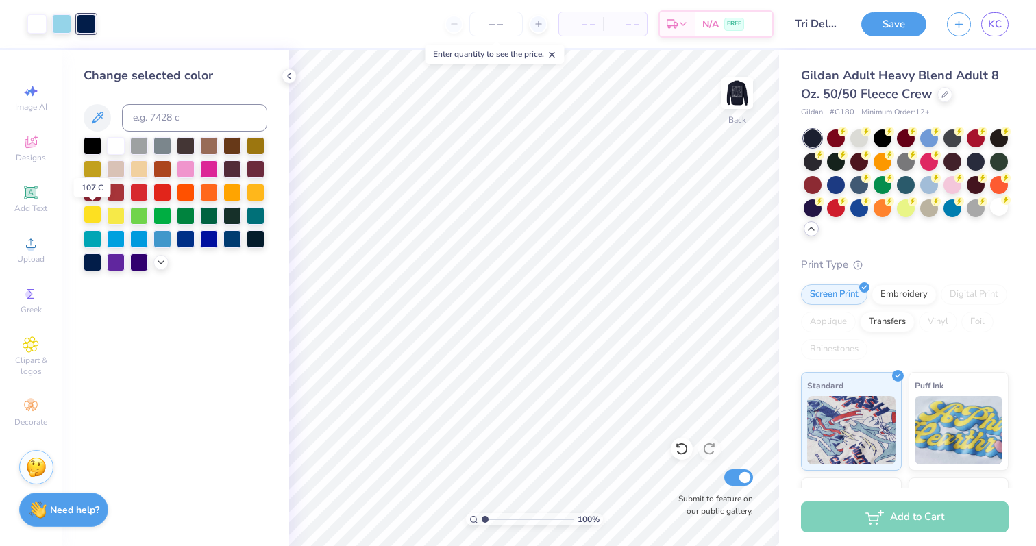
click at [90, 219] on div at bounding box center [93, 215] width 18 height 18
click at [677, 446] on icon at bounding box center [678, 446] width 3 height 3
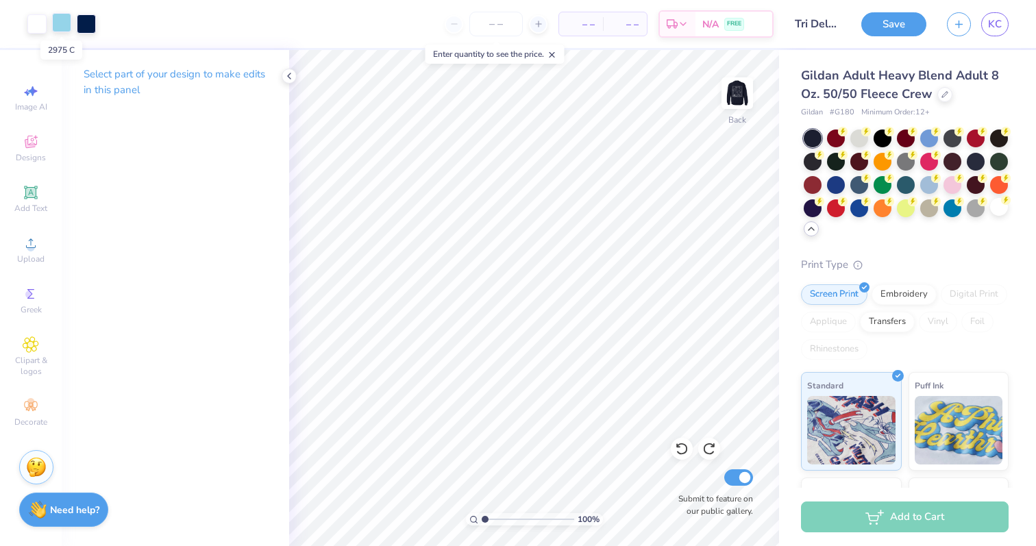
click at [58, 17] on div at bounding box center [61, 22] width 19 height 19
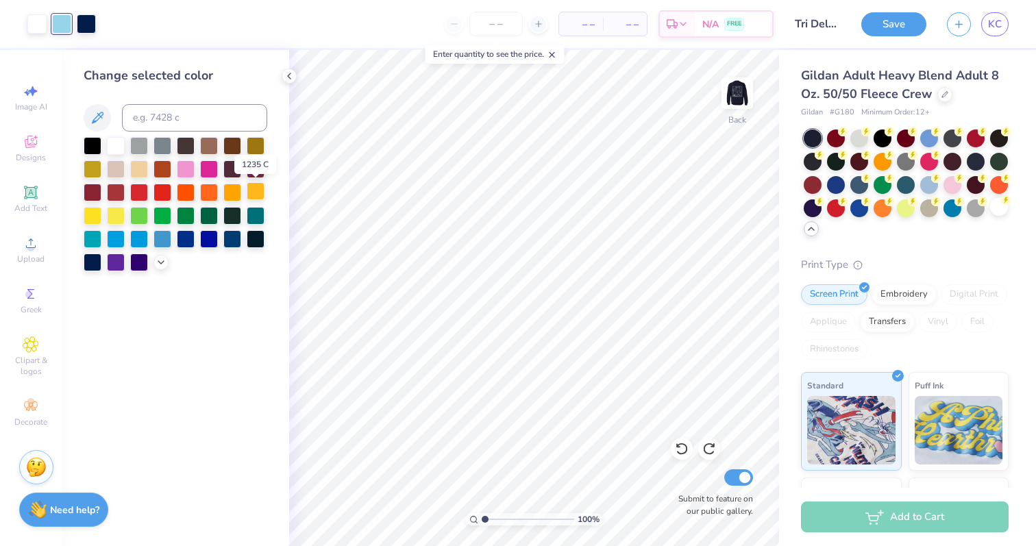
click at [254, 189] on div at bounding box center [256, 191] width 18 height 18
click at [685, 450] on icon at bounding box center [682, 449] width 14 height 14
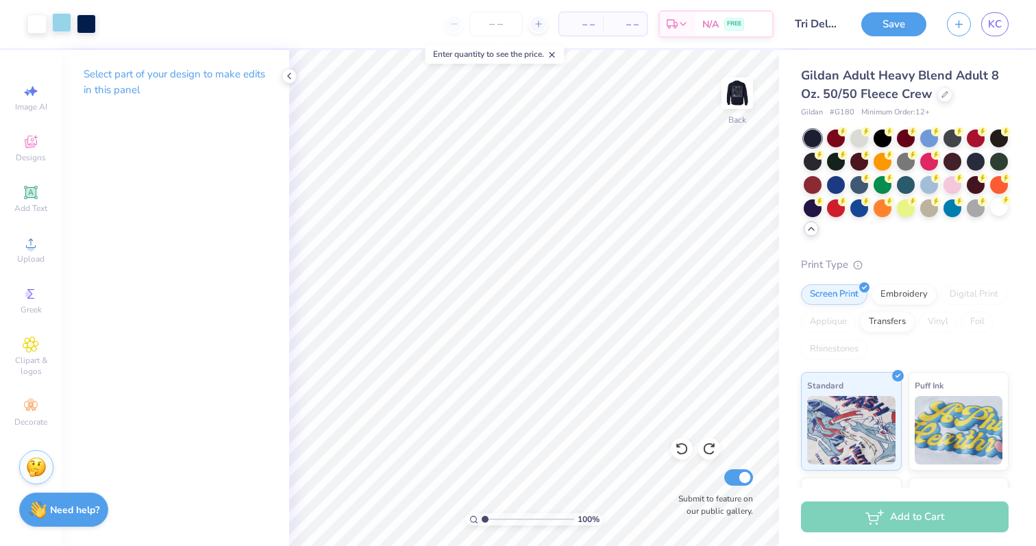
click at [55, 27] on div at bounding box center [61, 22] width 19 height 19
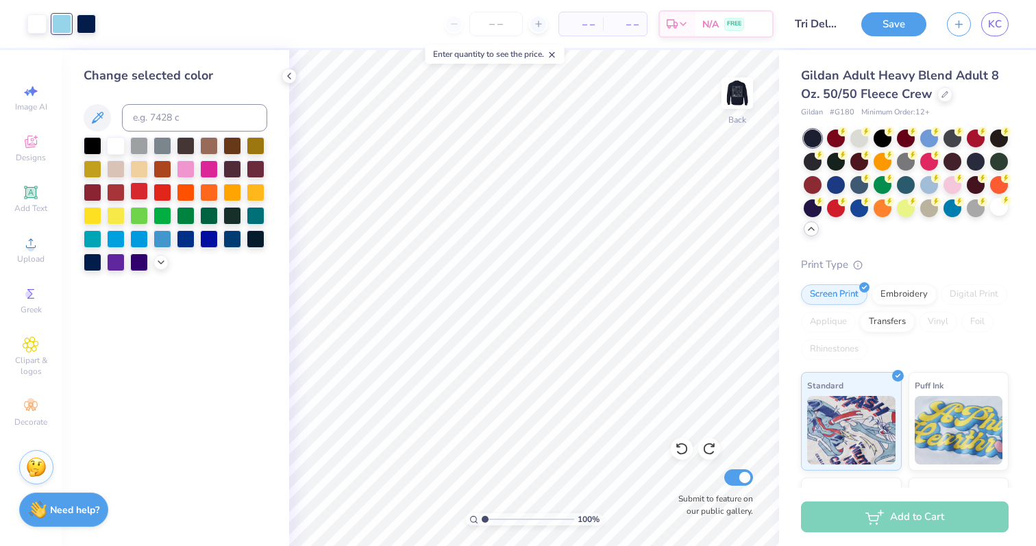
click at [141, 192] on div at bounding box center [139, 191] width 18 height 18
click at [681, 454] on icon at bounding box center [682, 450] width 12 height 12
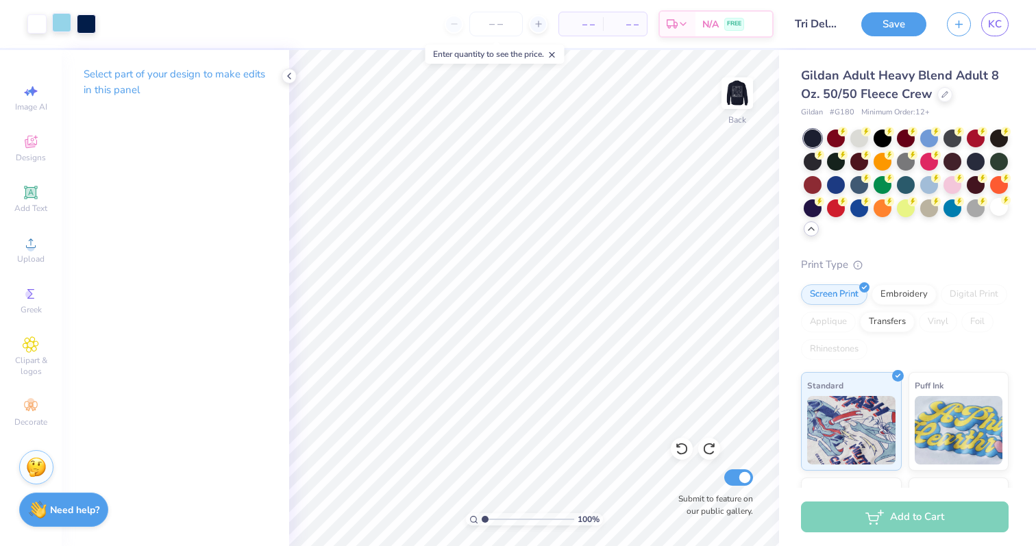
click at [58, 19] on div at bounding box center [61, 22] width 19 height 19
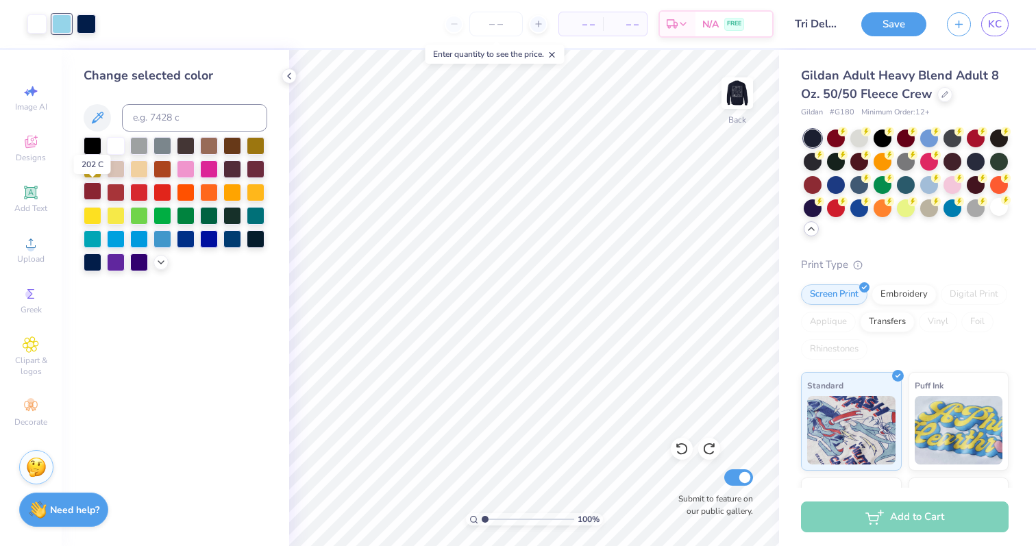
click at [88, 195] on div at bounding box center [93, 191] width 18 height 18
click at [683, 454] on icon at bounding box center [682, 450] width 12 height 12
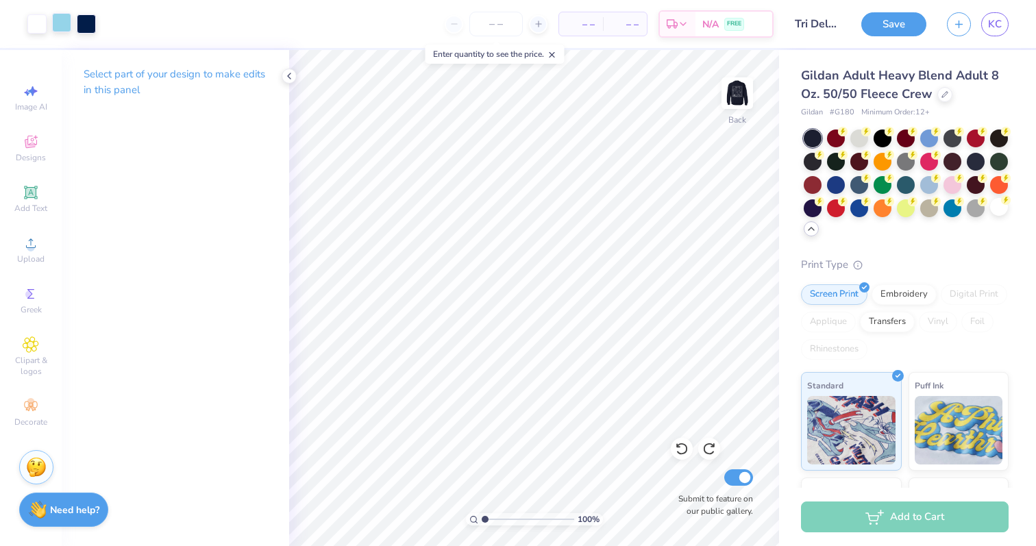
click at [53, 27] on div at bounding box center [61, 22] width 19 height 19
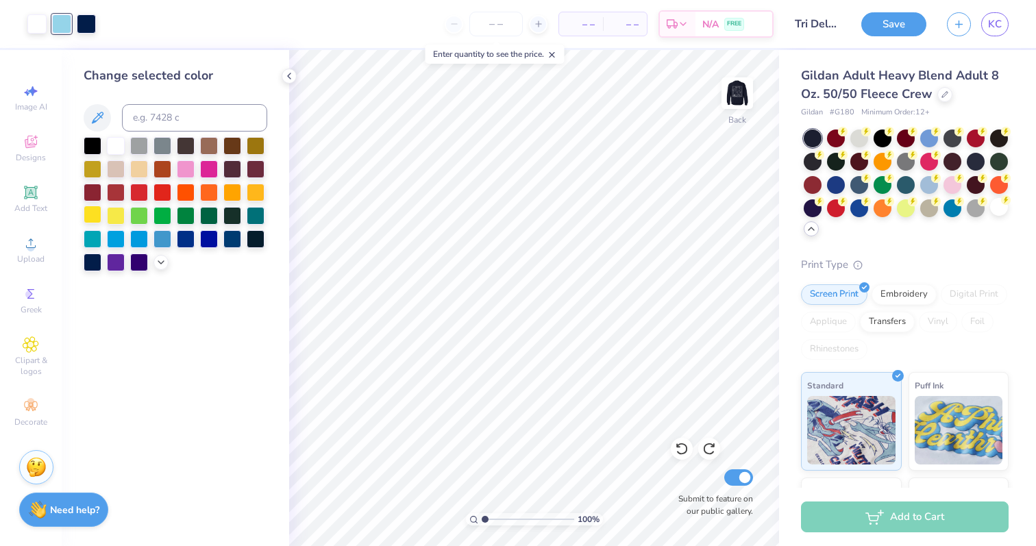
click at [96, 217] on div at bounding box center [93, 215] width 18 height 18
click at [684, 446] on icon at bounding box center [682, 449] width 14 height 14
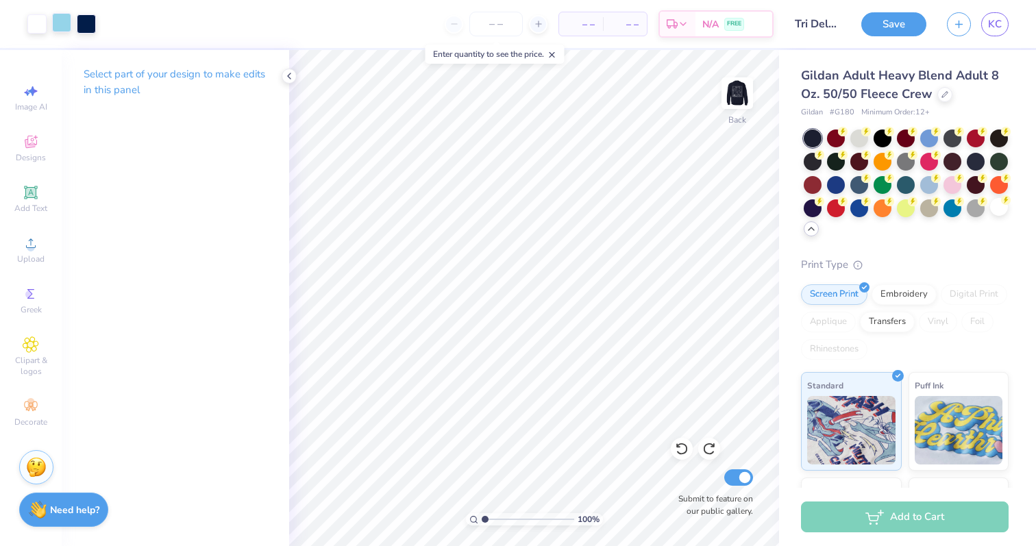
click at [65, 21] on div at bounding box center [61, 22] width 19 height 19
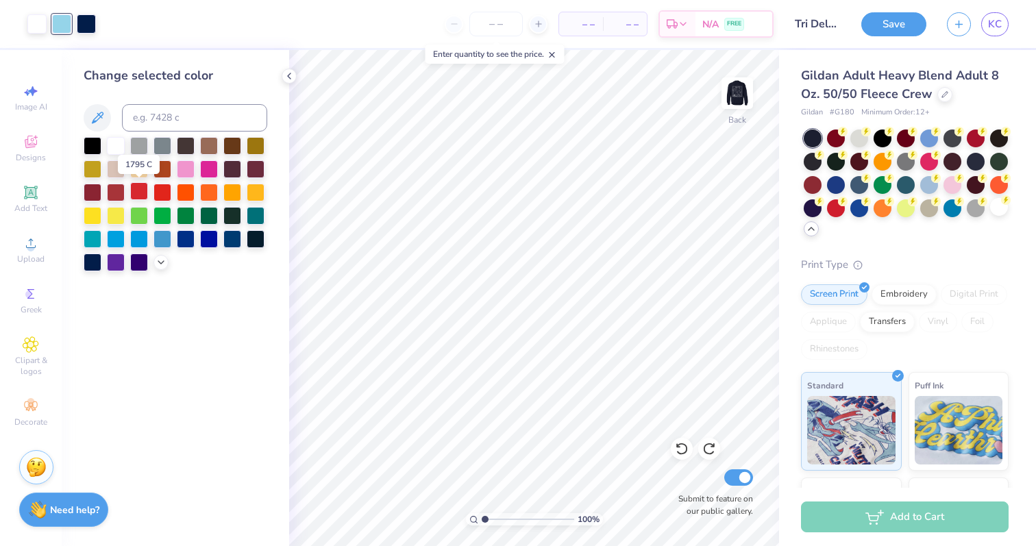
click at [134, 195] on div at bounding box center [139, 191] width 18 height 18
click at [741, 93] on img at bounding box center [737, 93] width 55 height 55
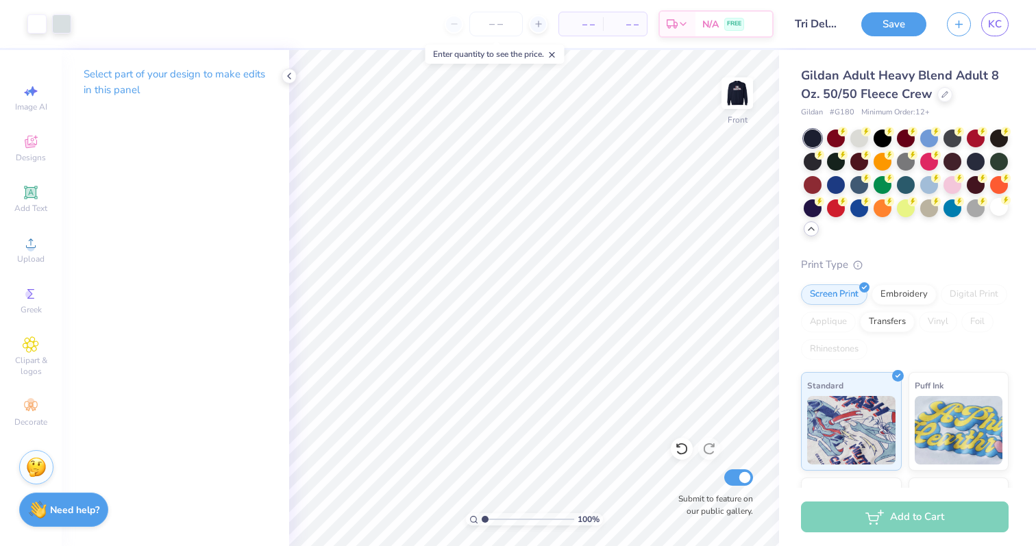
click at [741, 93] on img at bounding box center [737, 93] width 27 height 27
click at [680, 453] on icon at bounding box center [682, 450] width 12 height 12
click at [912, 26] on button "Save" at bounding box center [894, 22] width 65 height 24
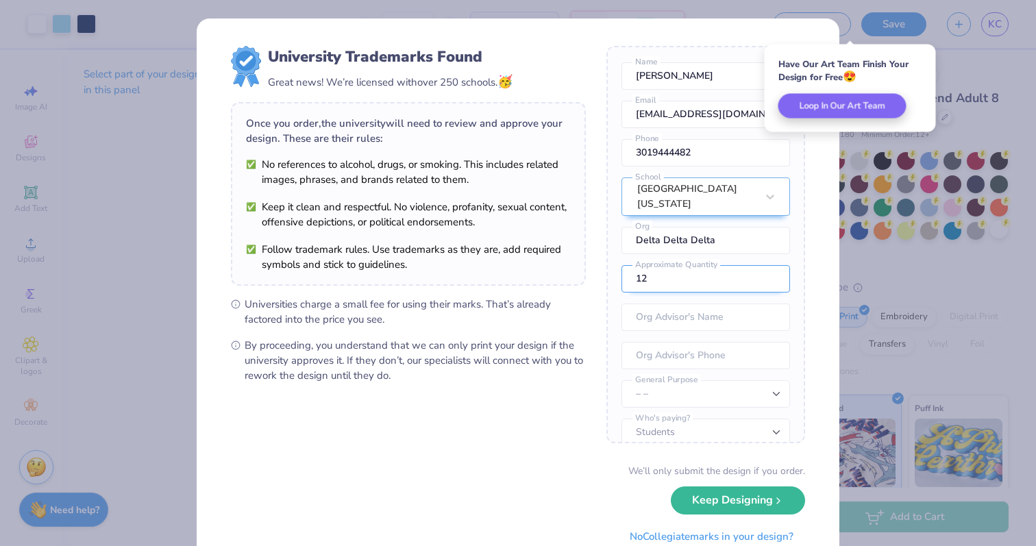
scroll to position [51, 0]
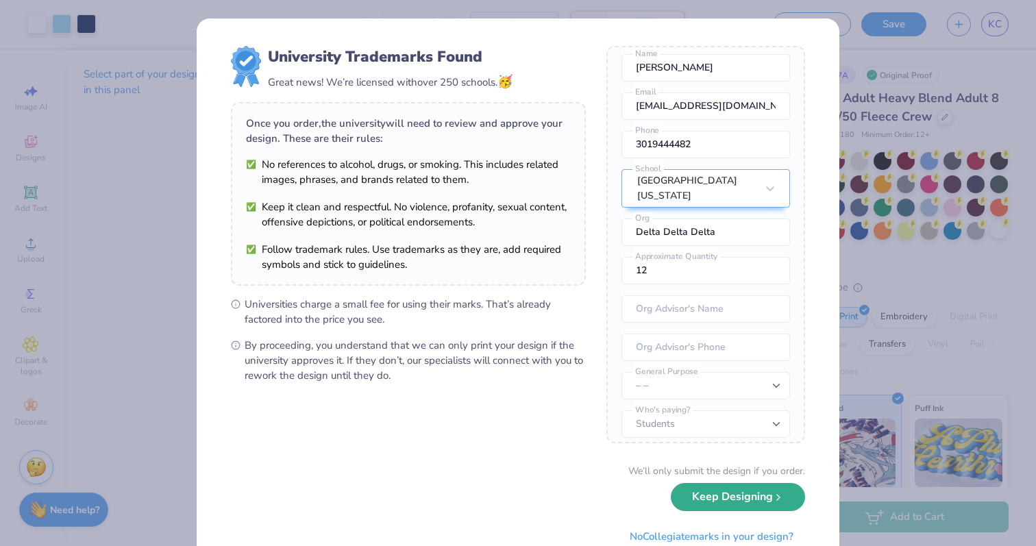
click at [725, 504] on button "Keep Designing" at bounding box center [738, 497] width 134 height 28
